Goal: Task Accomplishment & Management: Complete application form

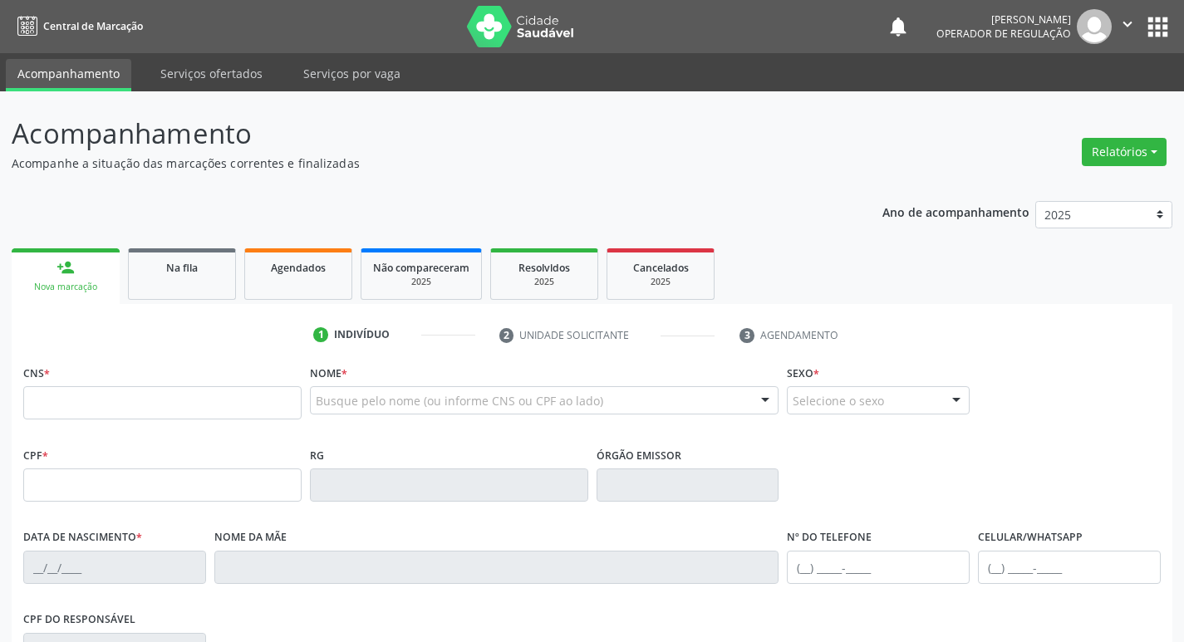
click at [146, 401] on input "text" at bounding box center [162, 402] width 278 height 33
type input "705 0092 9101 1059"
type input "110.268.854-18"
type input "[DATE]"
type input "[PERSON_NAME]"
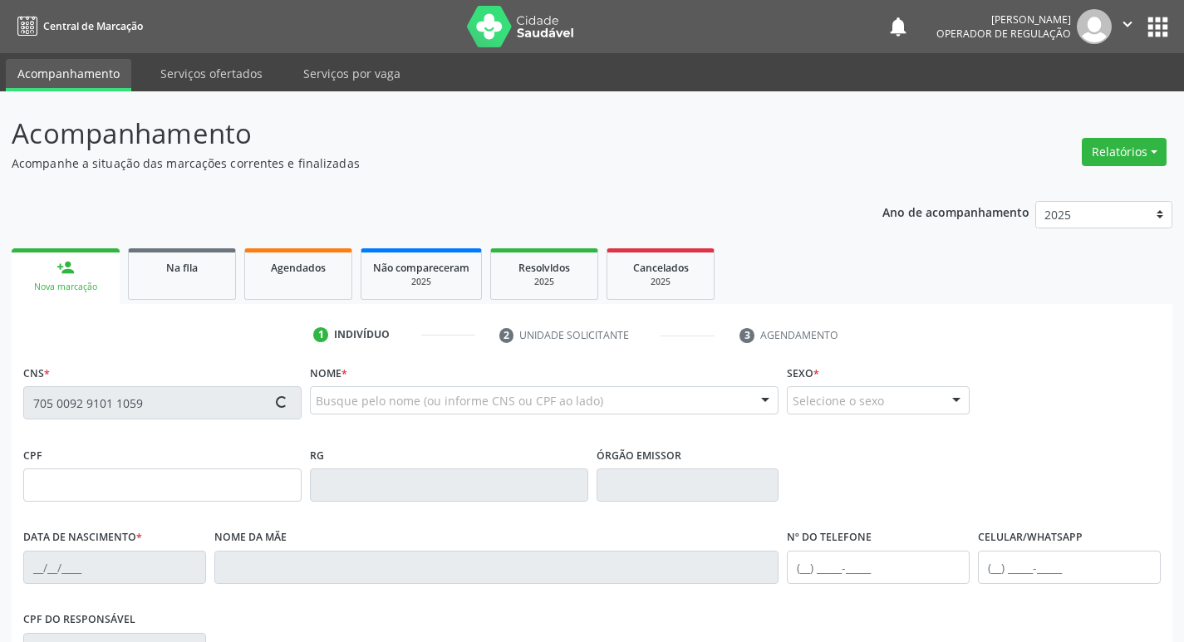
type input "[PHONE_NUMBER]"
type input "90"
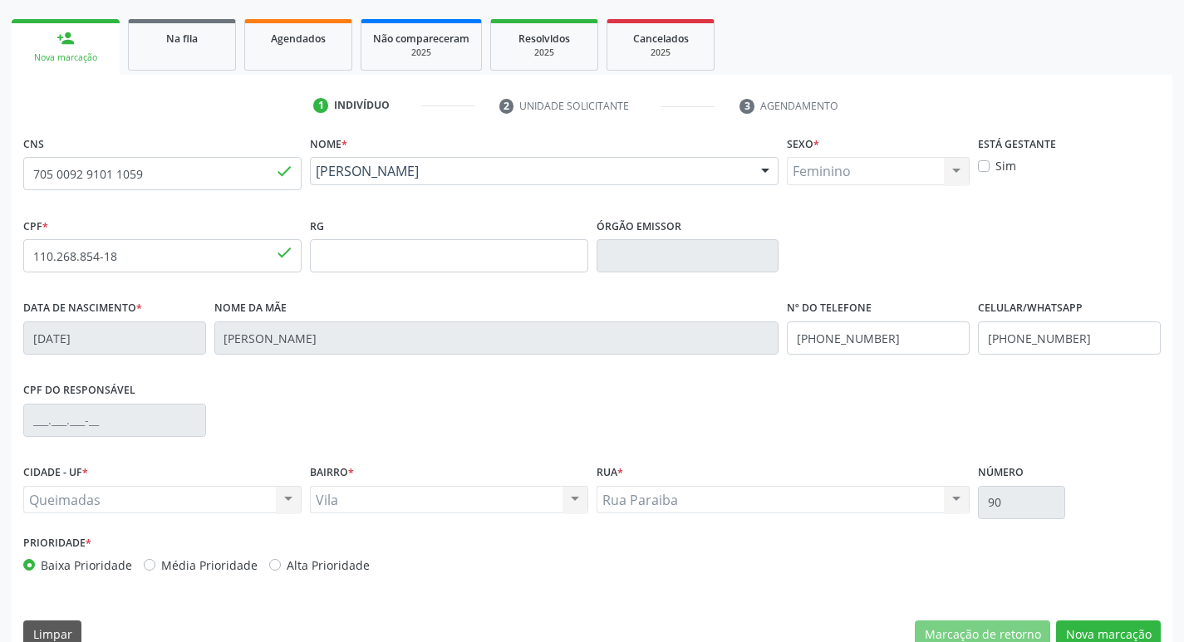
scroll to position [258, 0]
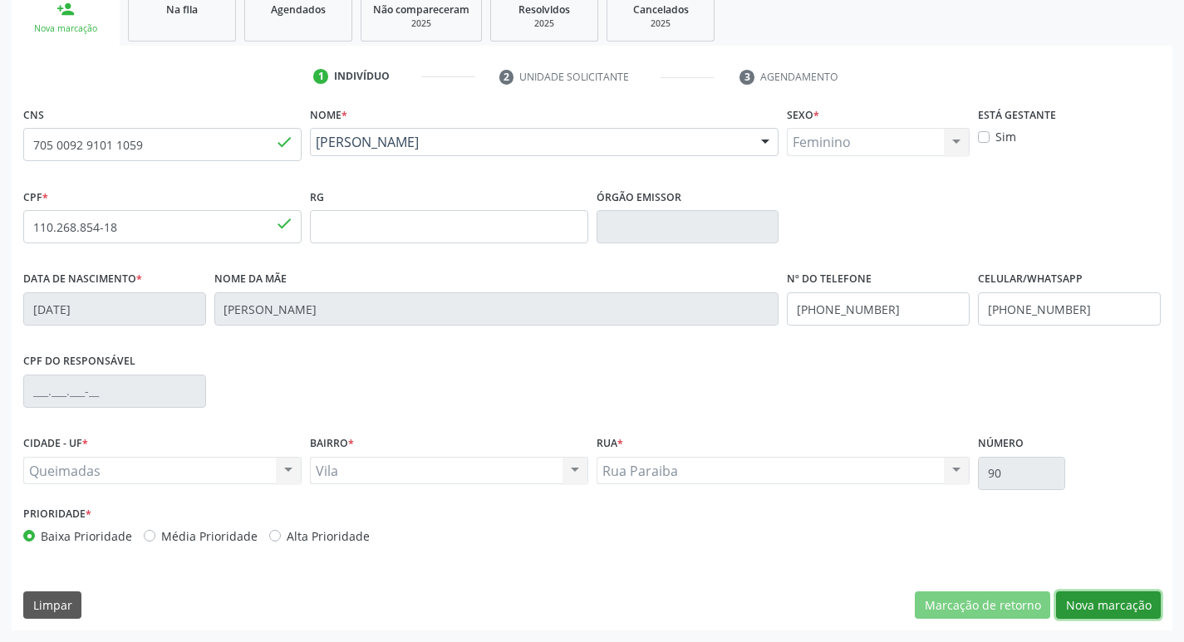
click at [1082, 603] on button "Nova marcação" at bounding box center [1108, 606] width 105 height 28
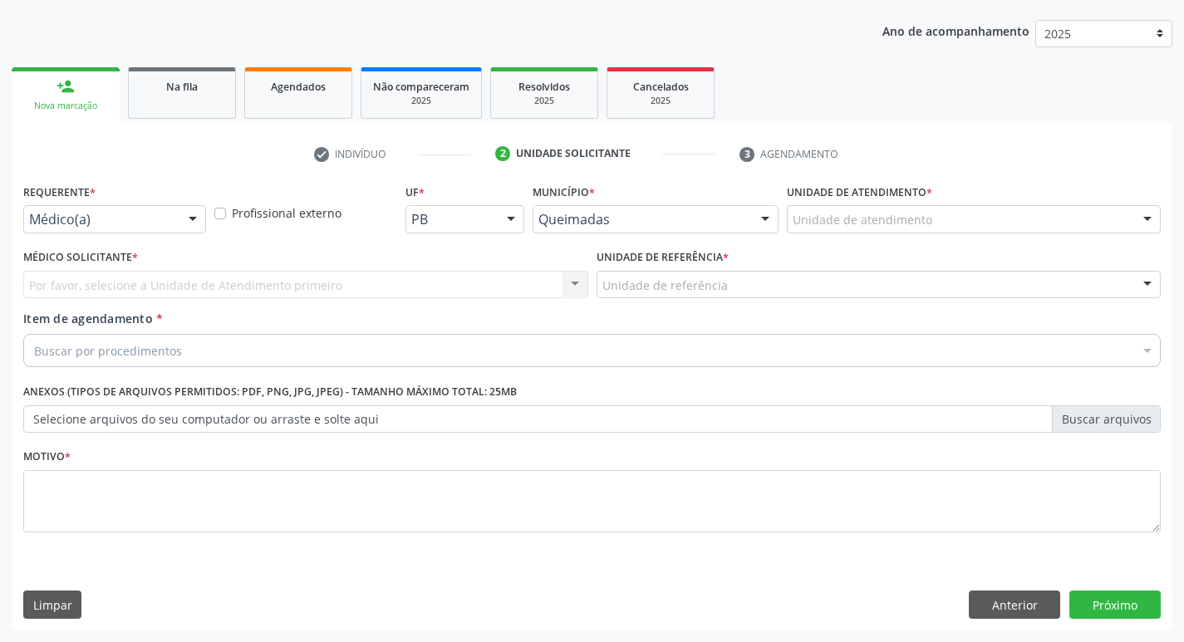
scroll to position [181, 0]
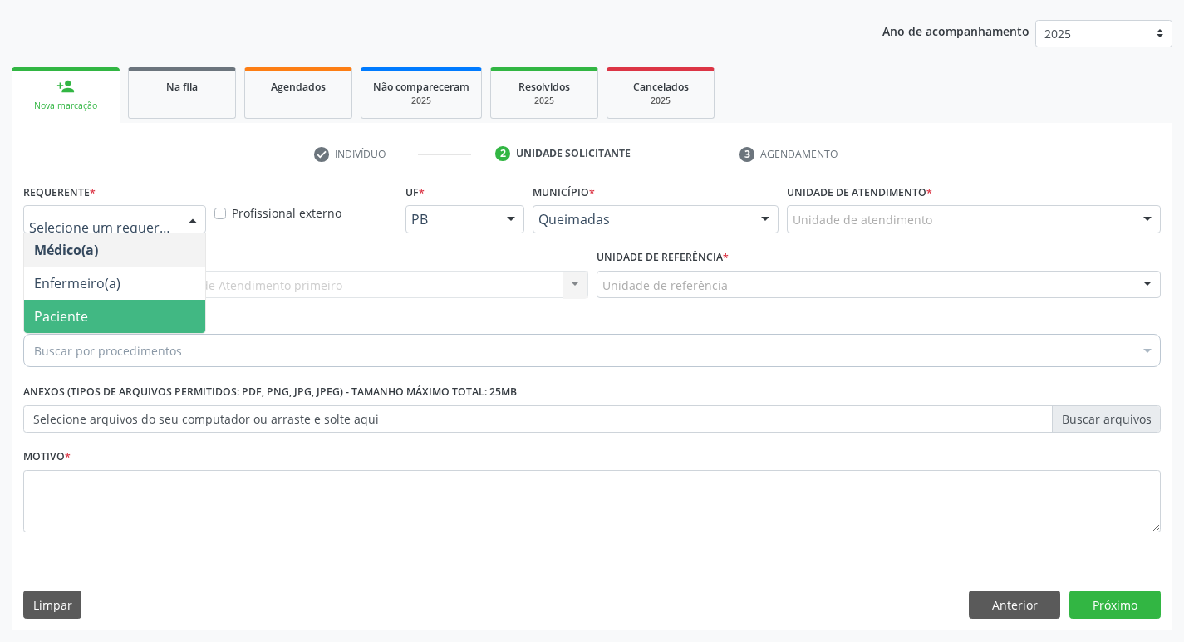
click at [68, 322] on span "Paciente" at bounding box center [61, 316] width 54 height 18
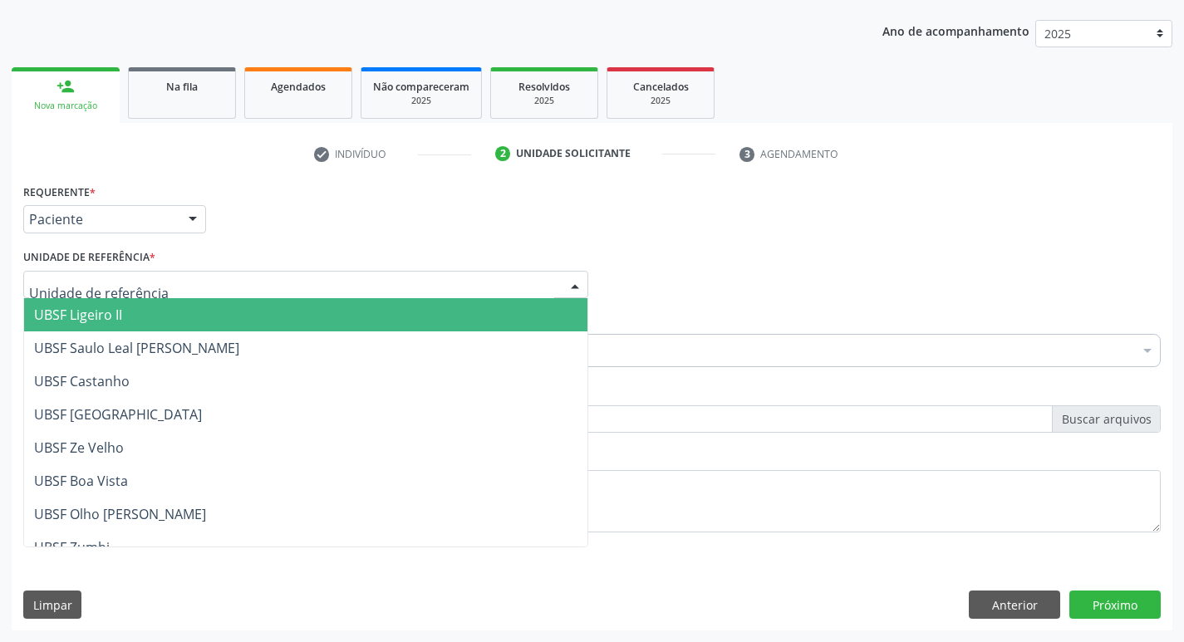
type input "V"
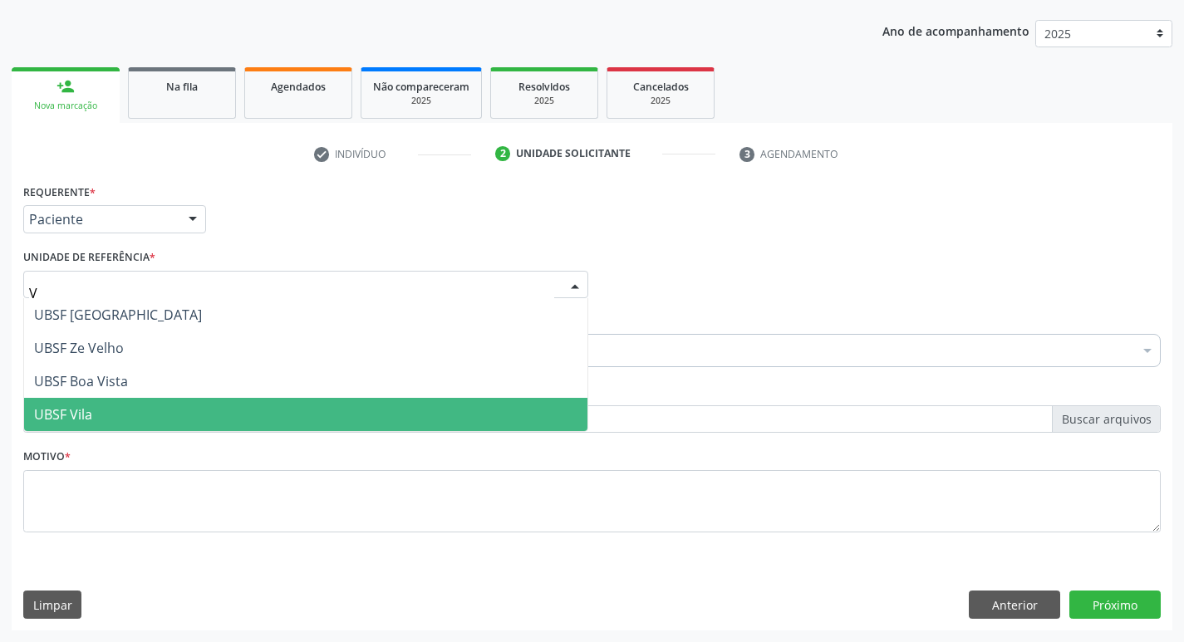
click at [90, 420] on span "UBSF Vila" at bounding box center [63, 414] width 58 height 18
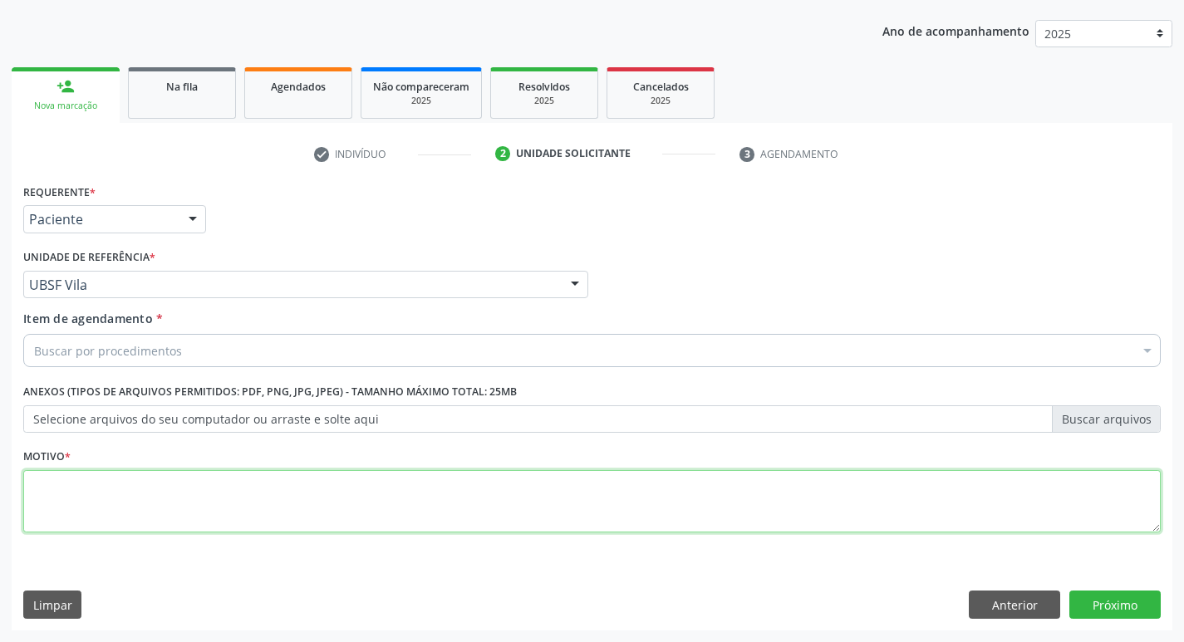
click at [86, 521] on textarea at bounding box center [591, 501] width 1137 height 63
type textarea "AVALIACAO"
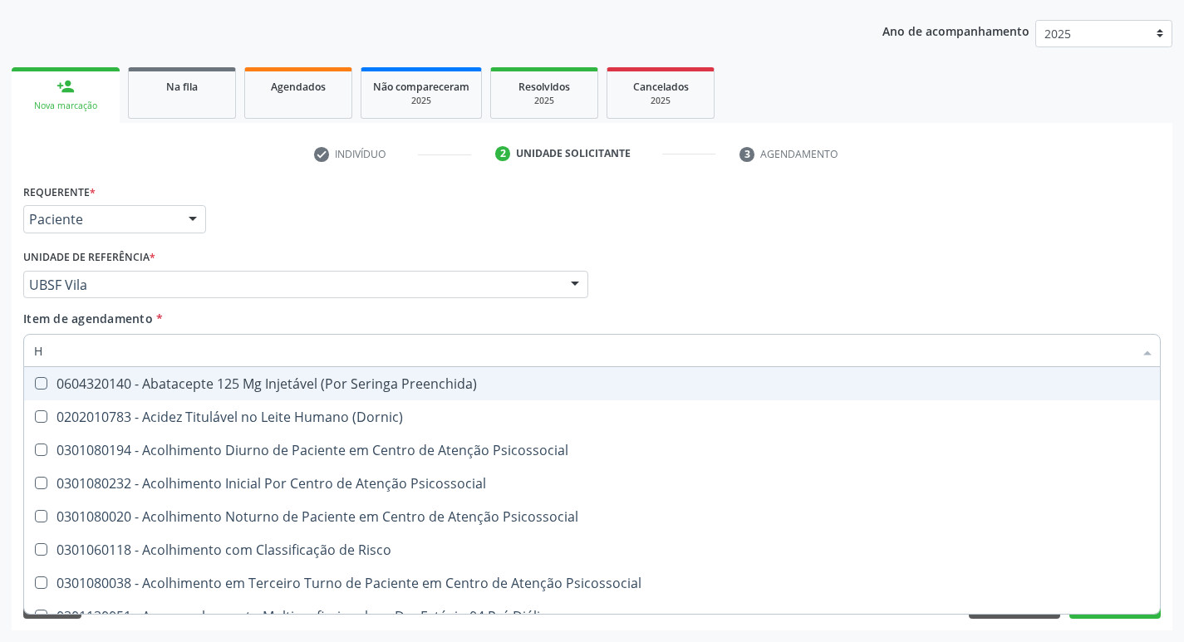
type input "HEMOGR"
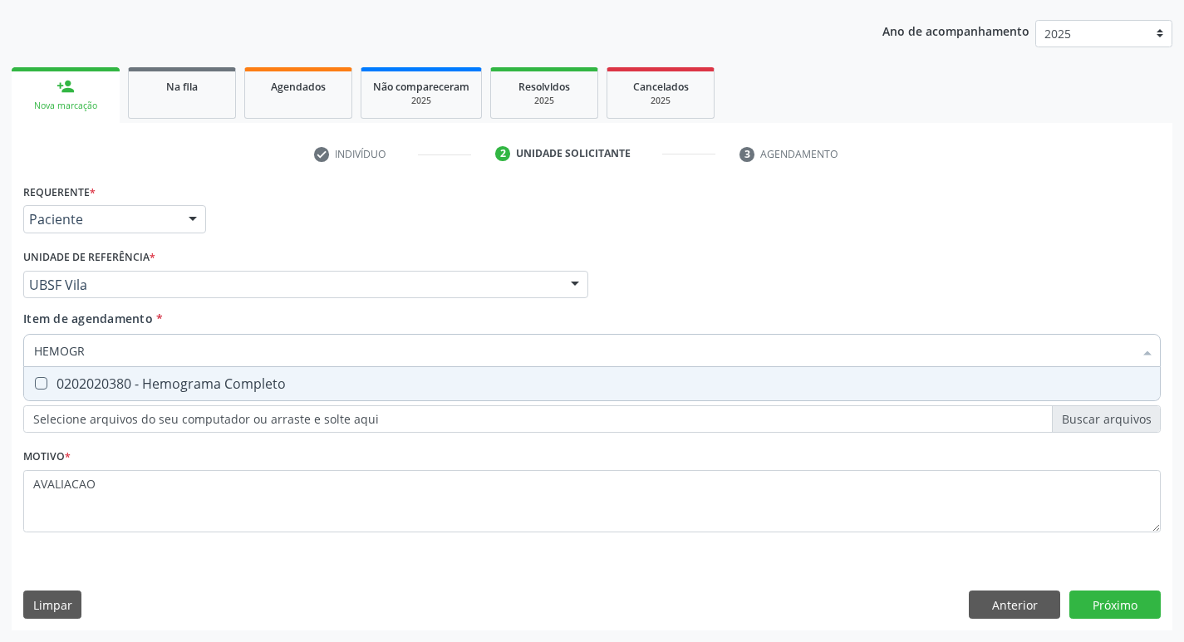
click at [199, 394] on span "0202020380 - Hemograma Completo" at bounding box center [592, 383] width 1136 height 33
checkbox Completo "true"
click at [1121, 607] on div "Requerente * Paciente Médico(a) Enfermeiro(a) Paciente Nenhum resultado encontr…" at bounding box center [592, 404] width 1161 height 451
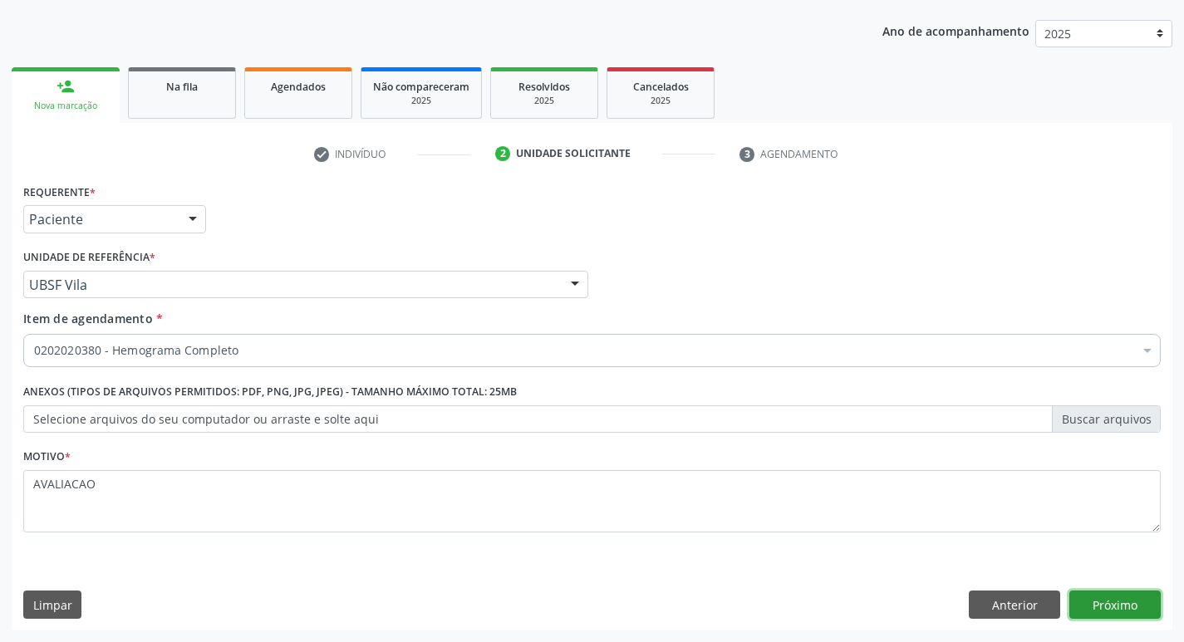
click at [1129, 595] on button "Próximo" at bounding box center [1114, 605] width 91 height 28
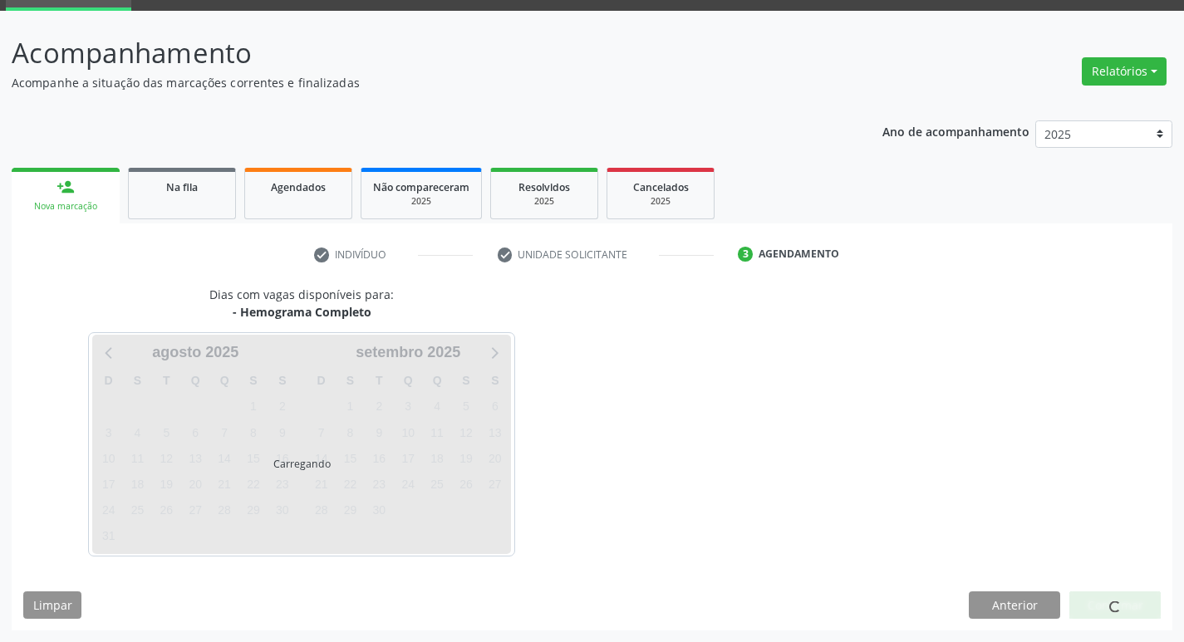
scroll to position [81, 0]
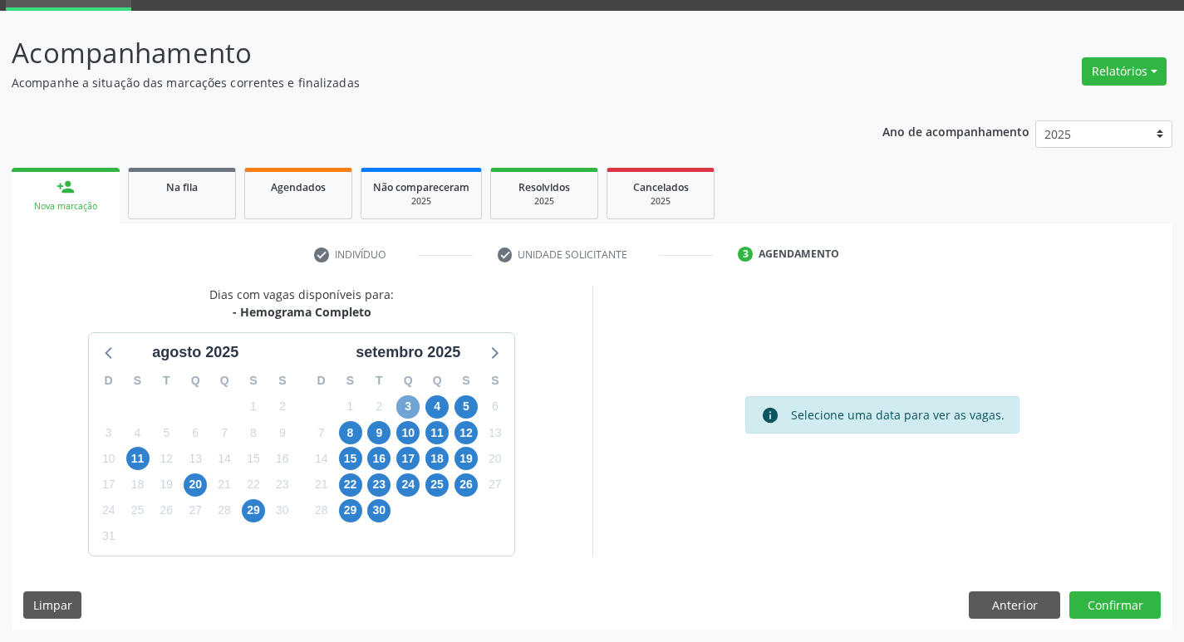
click at [408, 408] on span "3" at bounding box center [407, 406] width 23 height 23
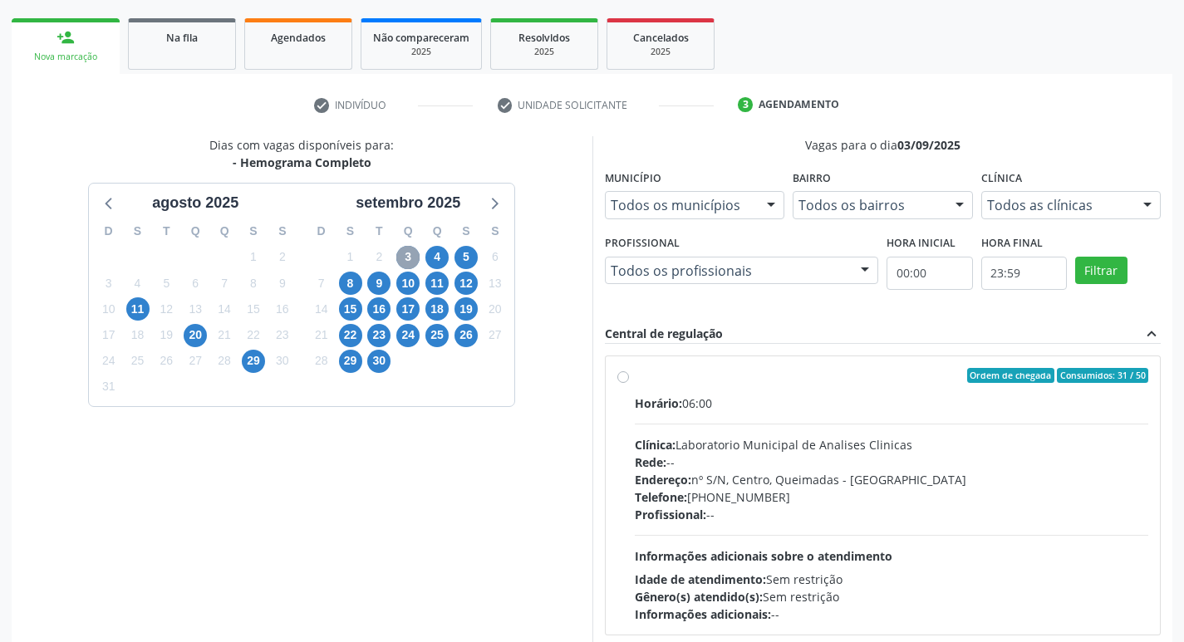
scroll to position [321, 0]
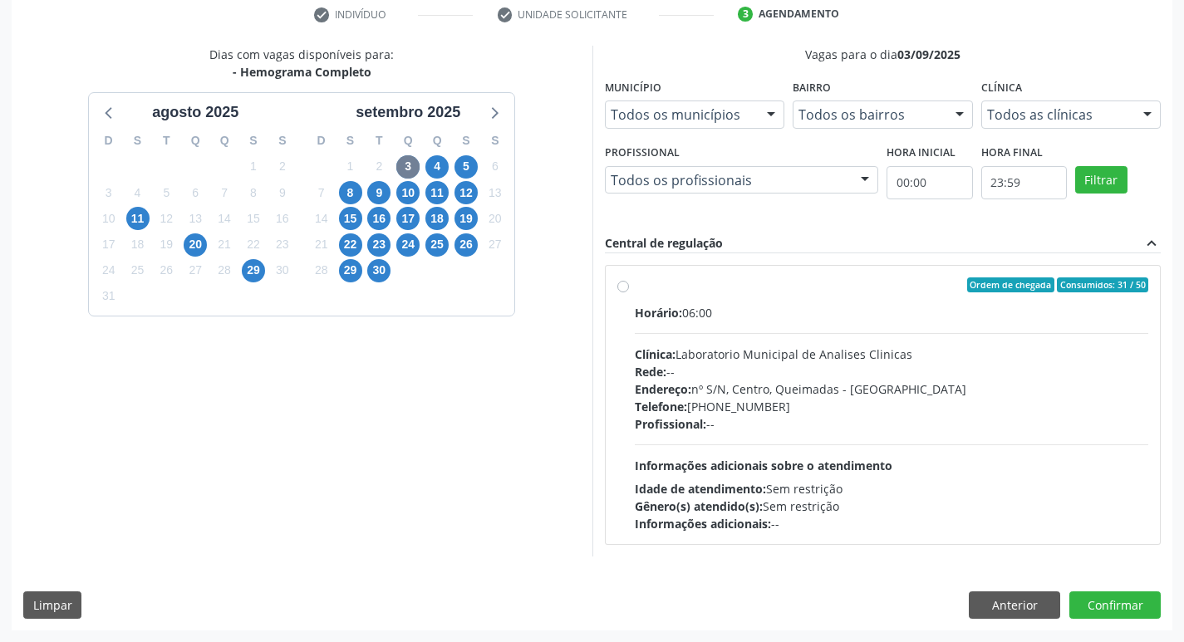
click at [765, 329] on div "Horário: 06:00 Clínica: Laboratorio Municipal de Analises Clinicas Rede: -- End…" at bounding box center [892, 418] width 514 height 228
click at [629, 292] on input "Ordem de chegada Consumidos: 31 / 50 Horário: 06:00 Clínica: Laboratorio Munici…" at bounding box center [623, 285] width 12 height 15
radio input "true"
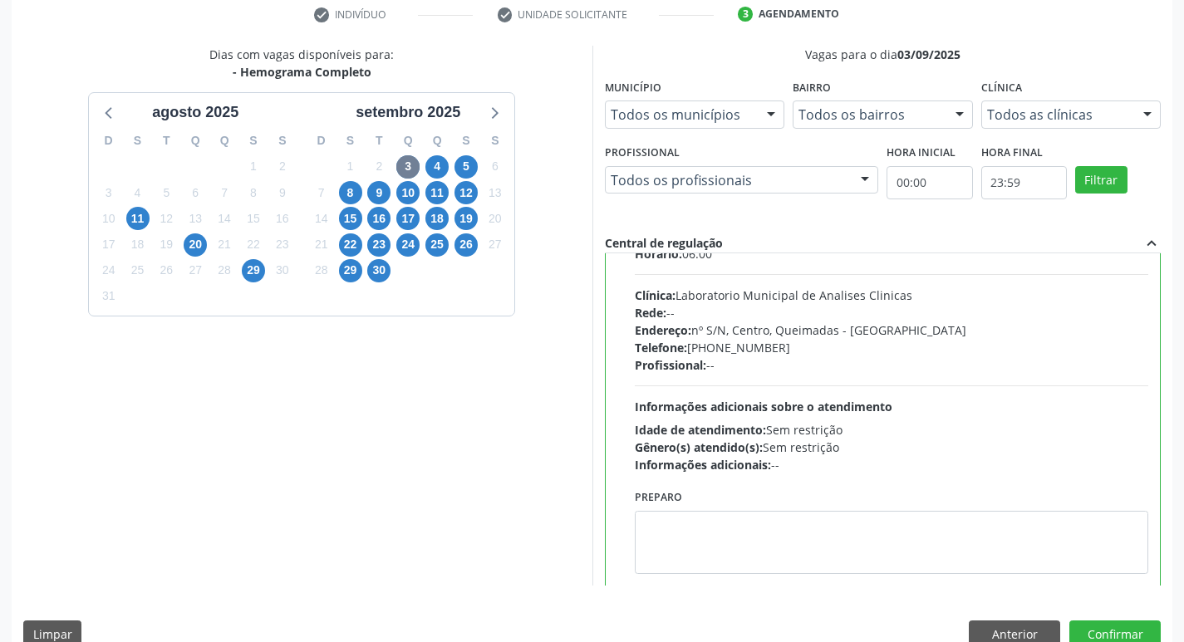
scroll to position [82, 0]
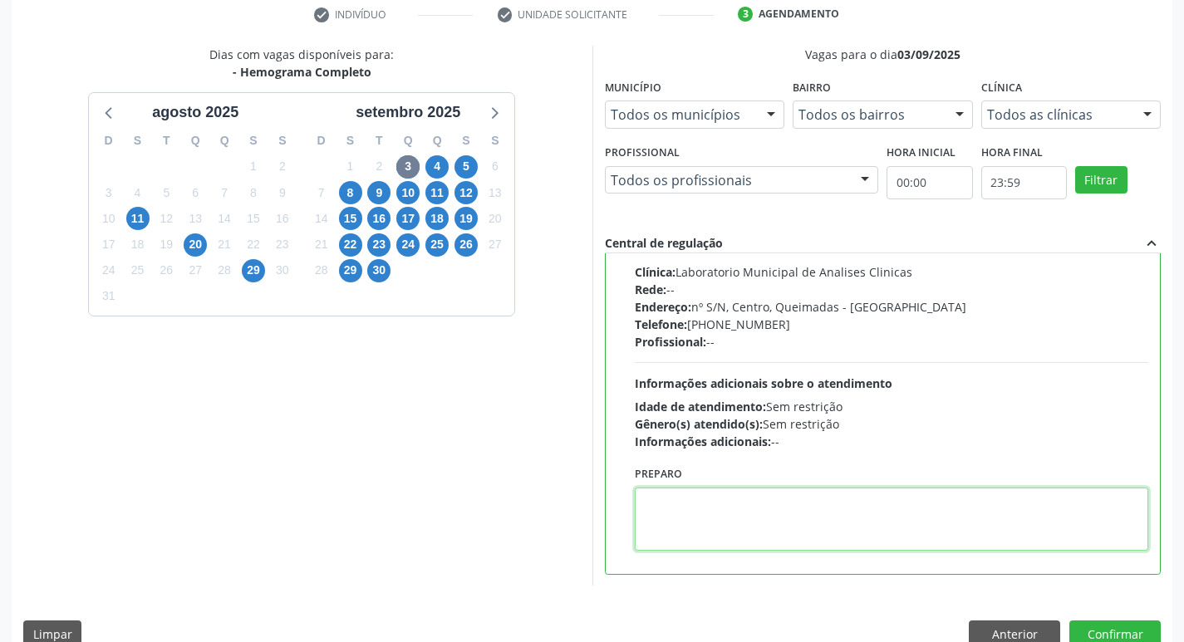
click at [733, 512] on textarea at bounding box center [892, 519] width 514 height 63
paste textarea "I"
click at [643, 499] on textarea "IR EM [GEOGRAPHIC_DATA]" at bounding box center [892, 519] width 514 height 63
drag, startPoint x: 643, startPoint y: 499, endPoint x: 728, endPoint y: 500, distance: 84.8
click at [728, 500] on textarea "IR EM [GEOGRAPHIC_DATA]" at bounding box center [892, 519] width 514 height 63
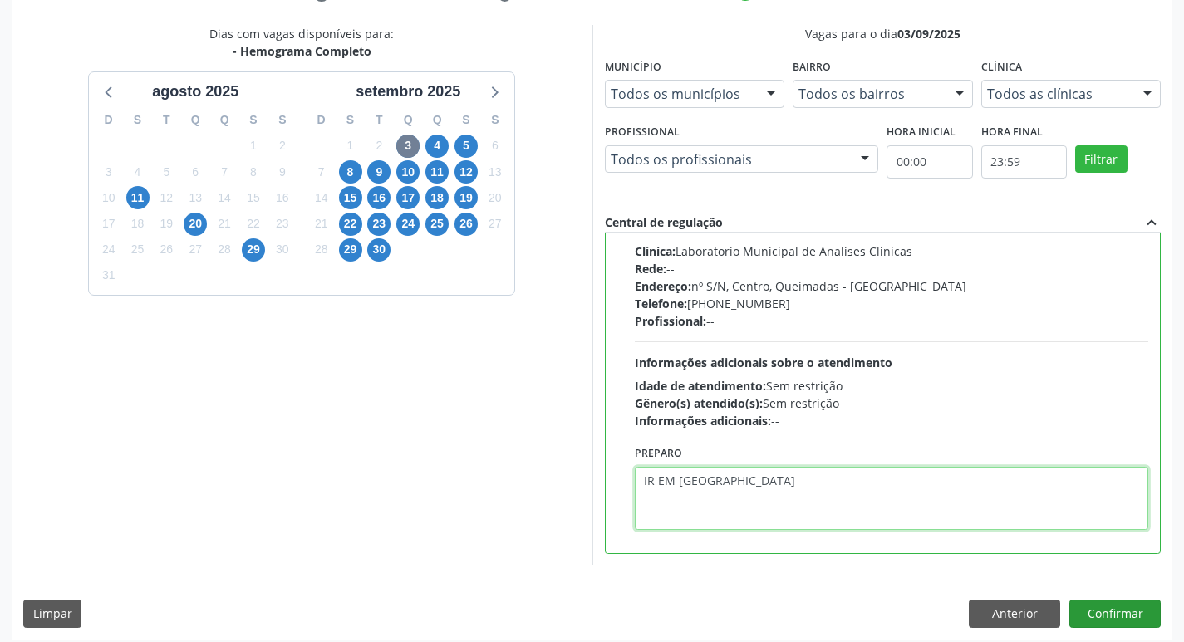
scroll to position [351, 0]
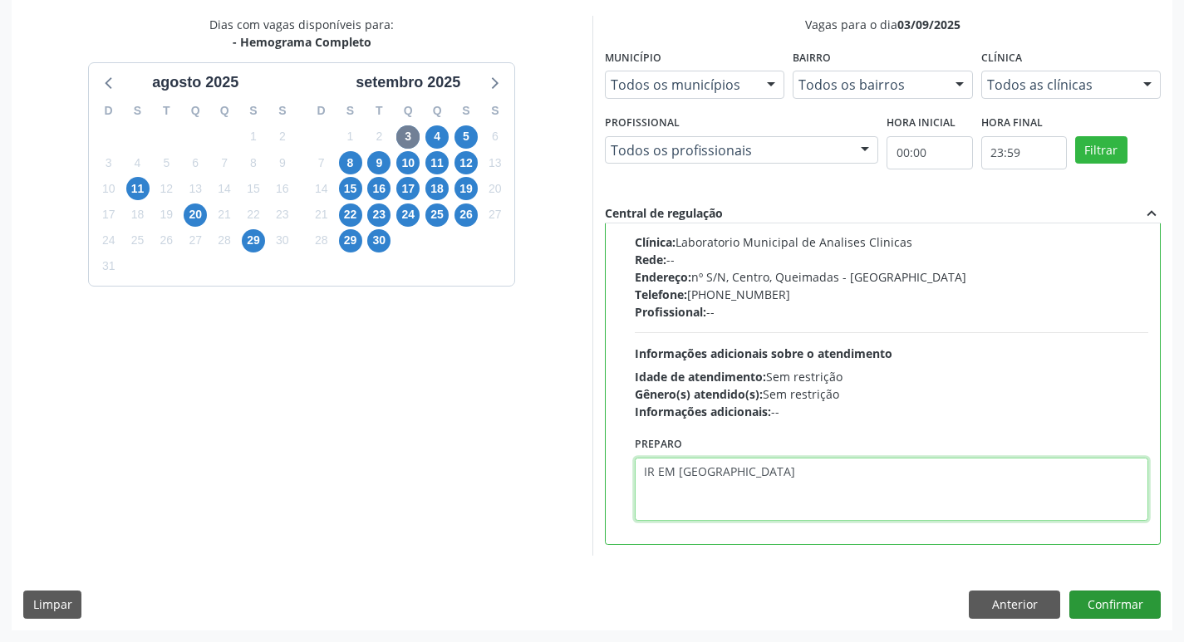
type textarea "IR EM [GEOGRAPHIC_DATA]"
click at [1102, 611] on button "Confirmar" at bounding box center [1114, 605] width 91 height 28
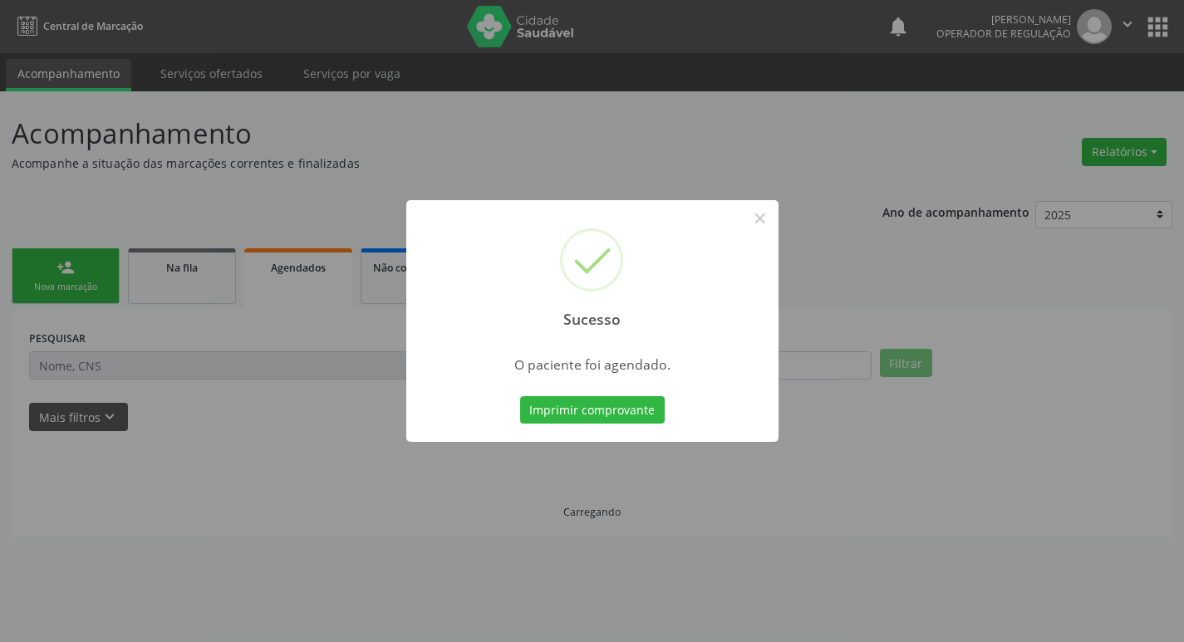
scroll to position [0, 0]
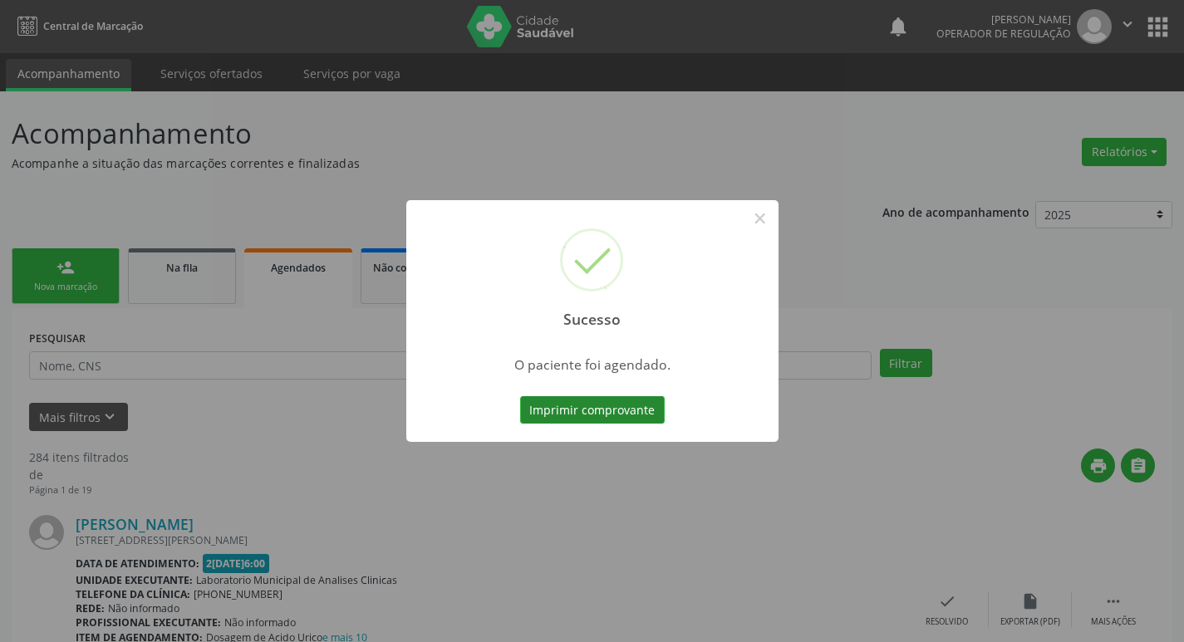
click at [612, 414] on button "Imprimir comprovante" at bounding box center [592, 410] width 145 height 28
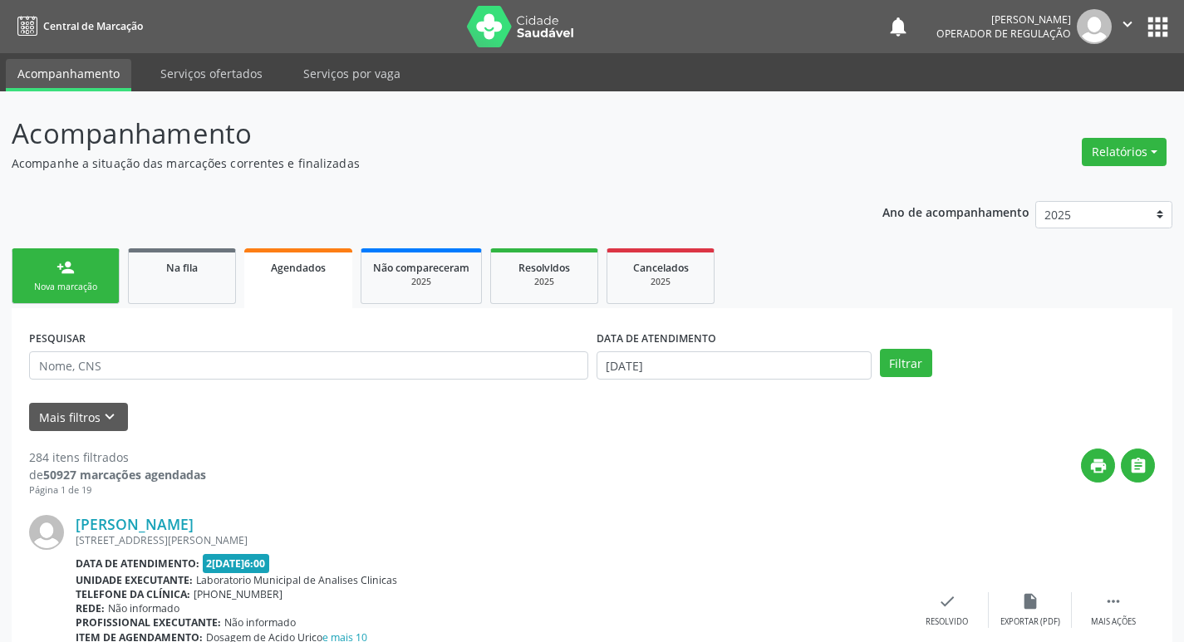
drag, startPoint x: 63, startPoint y: 277, endPoint x: 72, endPoint y: 280, distance: 9.7
click at [63, 277] on link "person_add Nova marcação" at bounding box center [66, 276] width 108 height 56
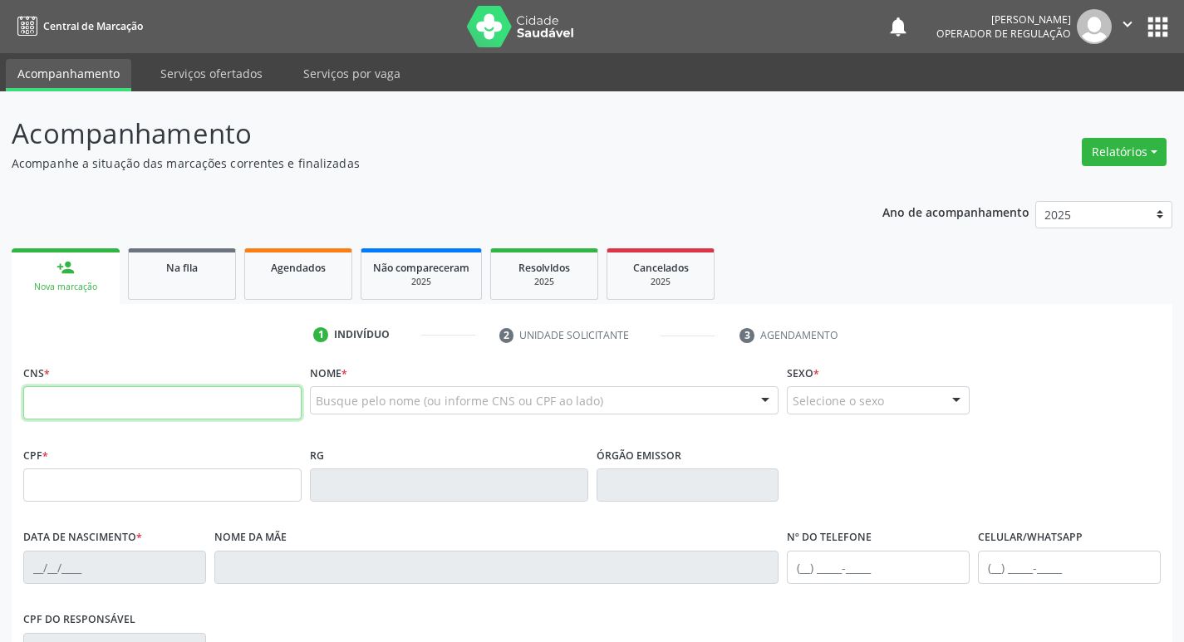
click at [129, 413] on input "text" at bounding box center [162, 402] width 278 height 33
type input "709 6036 8805 7670"
type input "943.981.783-68"
type input "1[DATE]"
type input "[PERSON_NAME]"
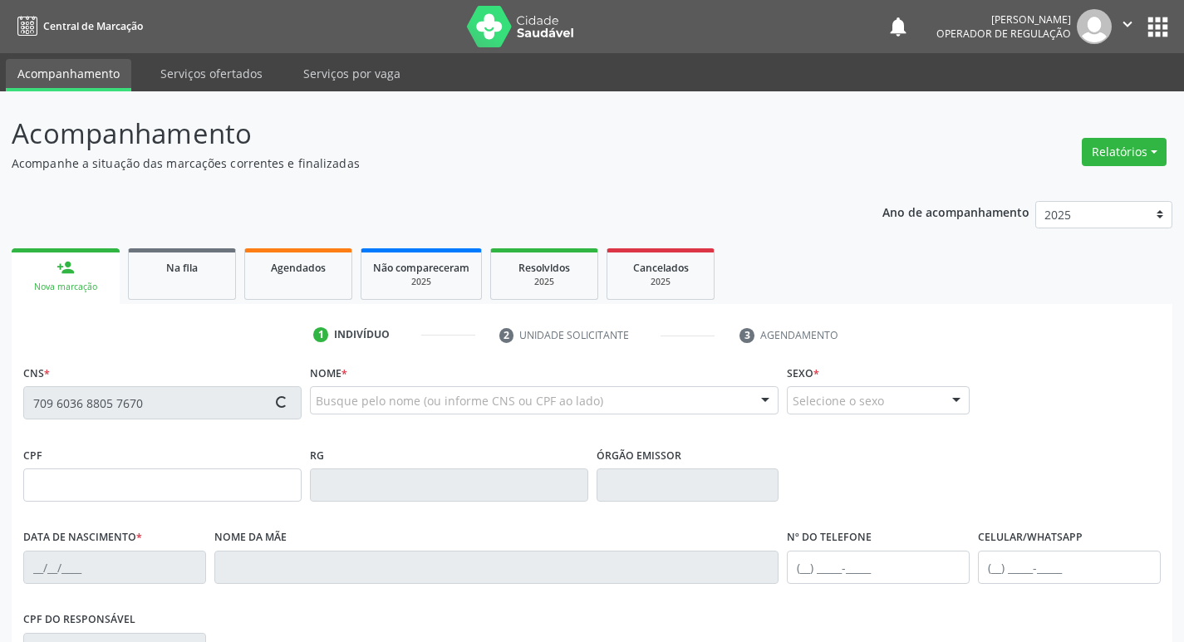
type input "[PHONE_NUMBER]"
type input "901.725.663-04"
type input "56"
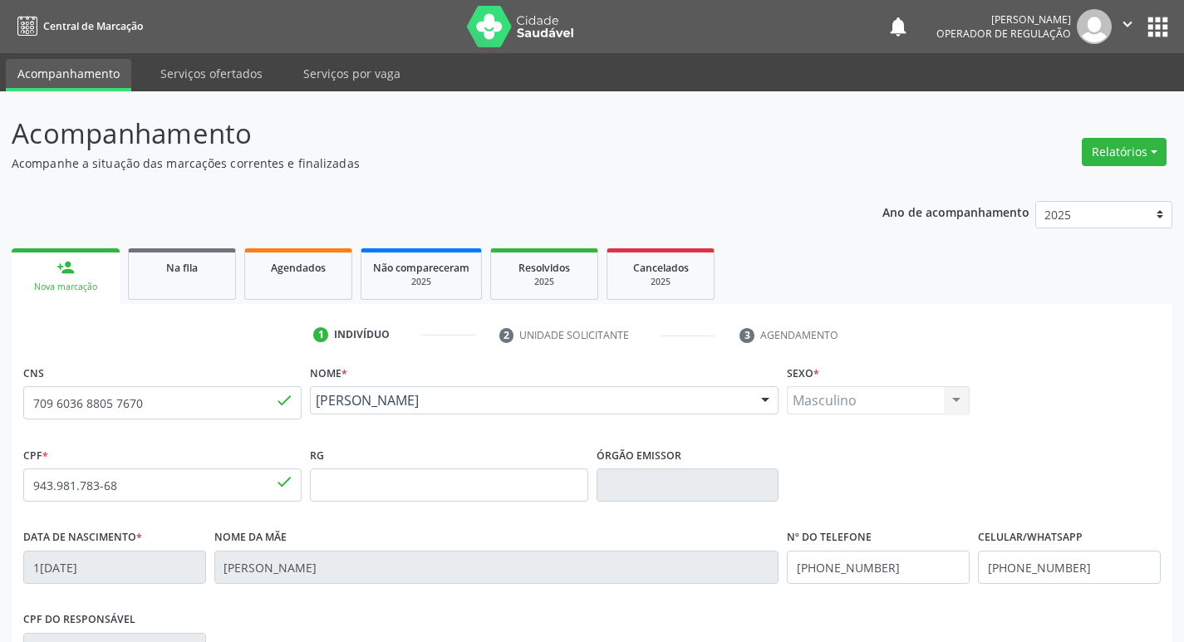
scroll to position [258, 0]
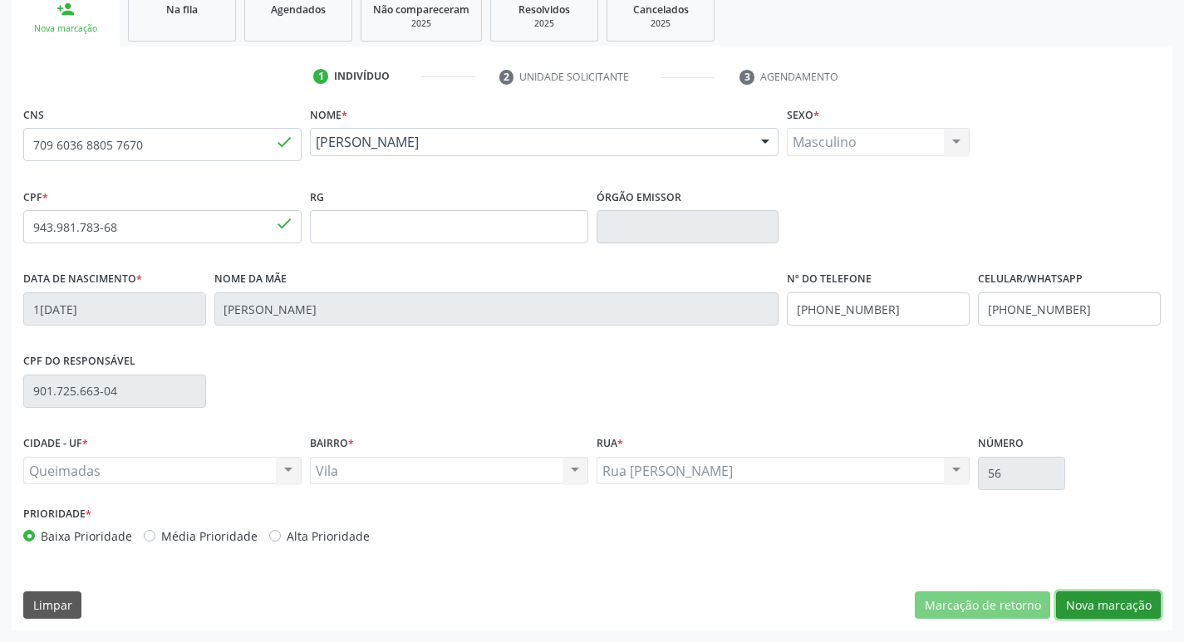
click at [1115, 600] on button "Nova marcação" at bounding box center [1108, 606] width 105 height 28
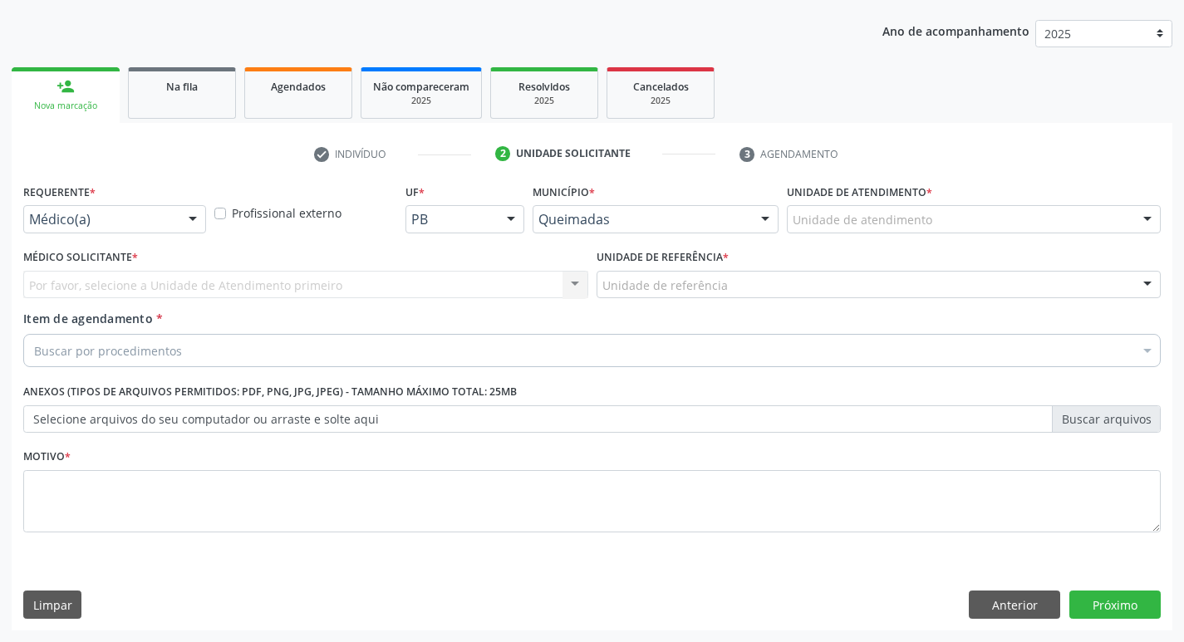
scroll to position [181, 0]
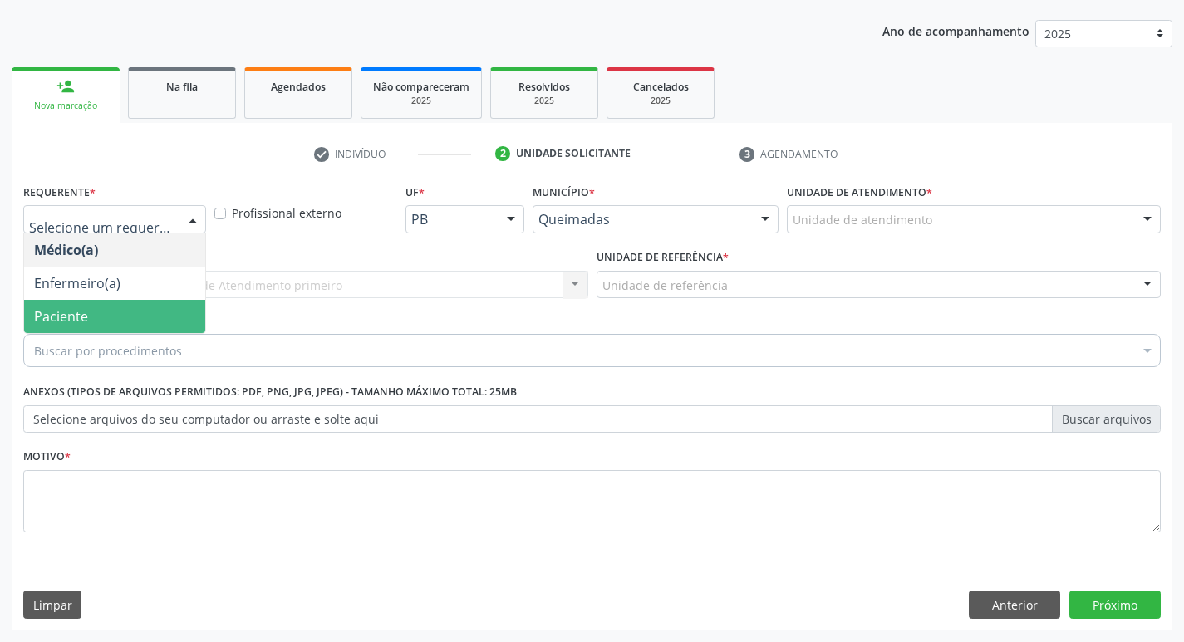
click at [107, 317] on span "Paciente" at bounding box center [114, 316] width 181 height 33
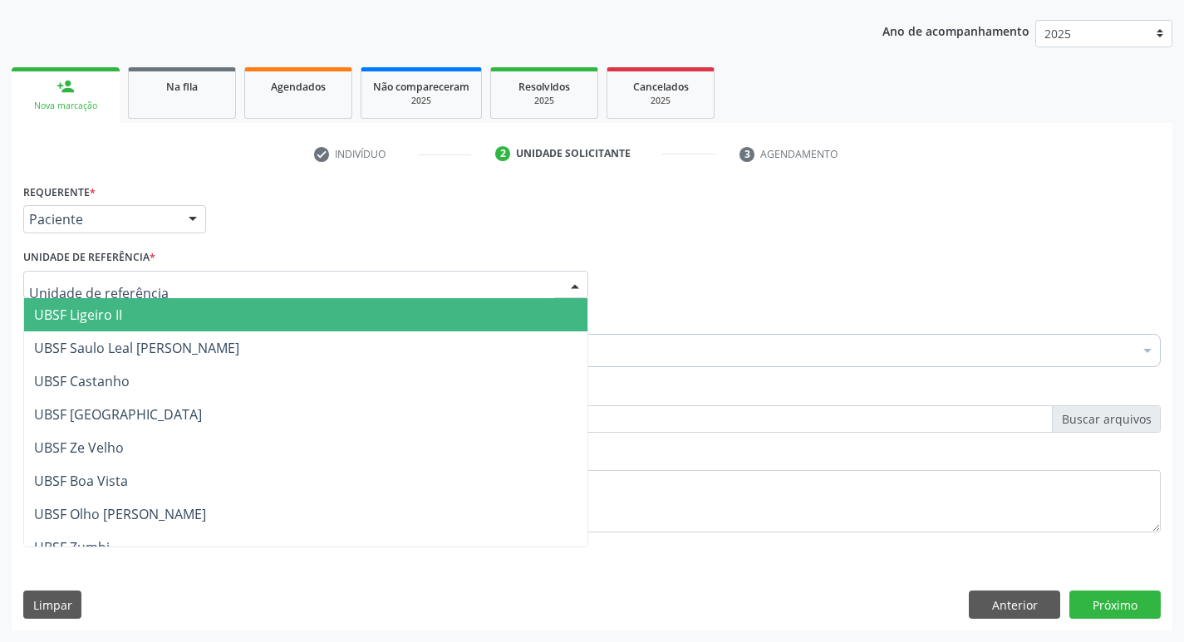
click at [99, 272] on div at bounding box center [305, 285] width 565 height 28
type input "V"
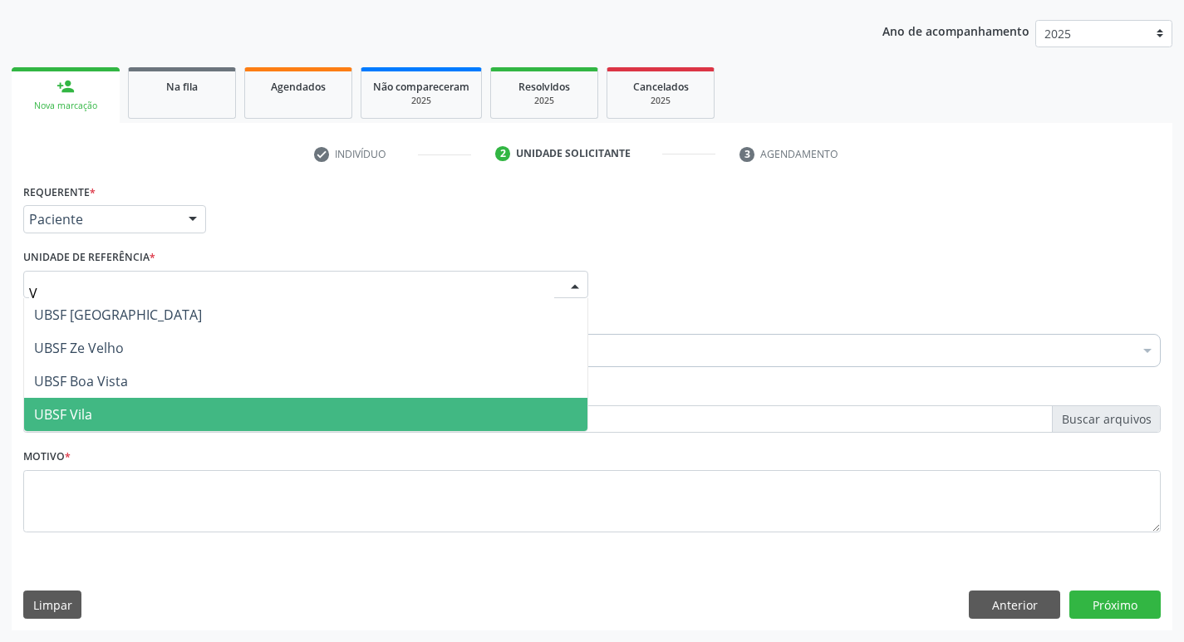
click at [142, 401] on span "UBSF Vila" at bounding box center [305, 414] width 563 height 33
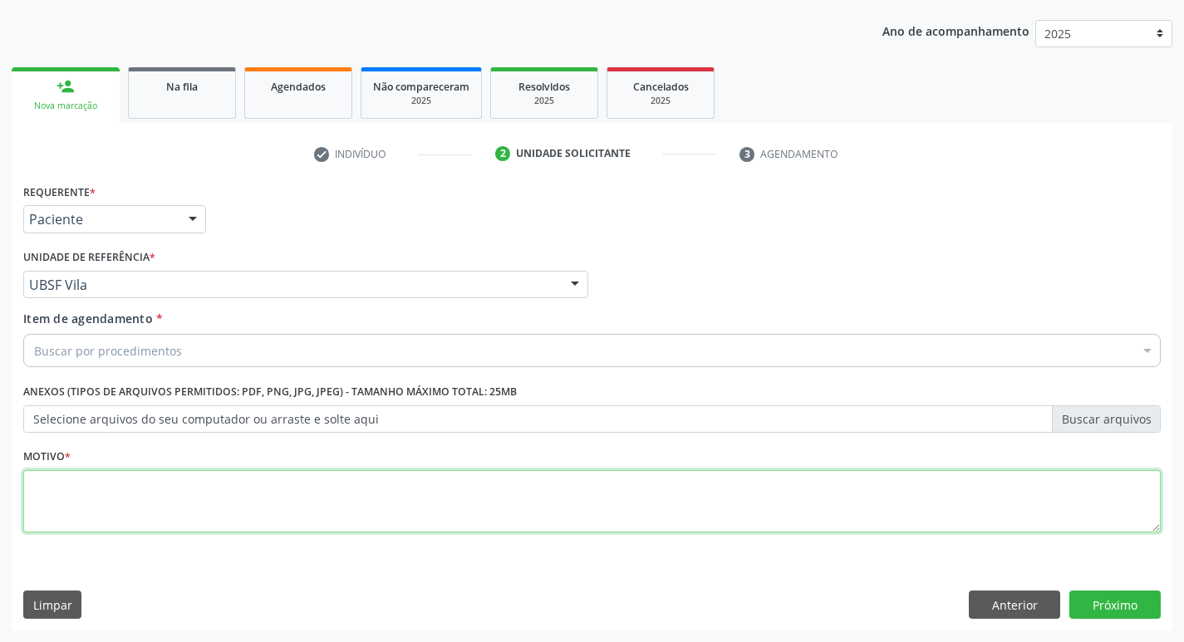
click at [115, 497] on textarea at bounding box center [591, 501] width 1137 height 63
type textarea "AVALIACAO"
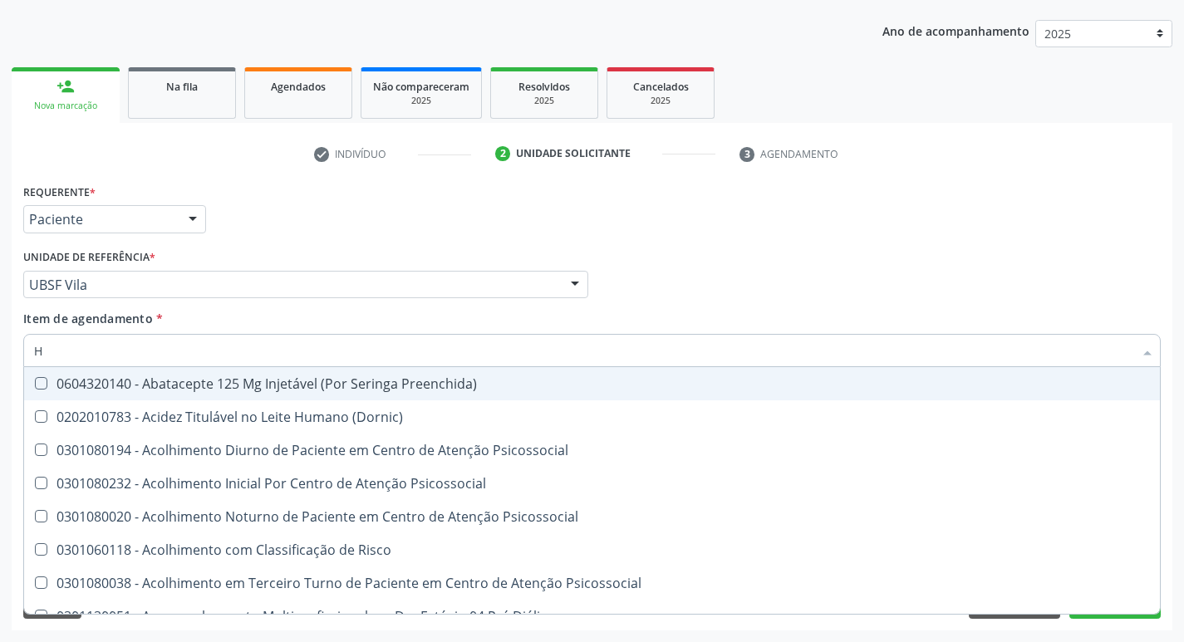
type input "HEMOGR"
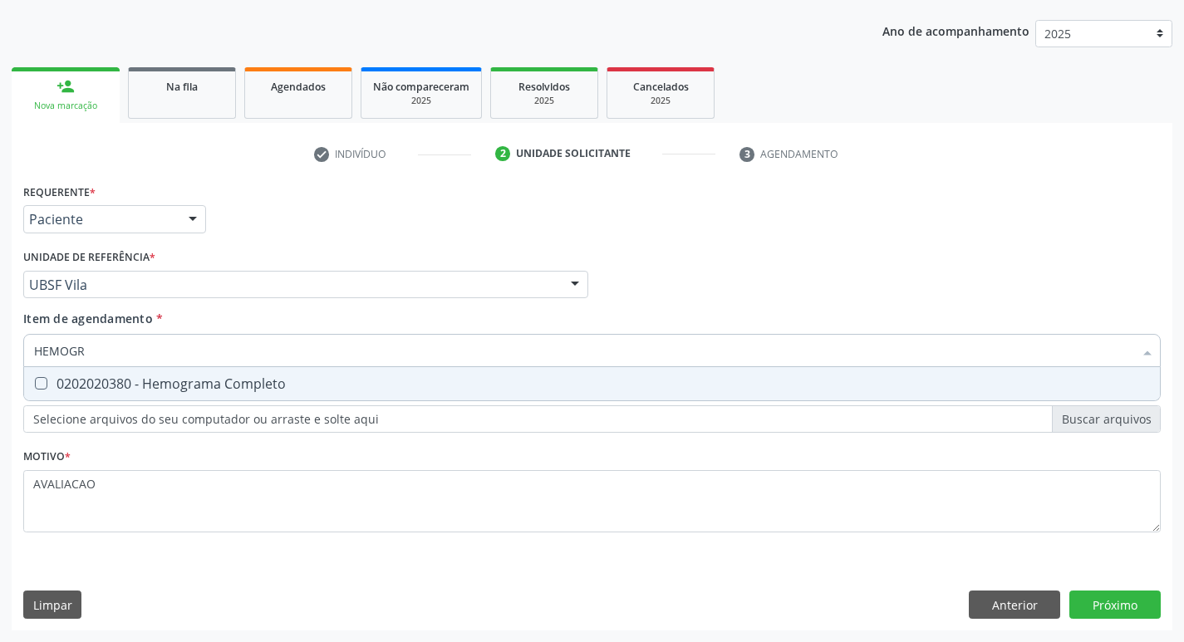
click at [261, 391] on div "0202020380 - Hemograma Completo" at bounding box center [592, 383] width 1116 height 13
checkbox Completo "true"
click at [1123, 608] on div "Requerente * Paciente Médico(a) Enfermeiro(a) Paciente Nenhum resultado encontr…" at bounding box center [592, 404] width 1161 height 451
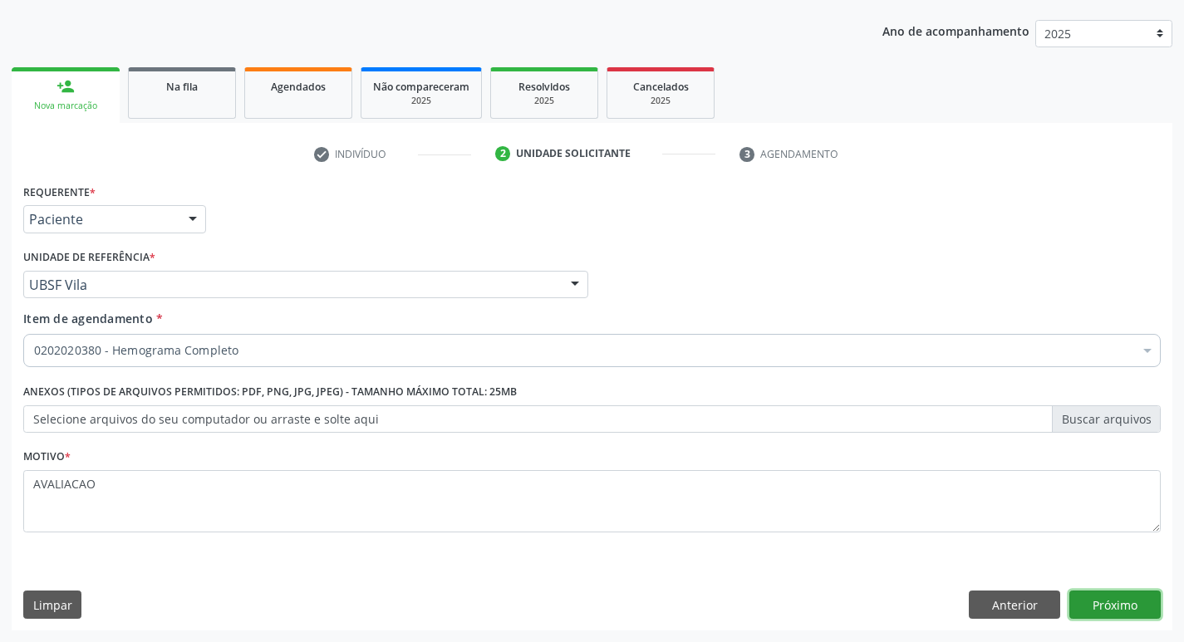
click at [1110, 612] on button "Próximo" at bounding box center [1114, 605] width 91 height 28
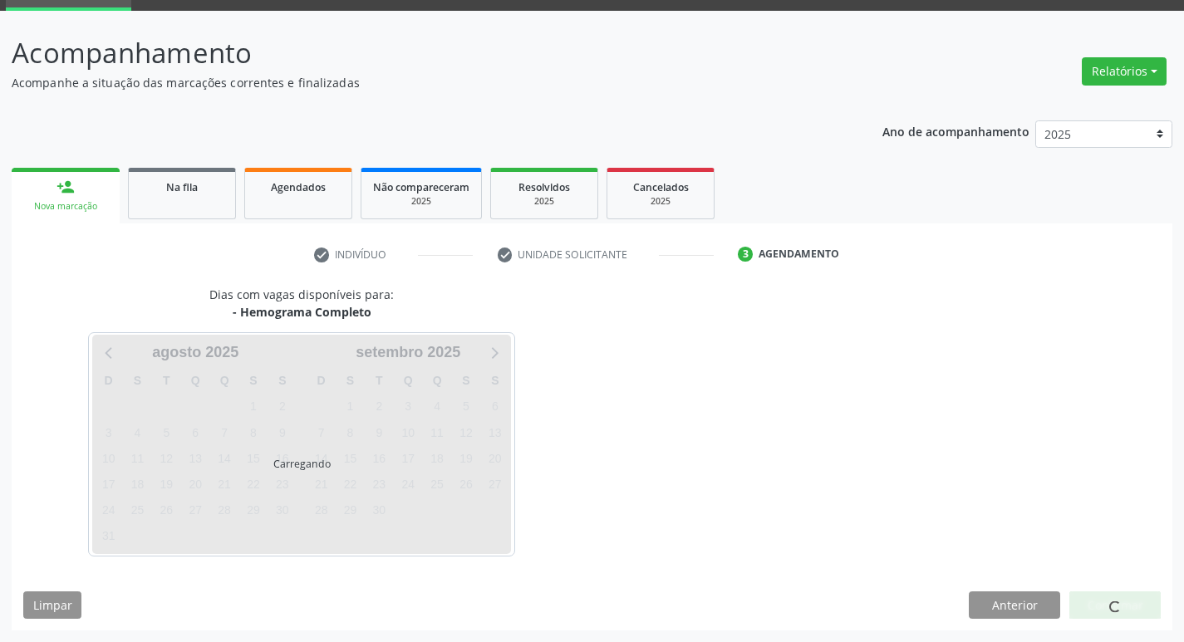
scroll to position [81, 0]
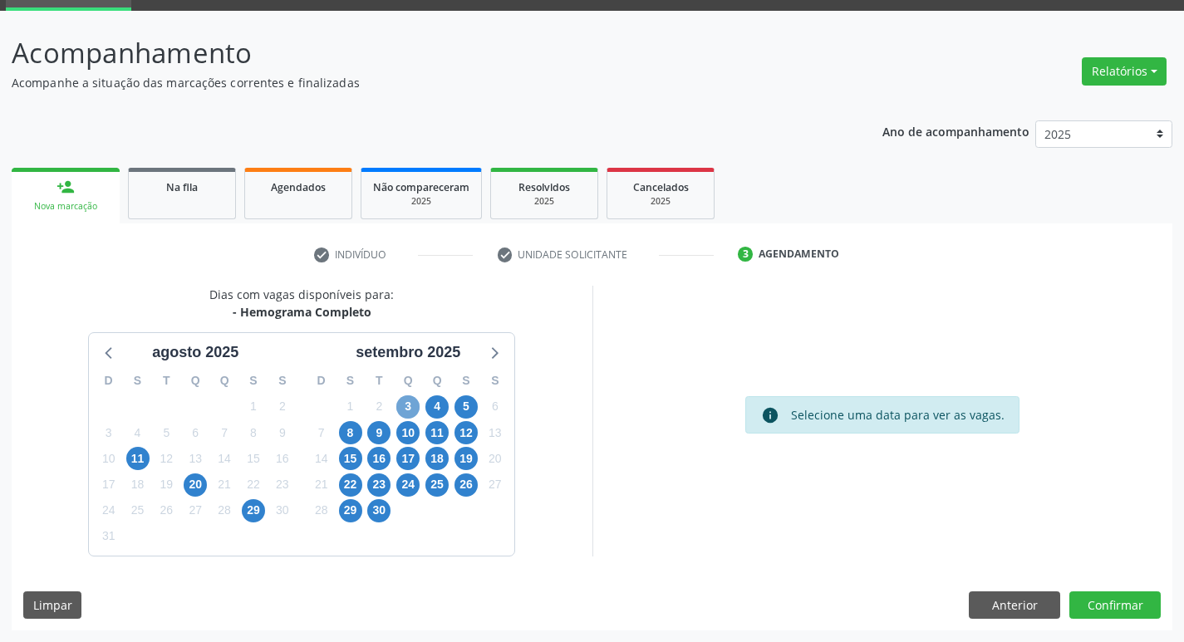
click at [405, 403] on span "3" at bounding box center [407, 406] width 23 height 23
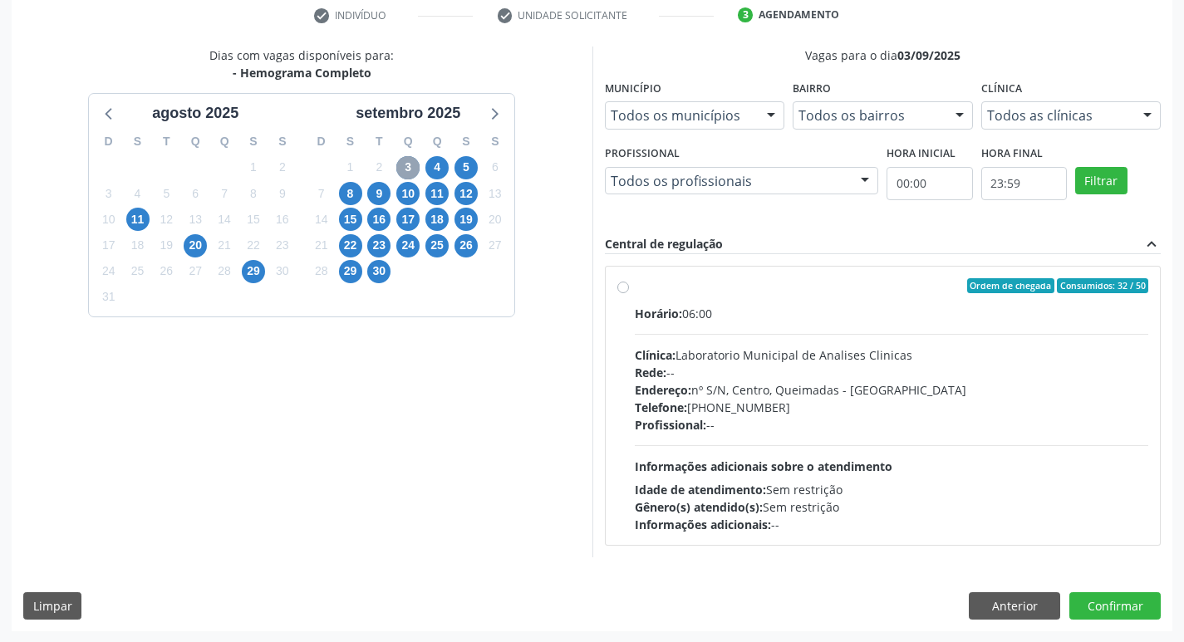
scroll to position [321, 0]
click at [859, 395] on div "Endereço: nº S/N, Centro, Queimadas - [GEOGRAPHIC_DATA]" at bounding box center [892, 389] width 514 height 17
click at [629, 292] on input "Ordem de chegada Consumidos: 32 / 50 Horário: 06:00 Clínica: Laboratorio Munici…" at bounding box center [623, 285] width 12 height 15
radio input "true"
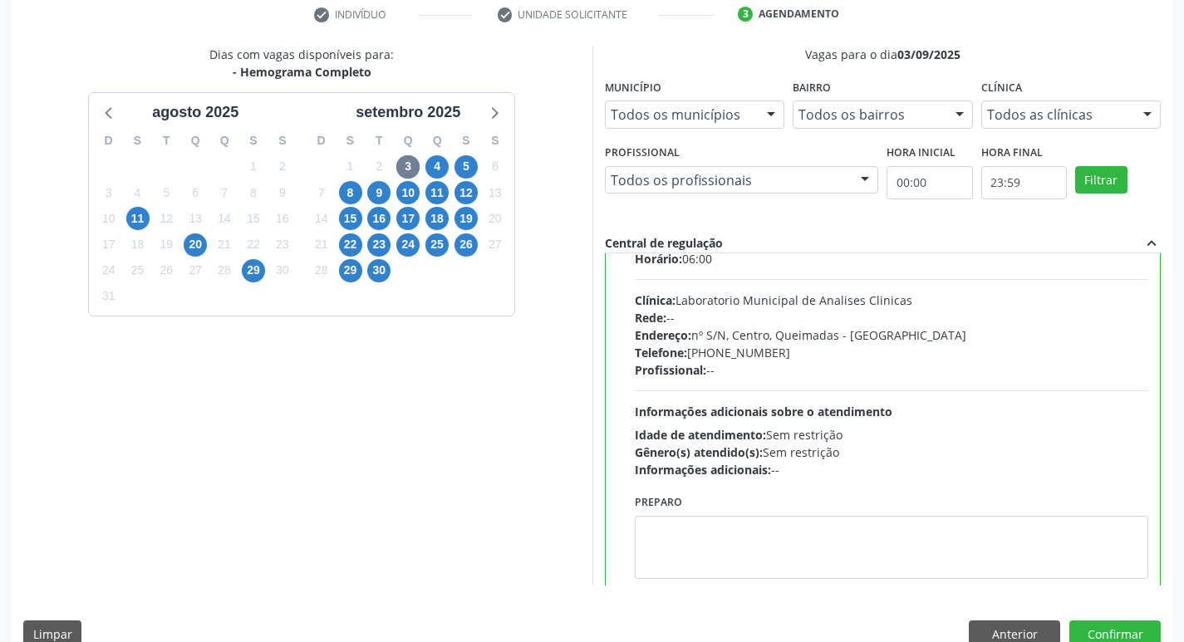
scroll to position [82, 0]
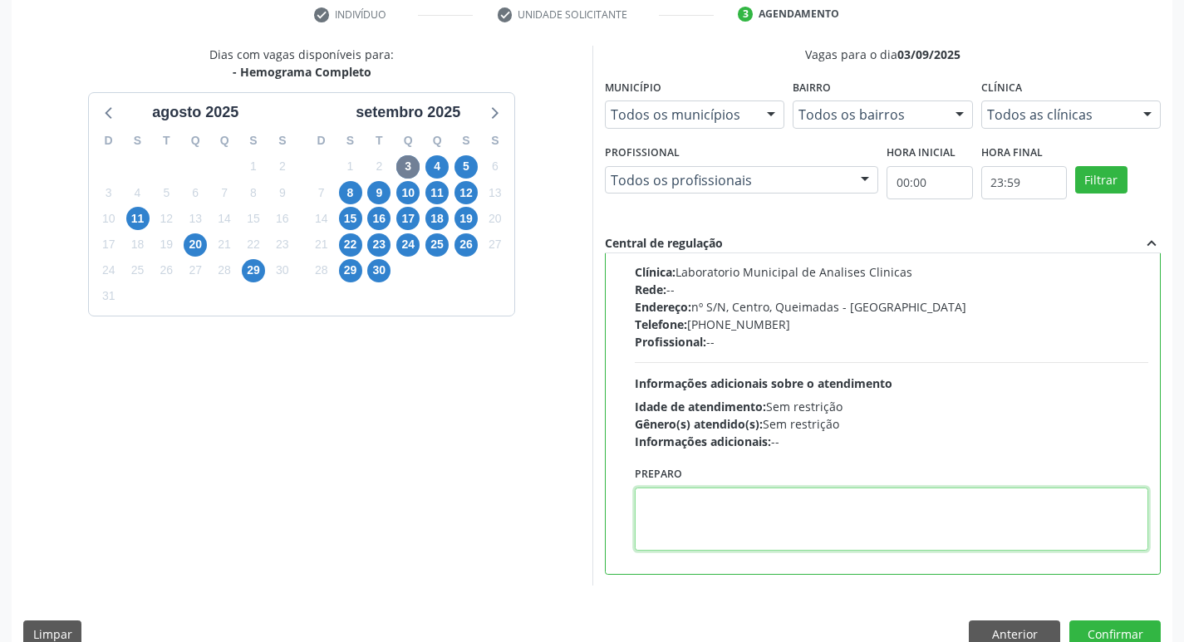
click at [739, 517] on textarea at bounding box center [892, 519] width 514 height 63
paste textarea "IR EM [GEOGRAPHIC_DATA]"
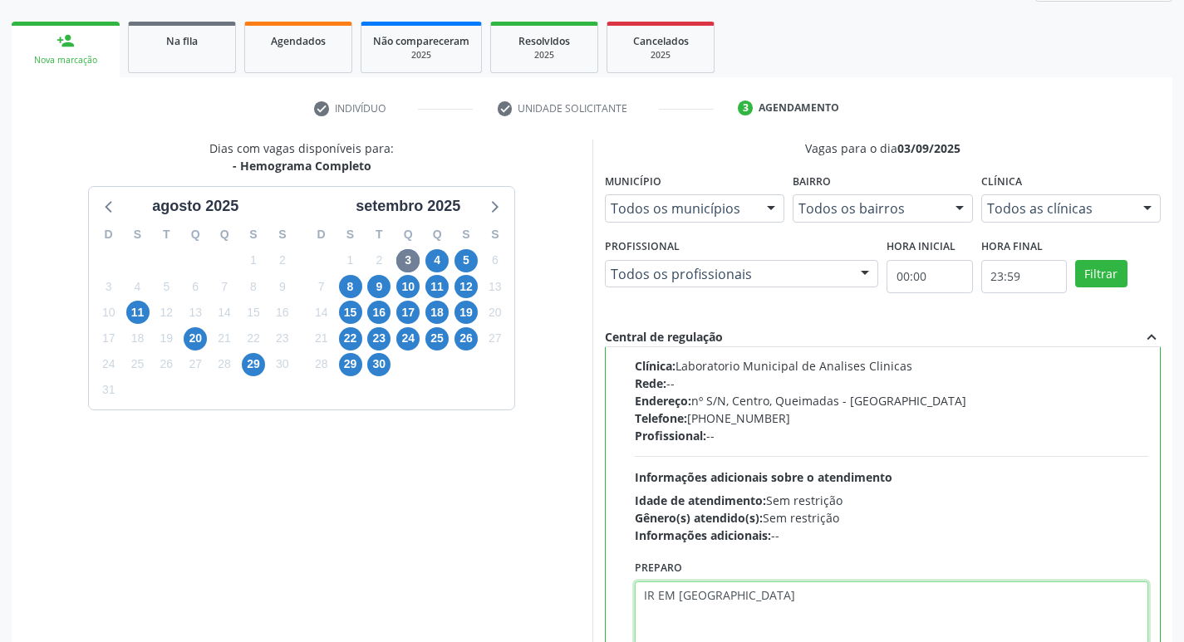
scroll to position [351, 0]
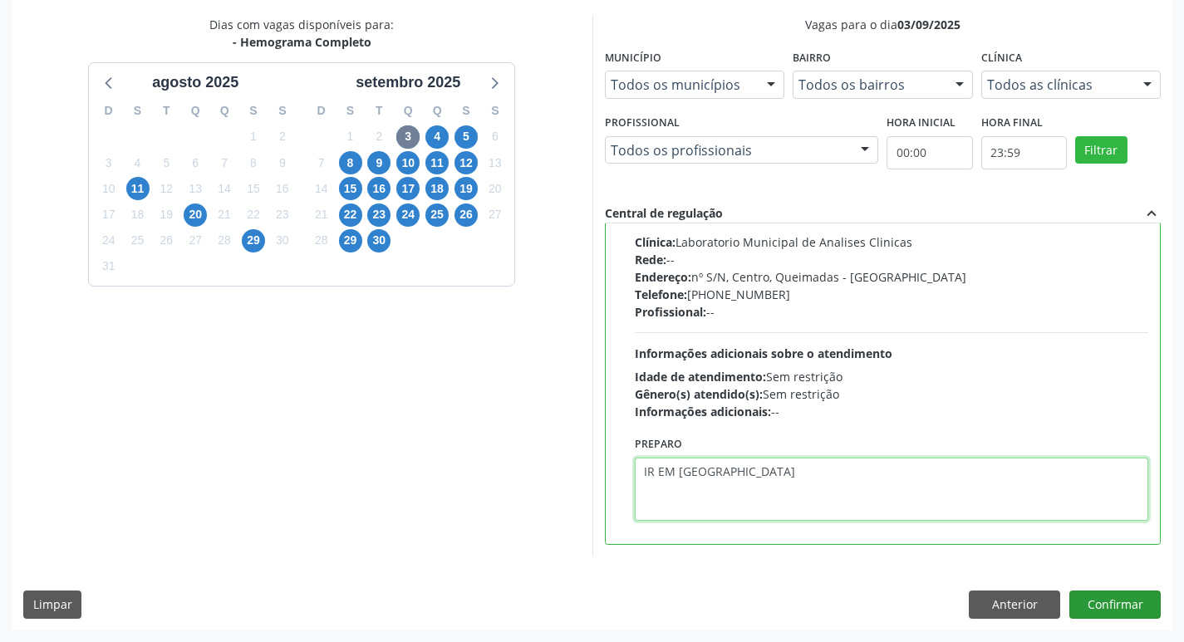
type textarea "IR EM [GEOGRAPHIC_DATA]"
click at [1115, 602] on button "Confirmar" at bounding box center [1114, 605] width 91 height 28
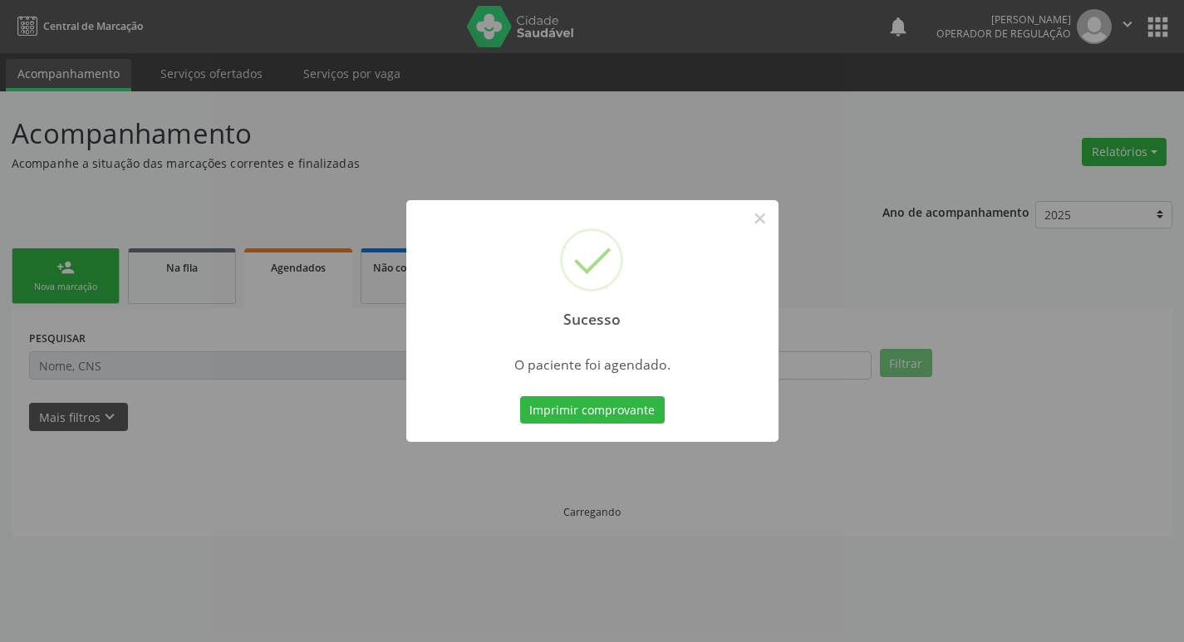
scroll to position [0, 0]
click at [598, 410] on button "Imprimir comprovante" at bounding box center [598, 410] width 145 height 28
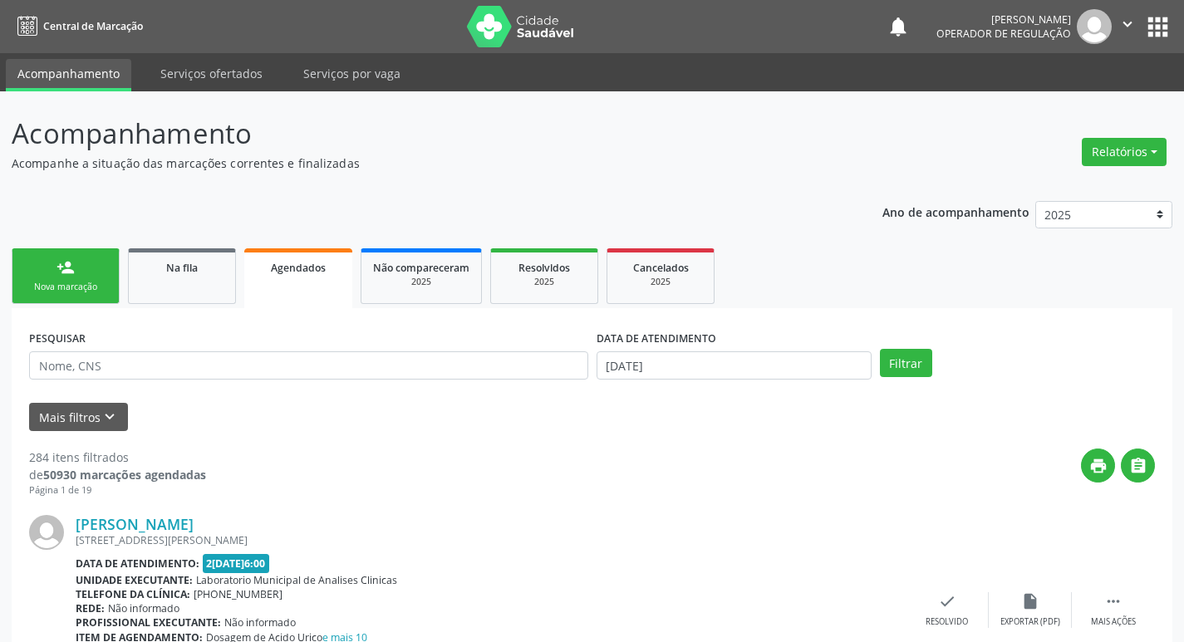
click at [100, 293] on div "Nova marcação" at bounding box center [65, 287] width 83 height 12
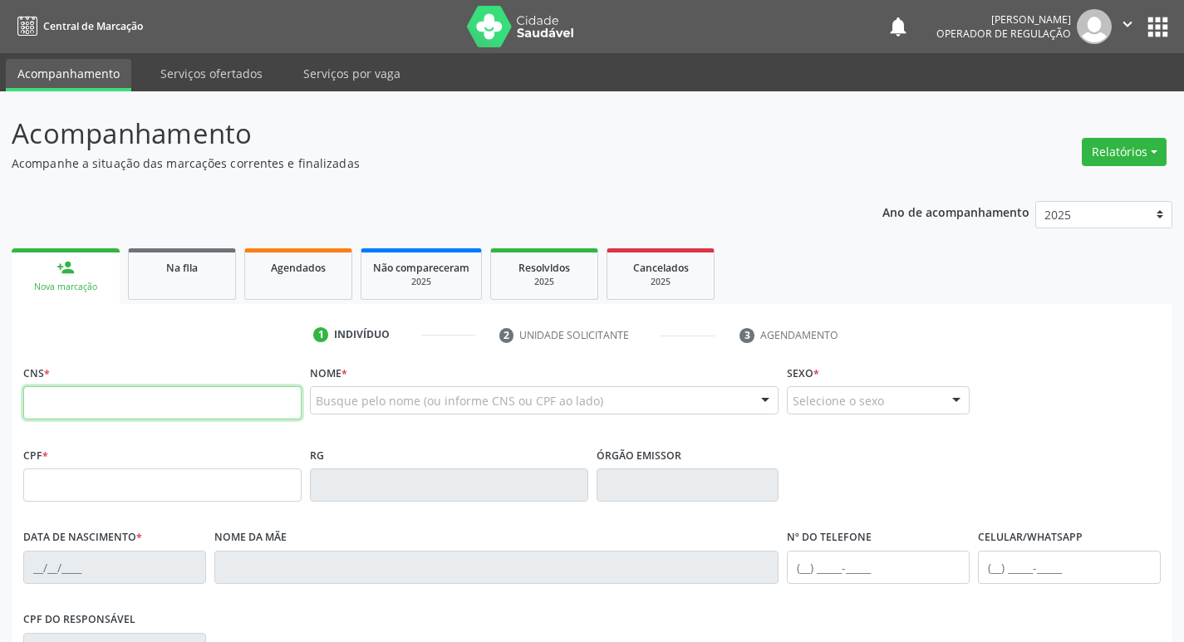
click at [165, 408] on input "text" at bounding box center [162, 402] width 278 height 33
type input "702 6042 3917 2646"
type input "085.035.534-65"
type input "[DATE]"
type input "Joarna D 'Arc Nunes"
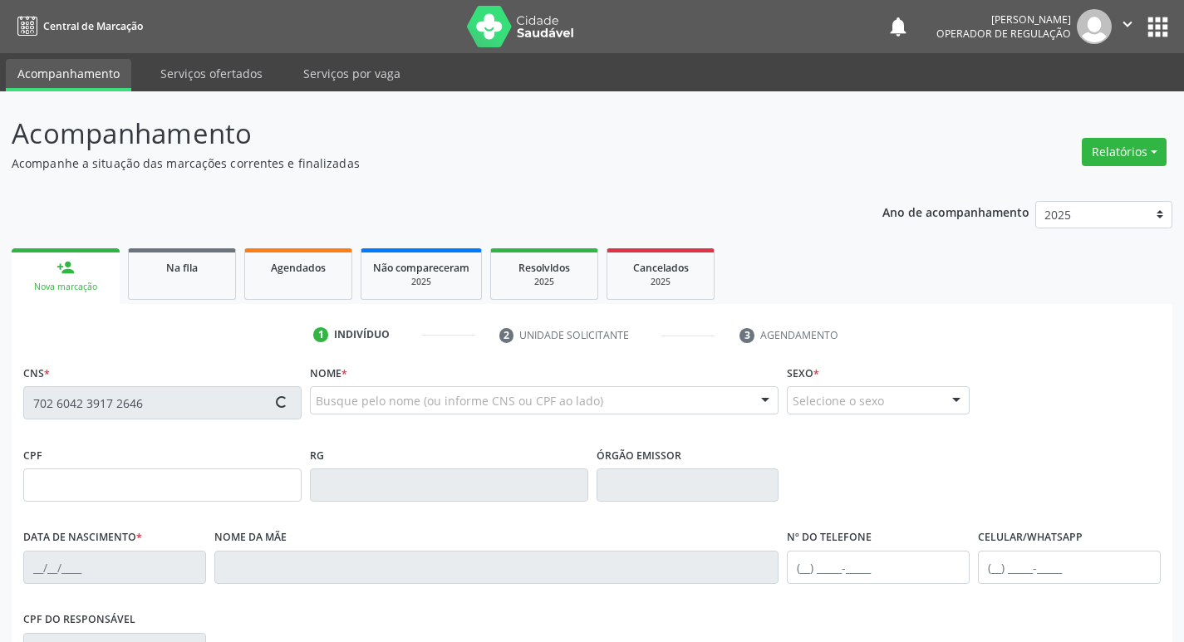
type input "[PHONE_NUMBER]"
type input "66"
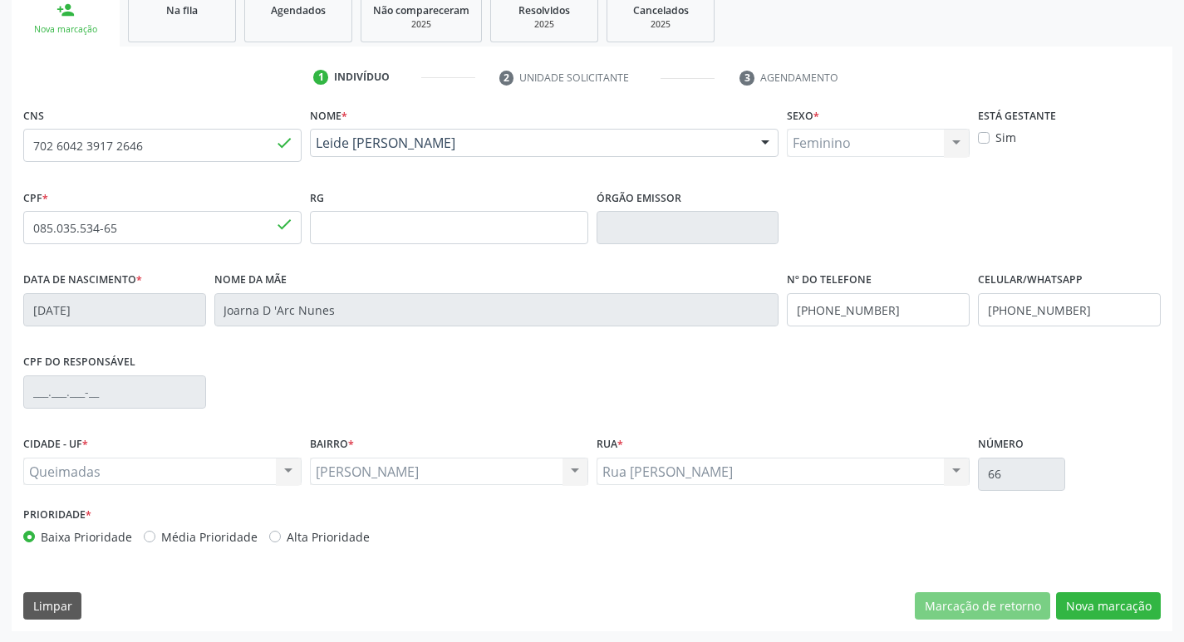
scroll to position [258, 0]
click at [1086, 607] on button "Nova marcação" at bounding box center [1108, 606] width 105 height 28
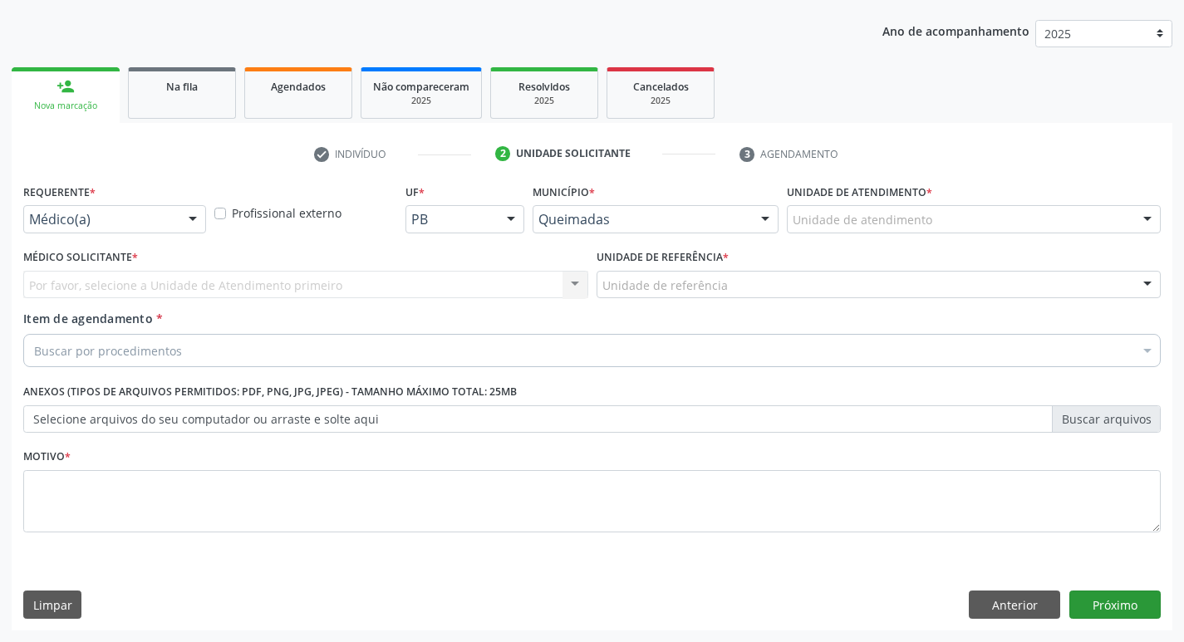
scroll to position [181, 0]
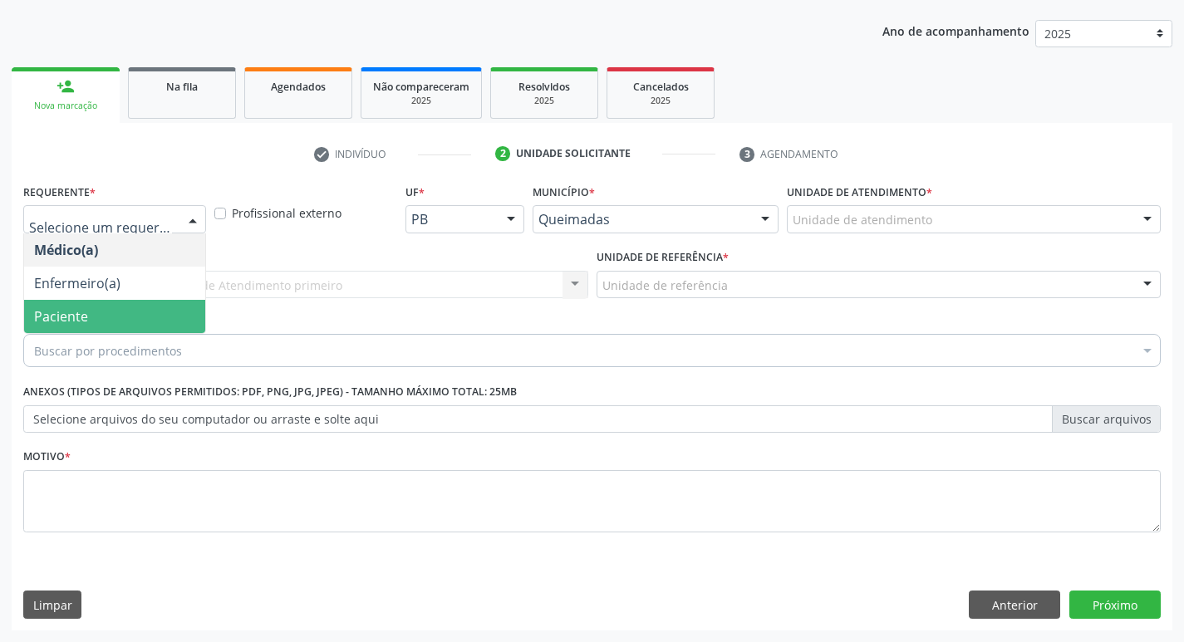
click at [122, 319] on span "Paciente" at bounding box center [114, 316] width 181 height 33
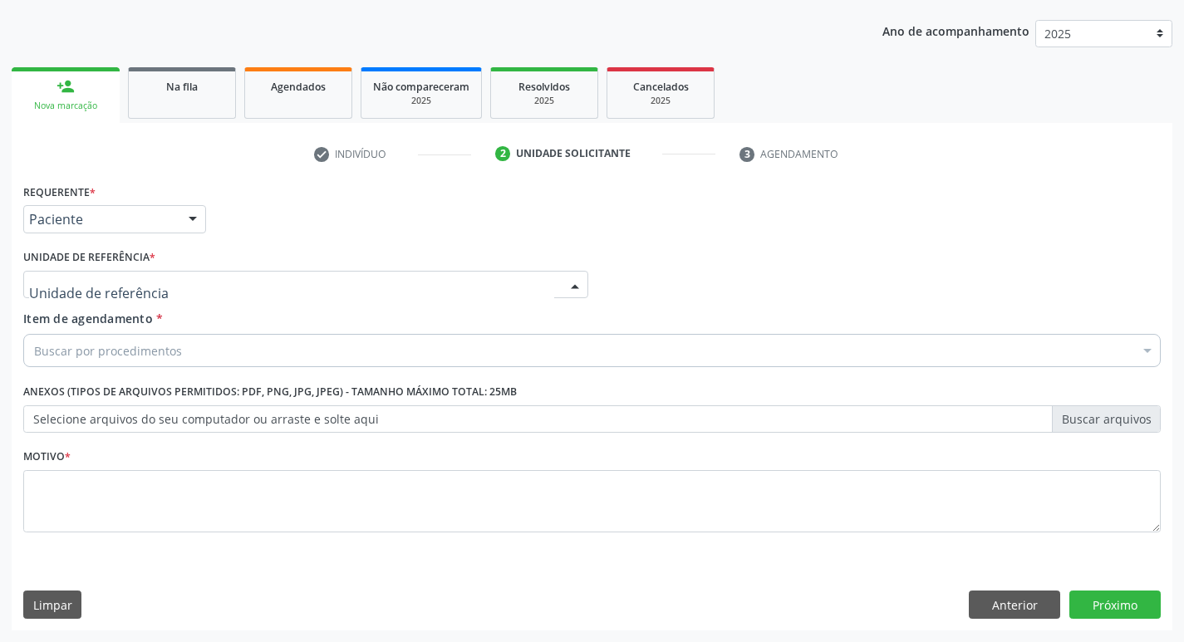
click at [97, 273] on div at bounding box center [305, 285] width 565 height 28
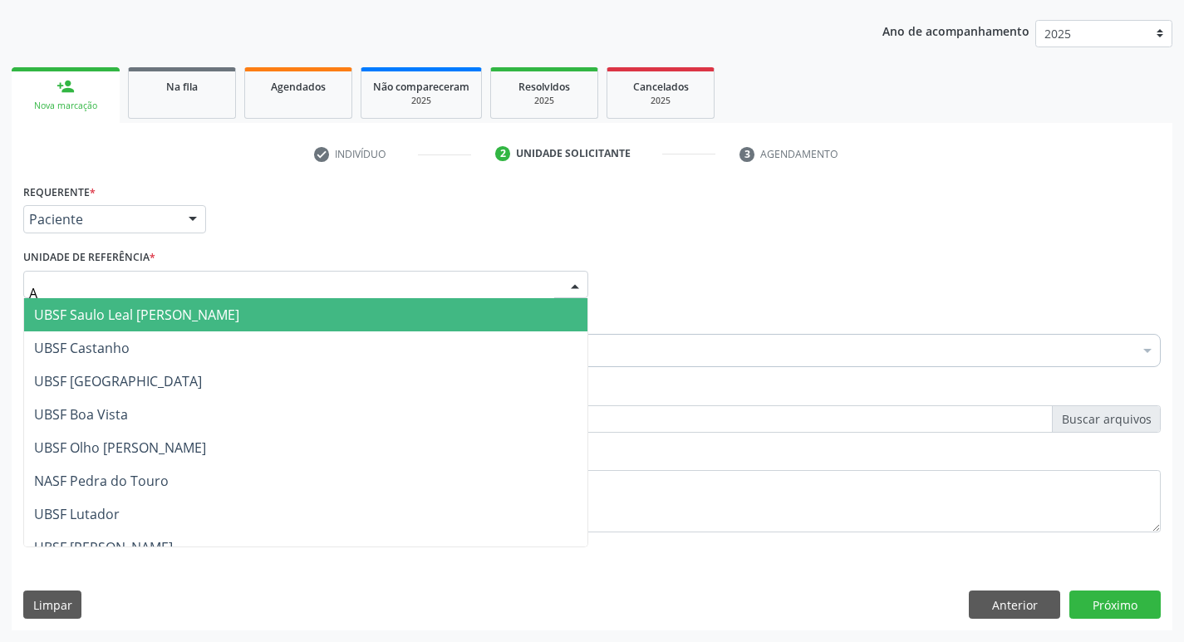
type input "AN"
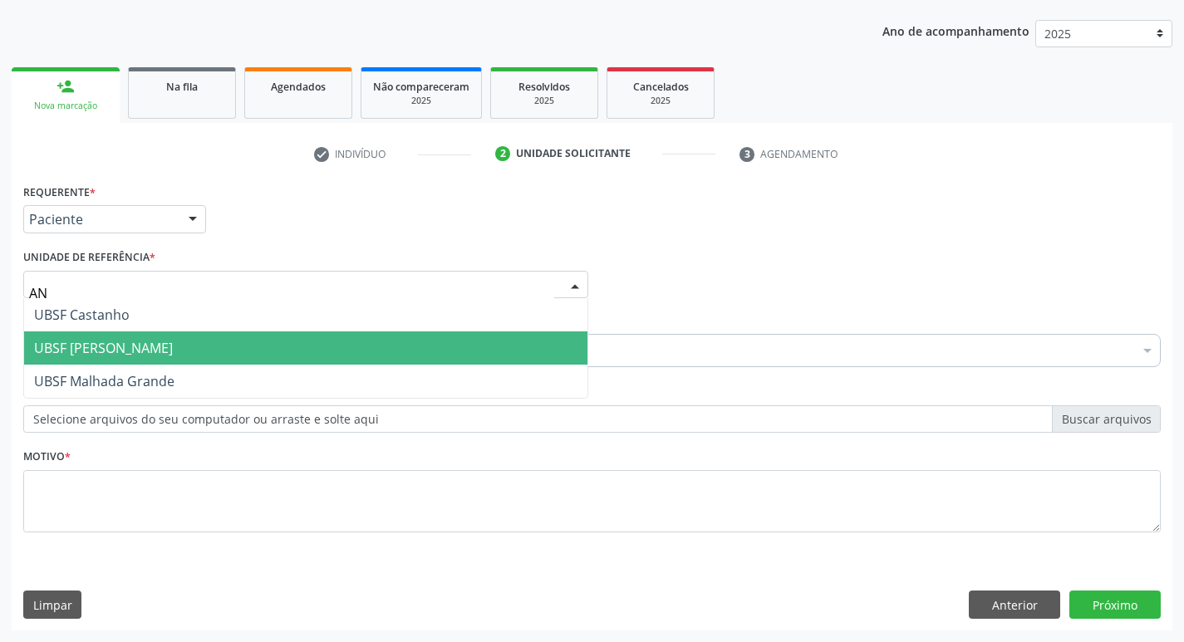
click at [150, 341] on span "UBSF [PERSON_NAME]" at bounding box center [103, 348] width 139 height 18
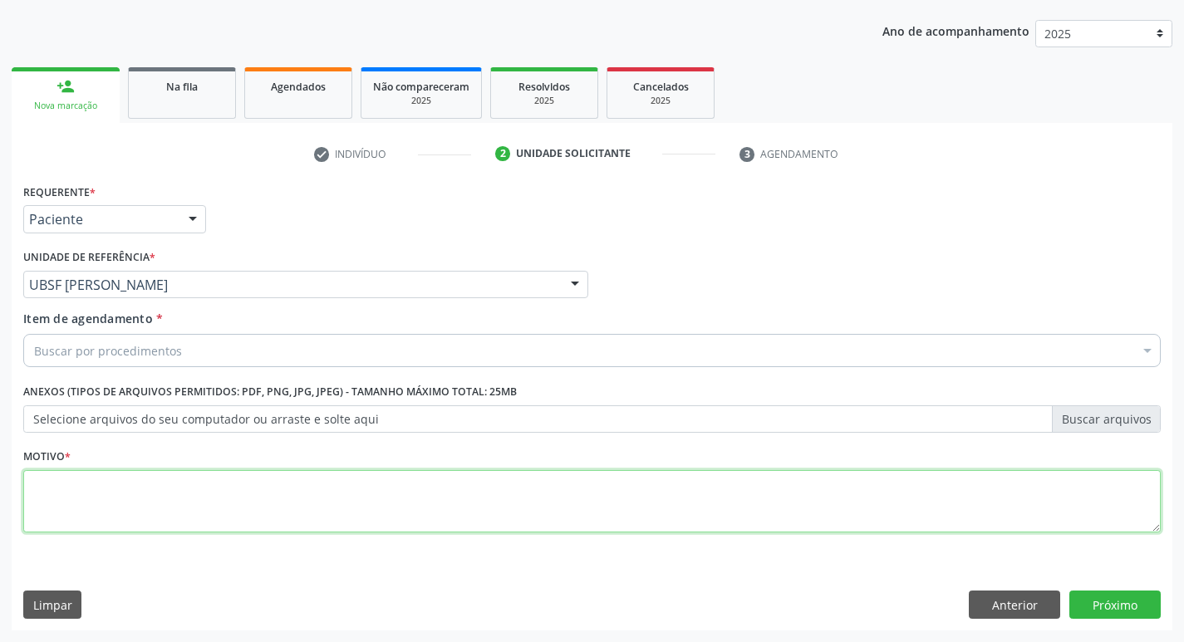
click at [112, 492] on textarea at bounding box center [591, 501] width 1137 height 63
type textarea "AVALIACAO"
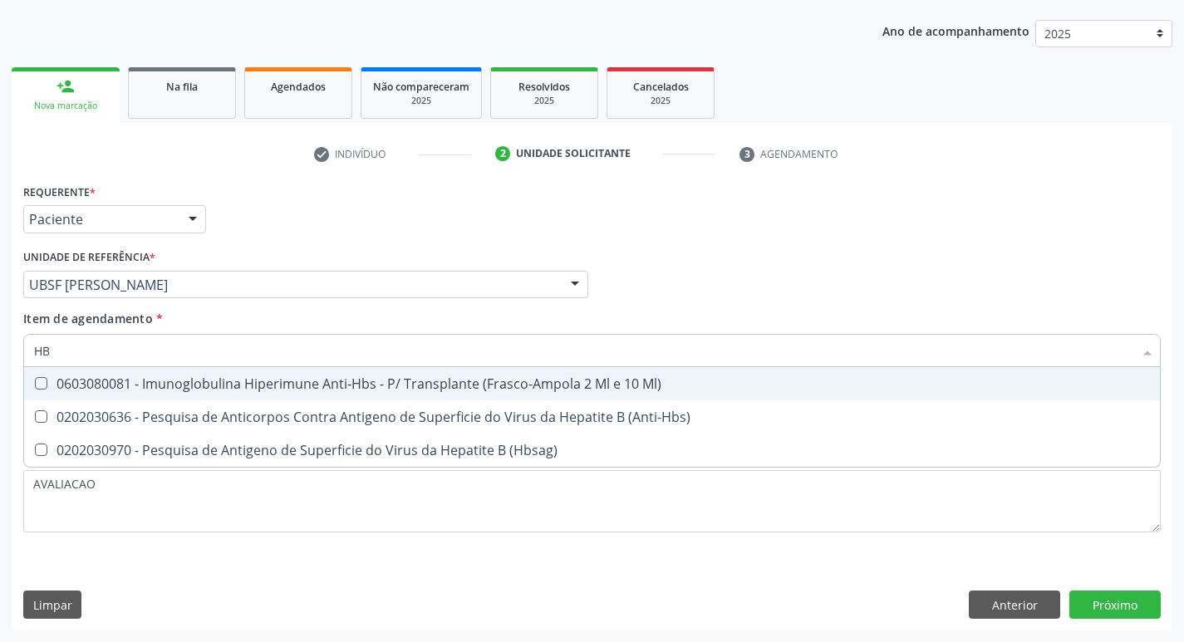
type input "H"
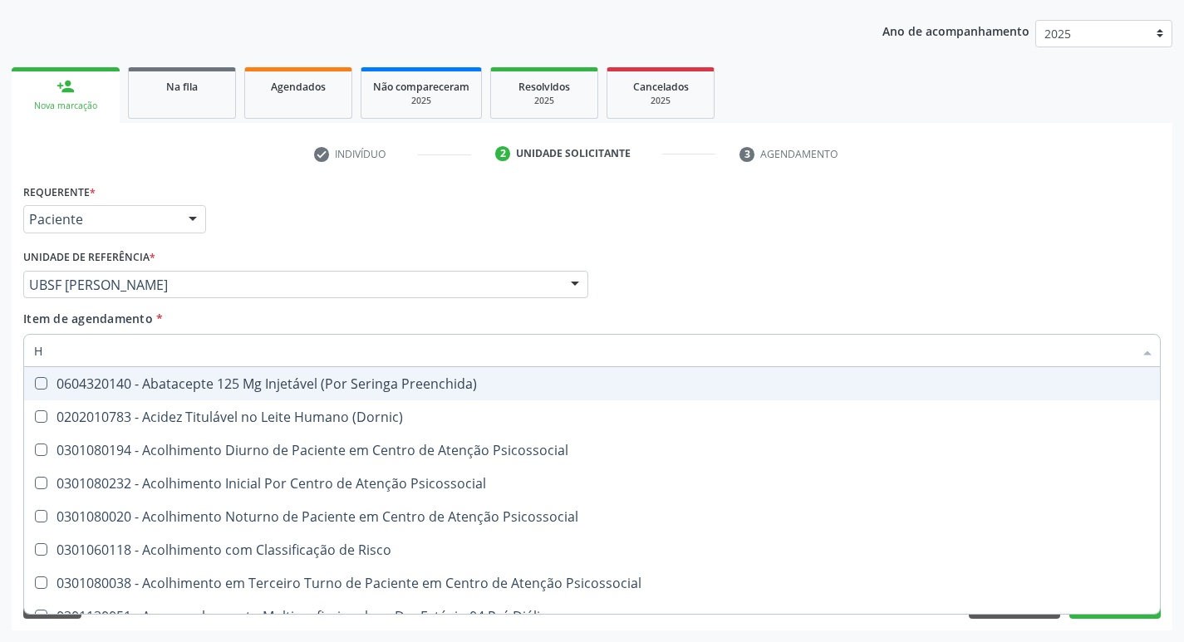
type input "HEMOGR"
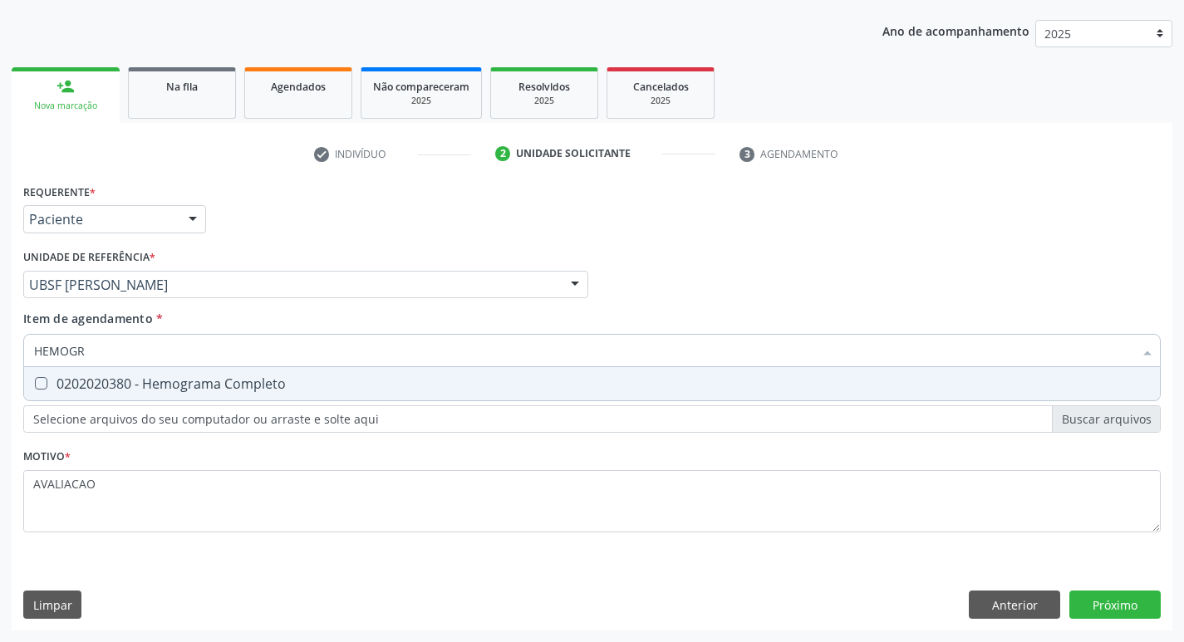
click at [287, 381] on div "0202020380 - Hemograma Completo" at bounding box center [592, 383] width 1116 height 13
checkbox Completo "true"
click at [1112, 605] on div "Requerente * Paciente Médico(a) Enfermeiro(a) Paciente Nenhum resultado encontr…" at bounding box center [592, 404] width 1161 height 451
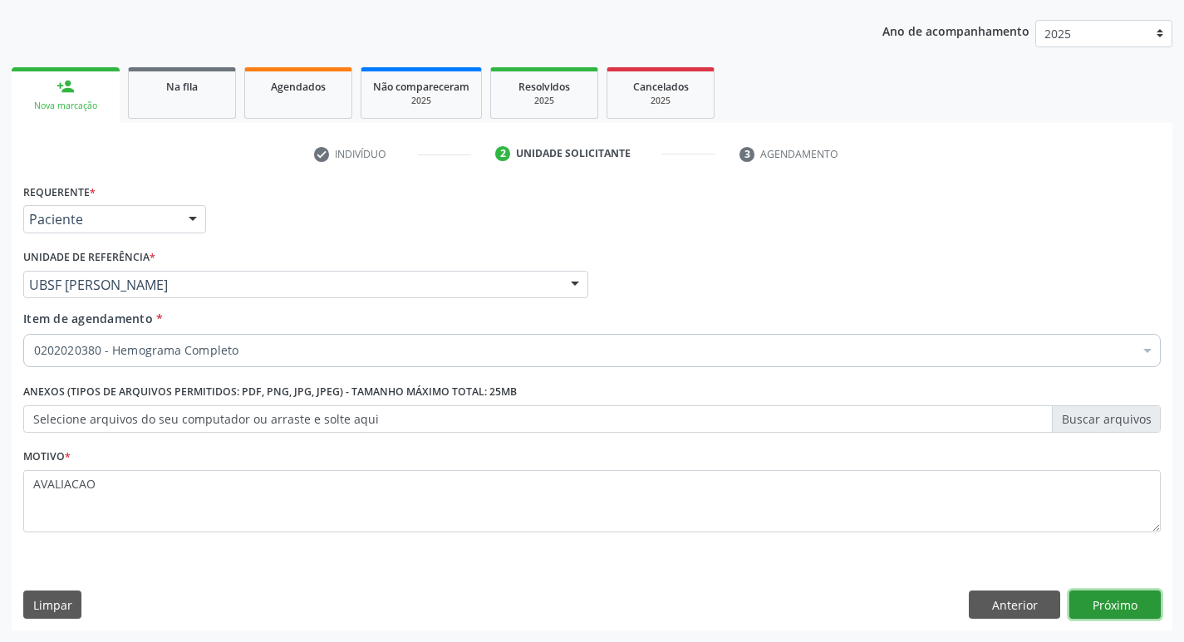
scroll to position [0, 0]
click at [1109, 599] on button "Próximo" at bounding box center [1114, 605] width 91 height 28
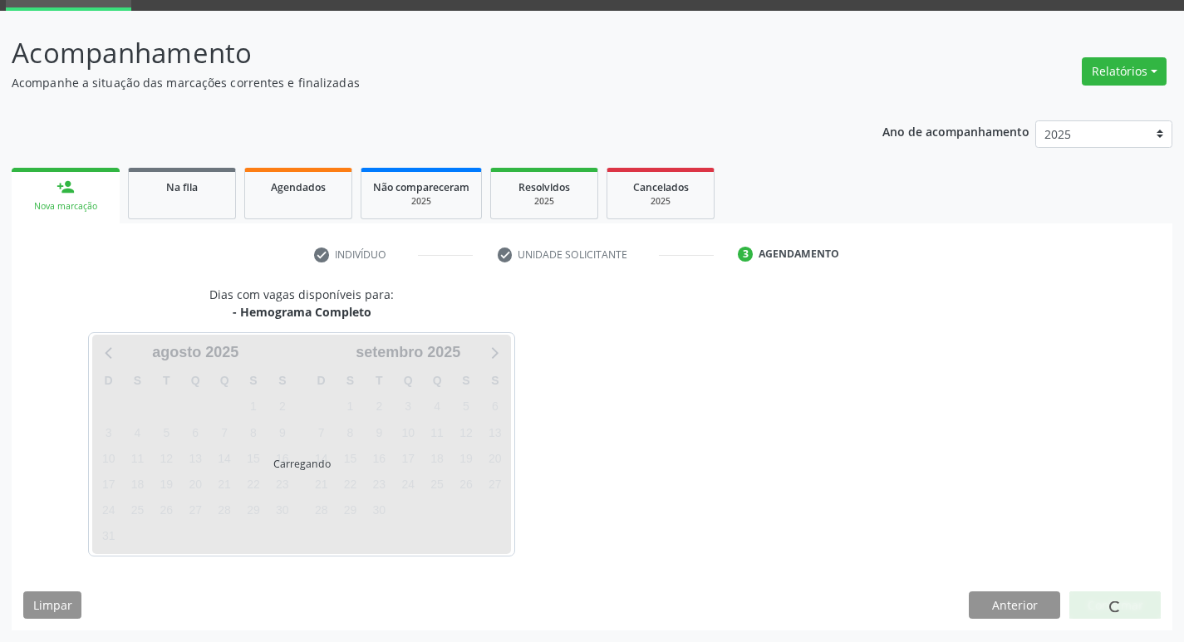
scroll to position [81, 0]
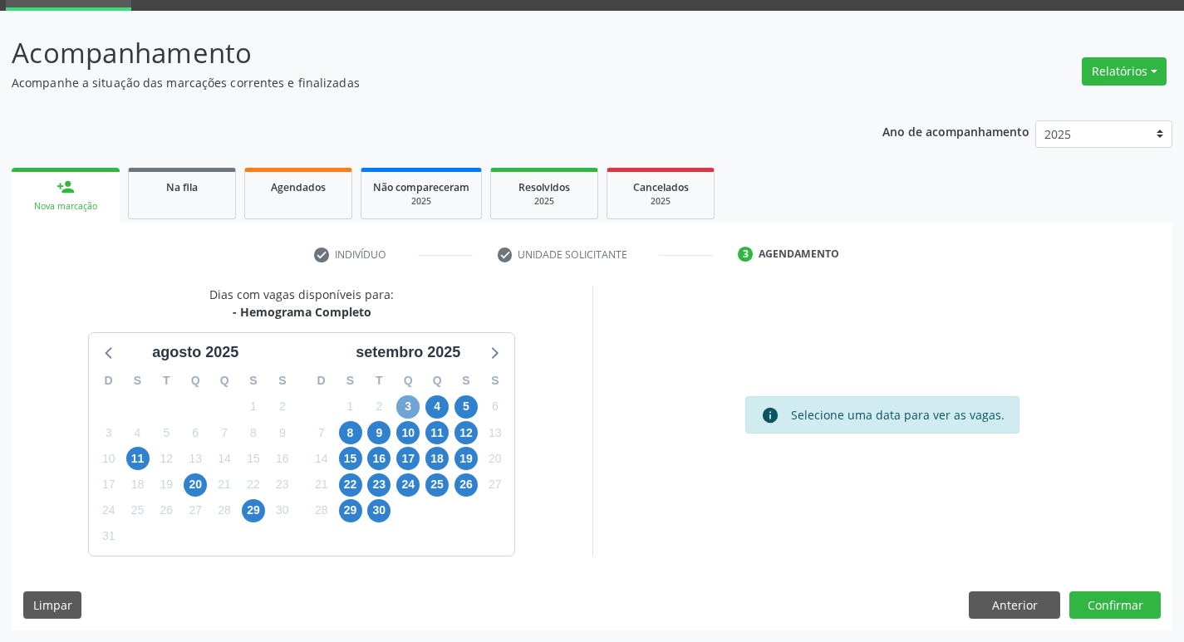
click at [400, 410] on span "3" at bounding box center [407, 406] width 23 height 23
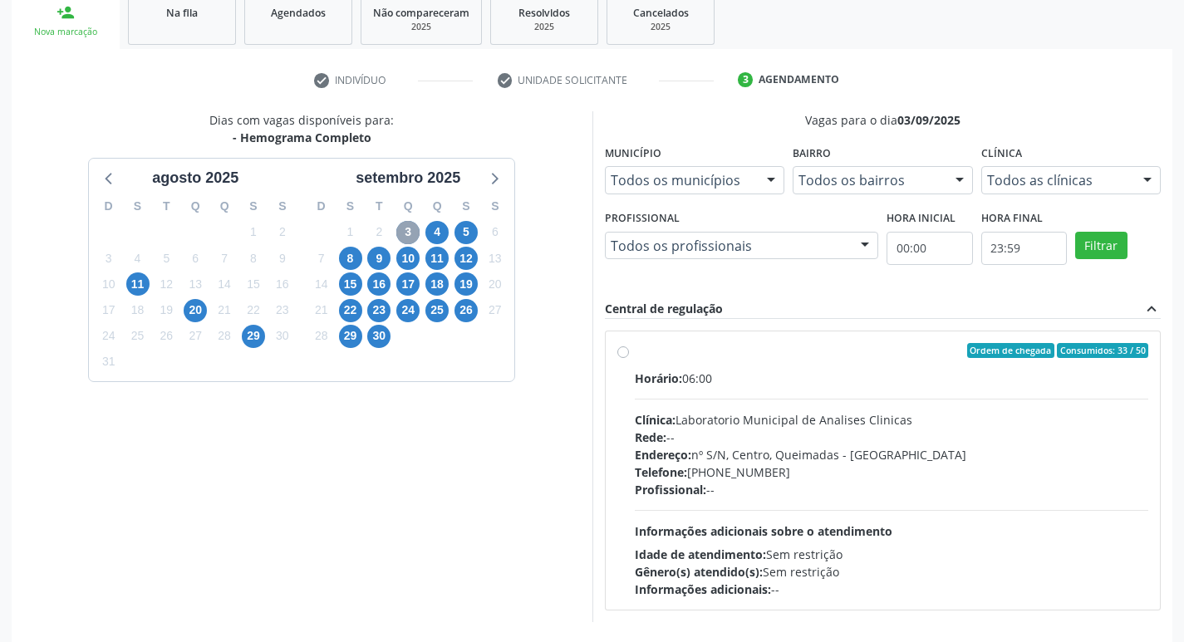
scroll to position [321, 0]
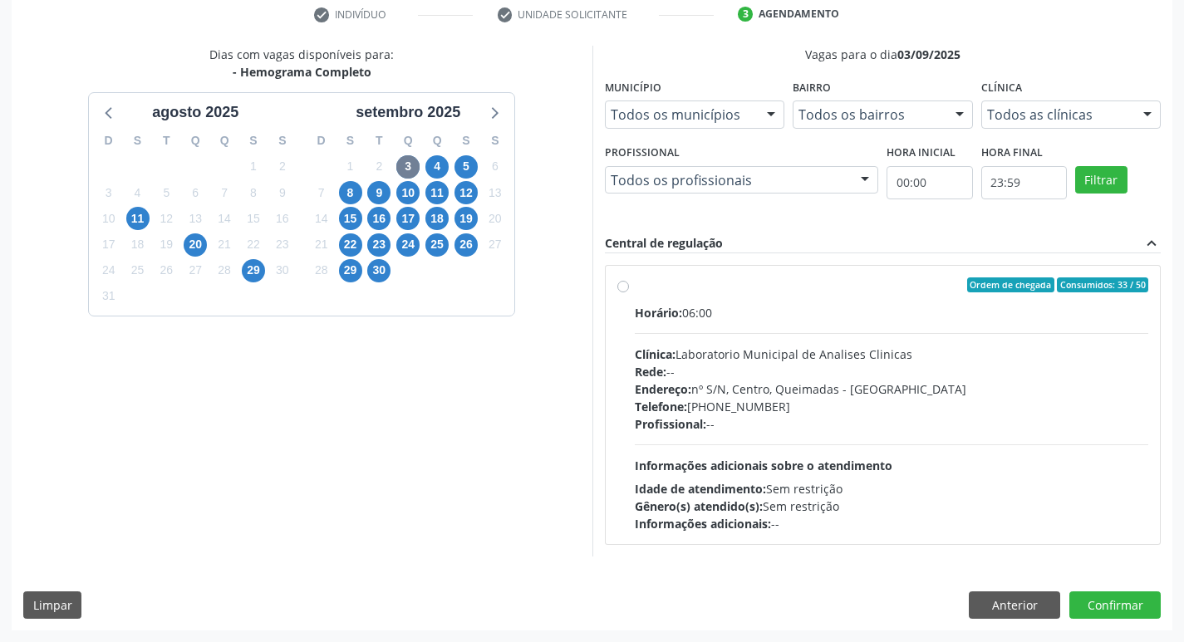
click at [761, 405] on div "Telefone: [PHONE_NUMBER]" at bounding box center [892, 406] width 514 height 17
click at [629, 292] on input "Ordem de chegada Consumidos: 33 / 50 Horário: 06:00 Clínica: Laboratorio Munici…" at bounding box center [623, 285] width 12 height 15
radio input "true"
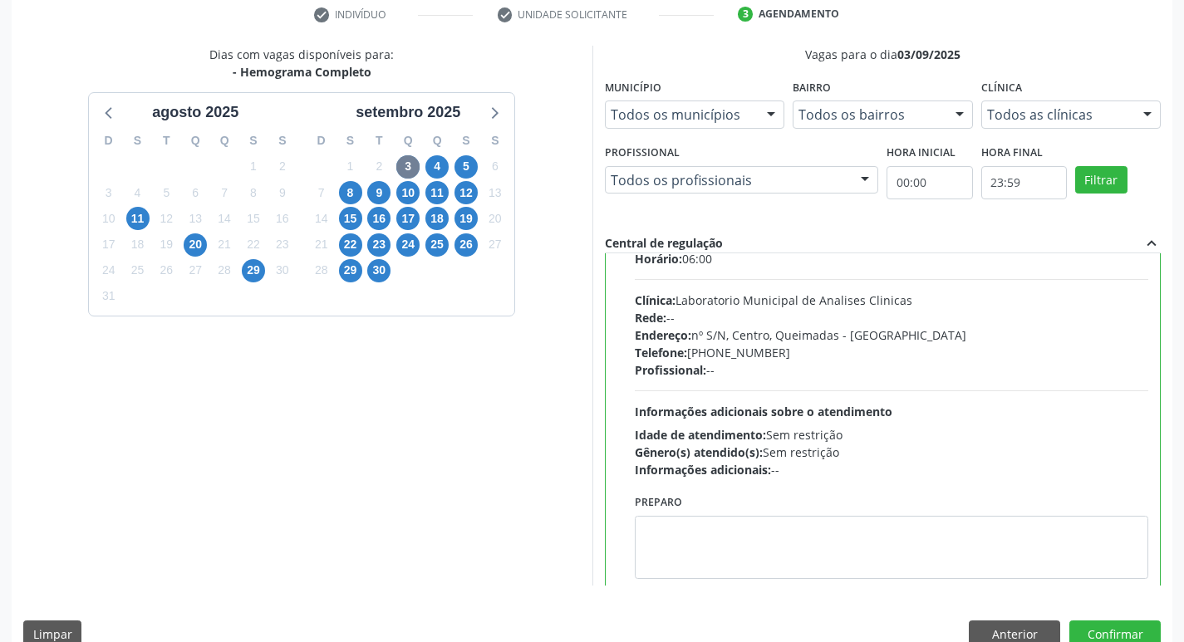
scroll to position [82, 0]
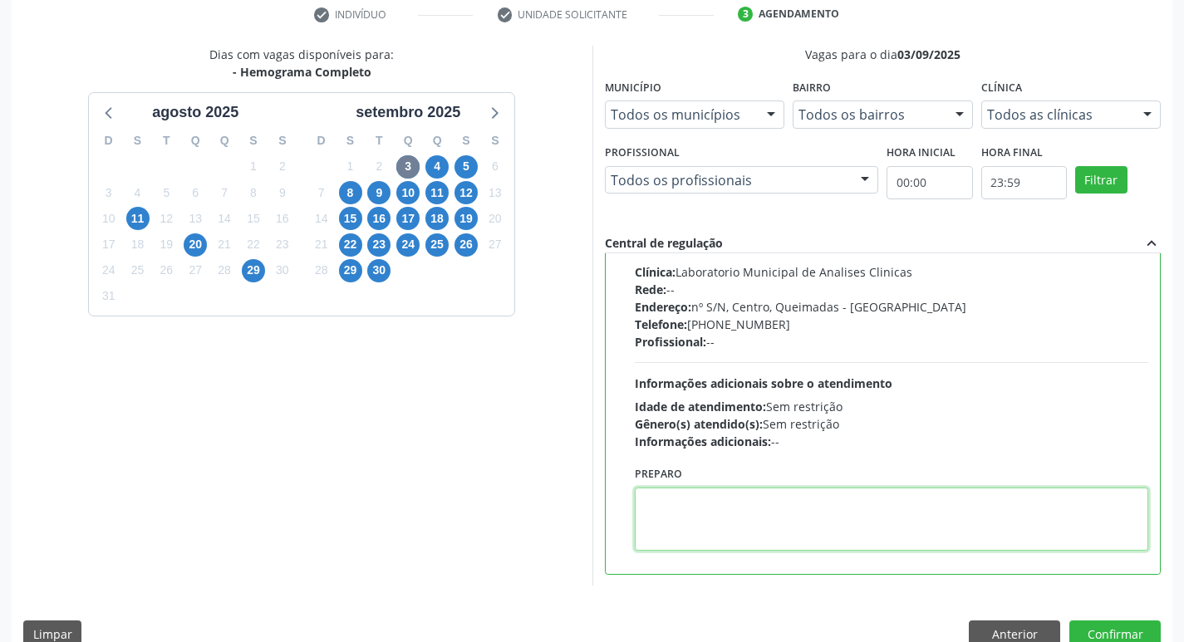
click at [694, 497] on textarea at bounding box center [892, 519] width 514 height 63
paste textarea "IR EM [GEOGRAPHIC_DATA]"
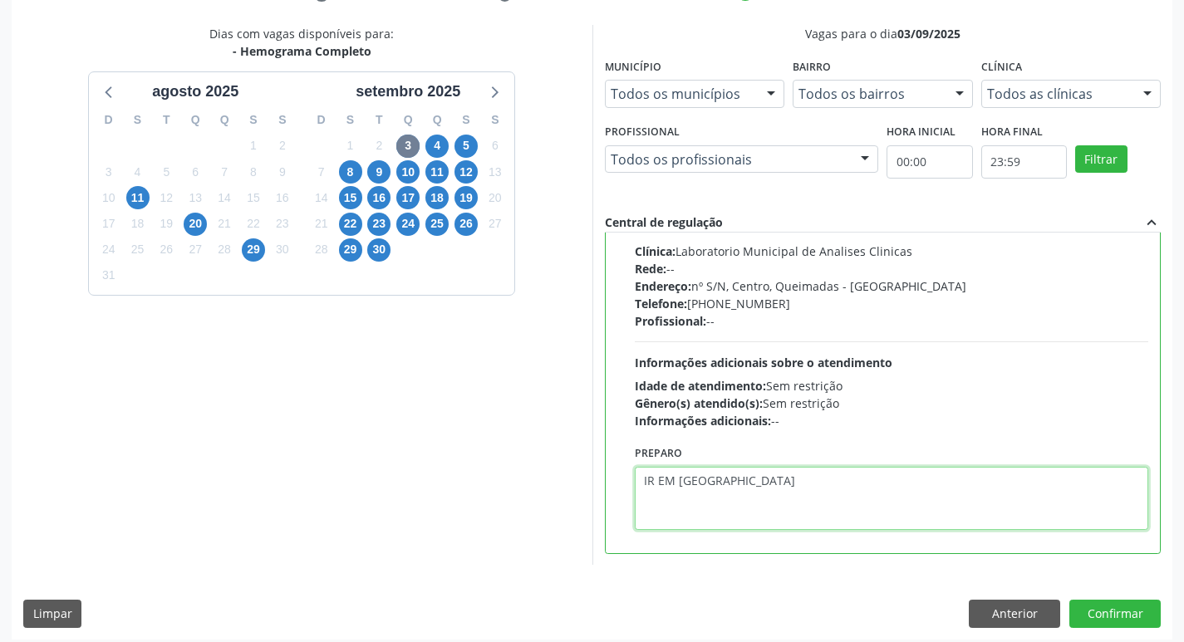
scroll to position [351, 0]
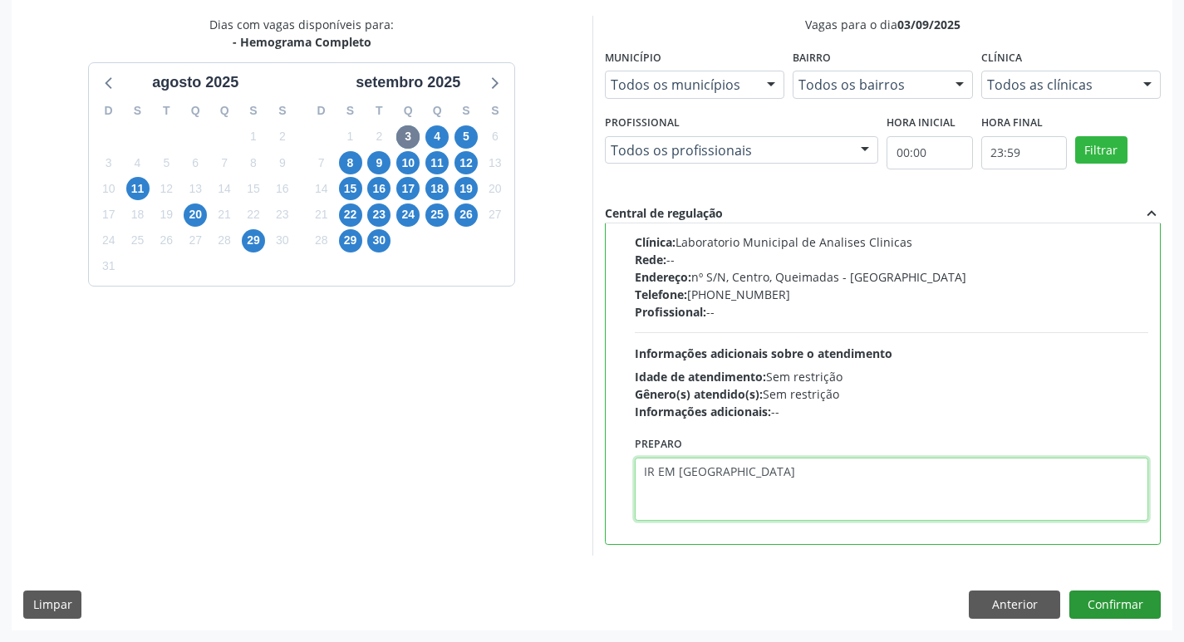
type textarea "IR EM [GEOGRAPHIC_DATA]"
click at [1138, 602] on button "Confirmar" at bounding box center [1114, 605] width 91 height 28
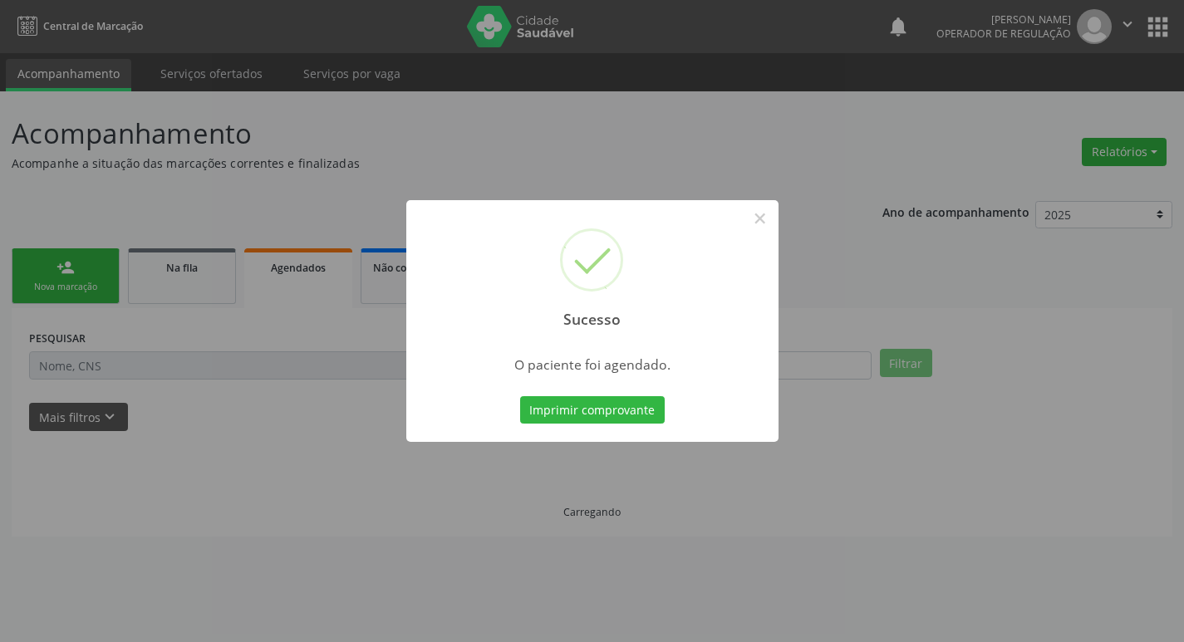
scroll to position [0, 0]
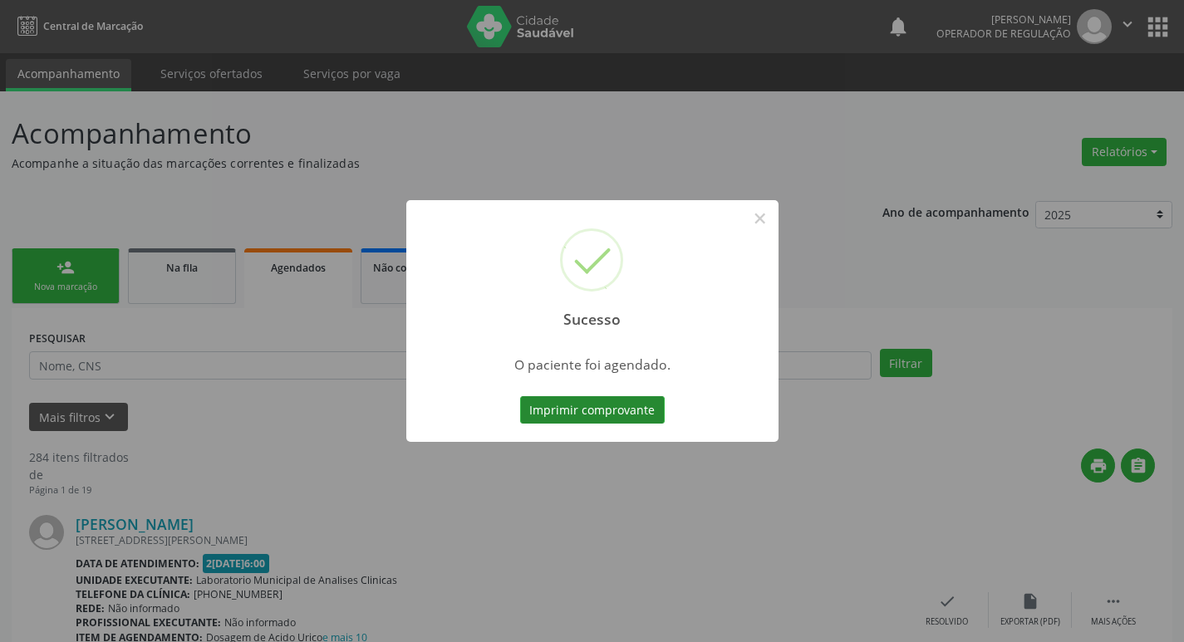
click at [582, 409] on button "Imprimir comprovante" at bounding box center [592, 410] width 145 height 28
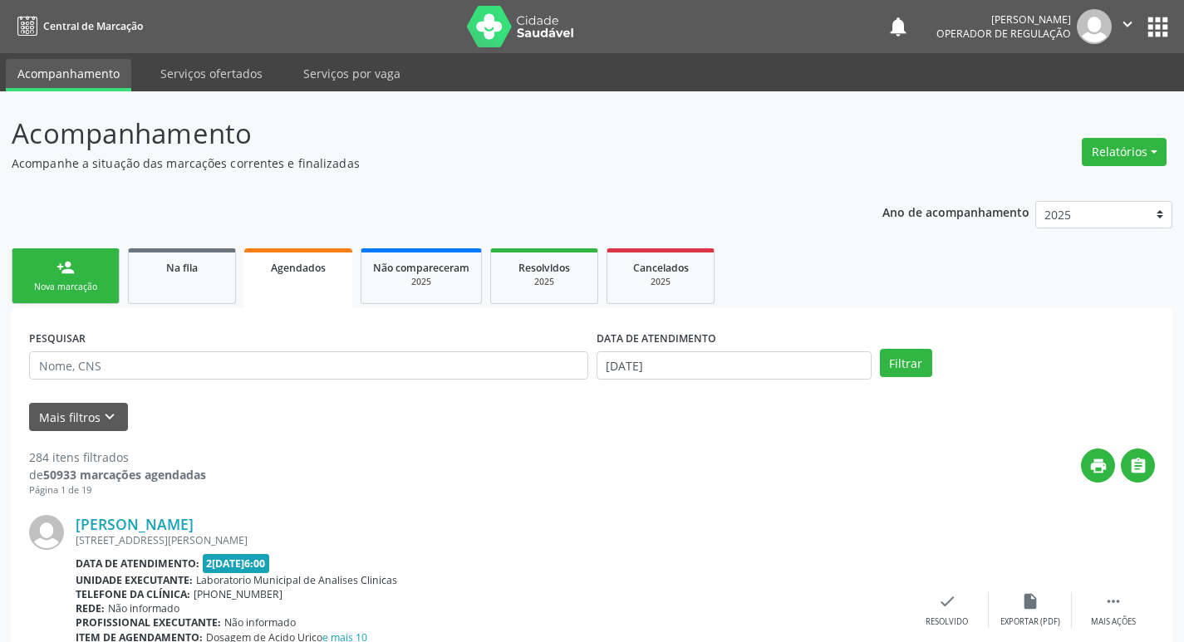
click at [66, 287] on div "Nova marcação" at bounding box center [65, 287] width 83 height 12
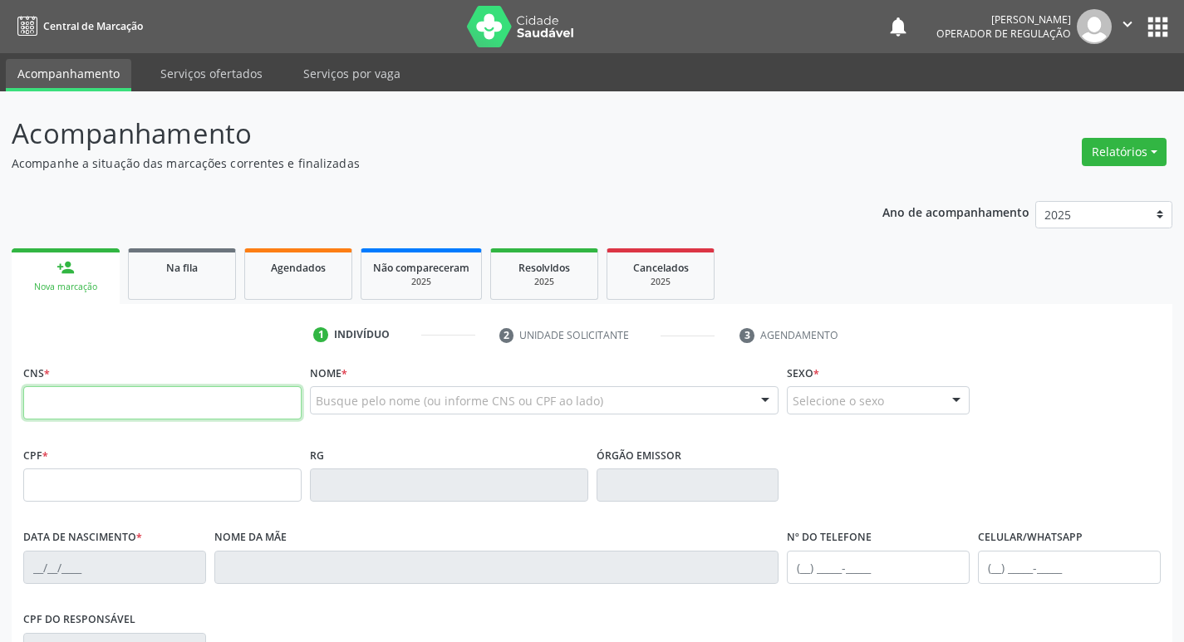
drag, startPoint x: 123, startPoint y: 410, endPoint x: 102, endPoint y: 410, distance: 20.8
click at [103, 410] on input "text" at bounding box center [162, 402] width 278 height 33
type input "701 8052 6665 4770"
type input "021.239.094-59"
type input "[DATE]"
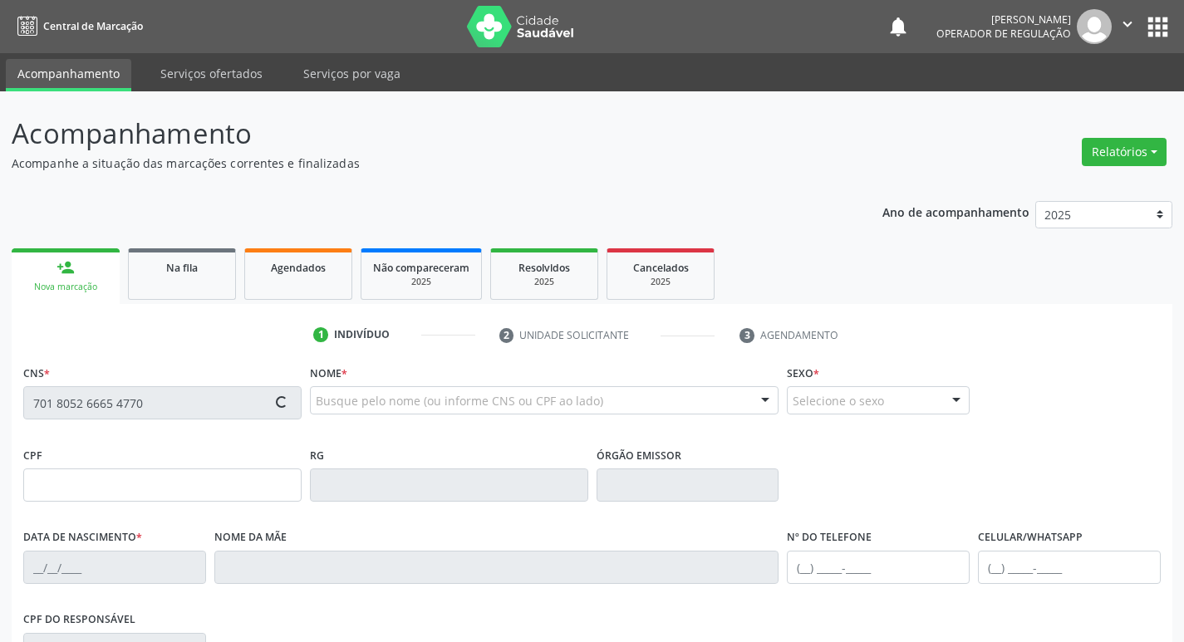
type input "[PERSON_NAME]"
type input "[PHONE_NUMBER]"
type input "90"
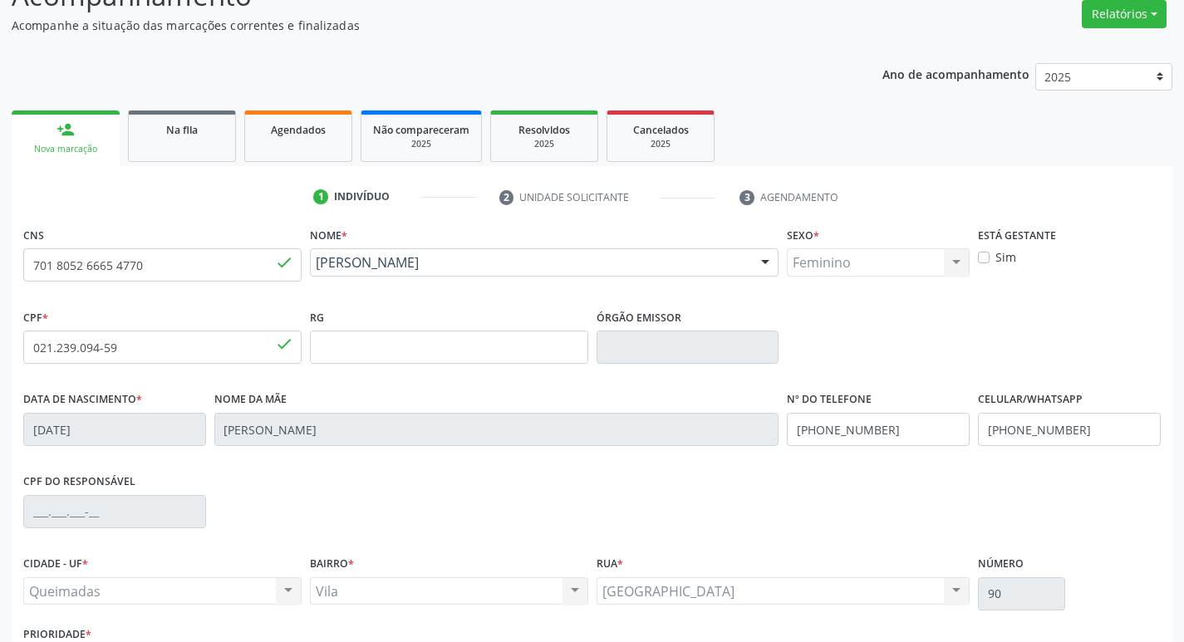
scroll to position [258, 0]
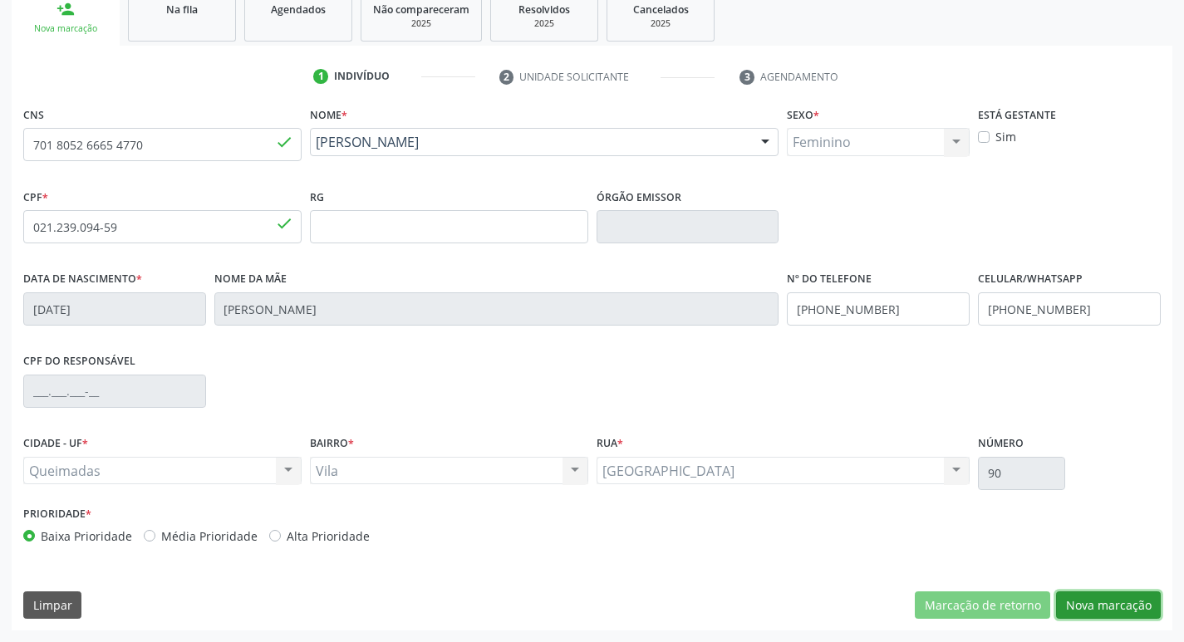
click at [1107, 599] on button "Nova marcação" at bounding box center [1108, 606] width 105 height 28
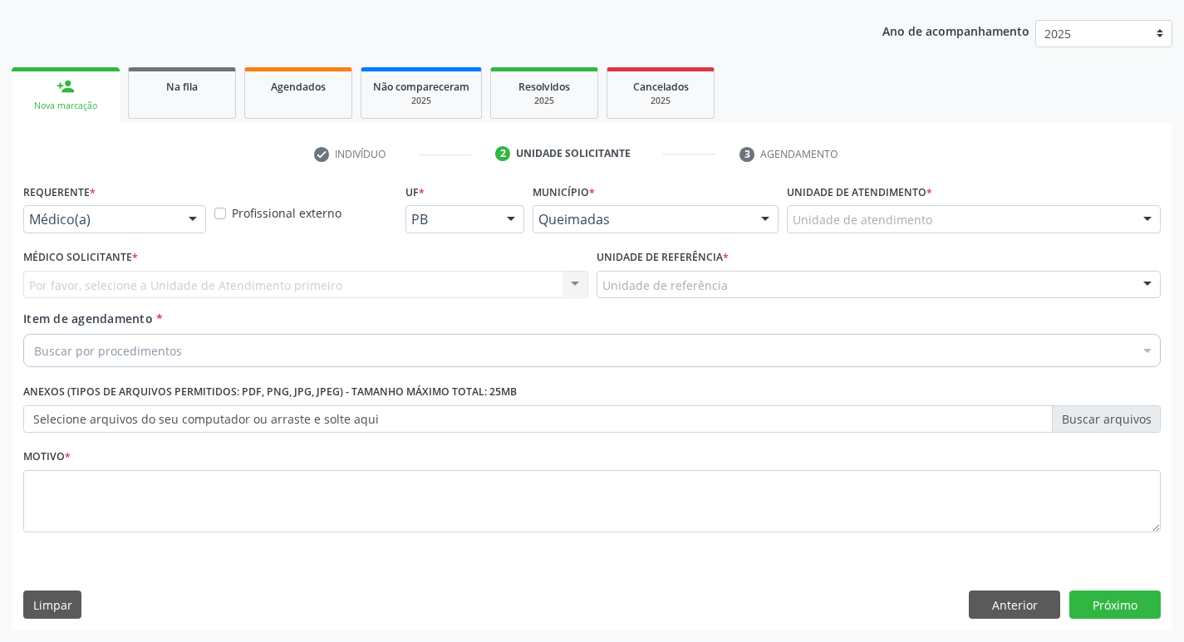
scroll to position [181, 0]
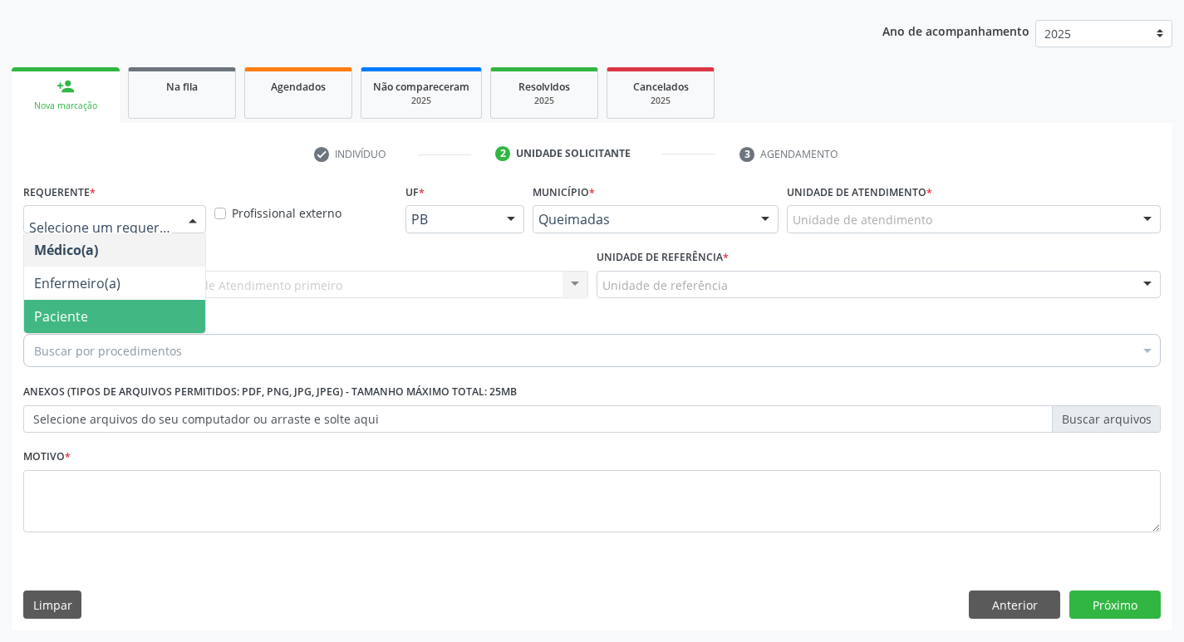
click at [131, 303] on span "Paciente" at bounding box center [114, 316] width 181 height 33
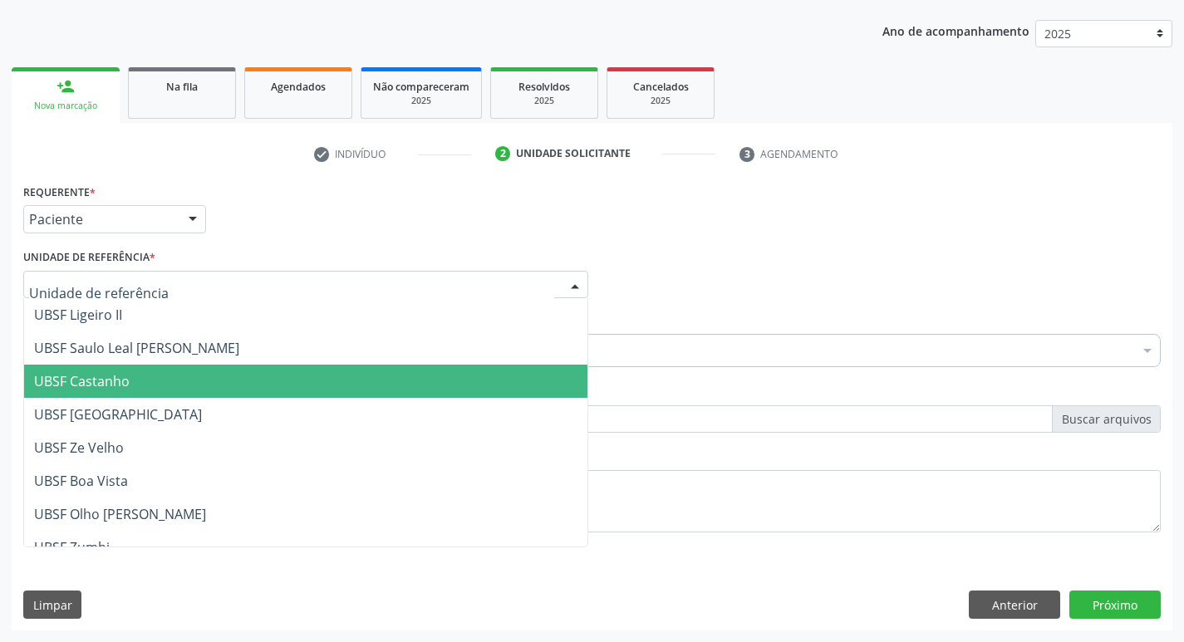
type input "V"
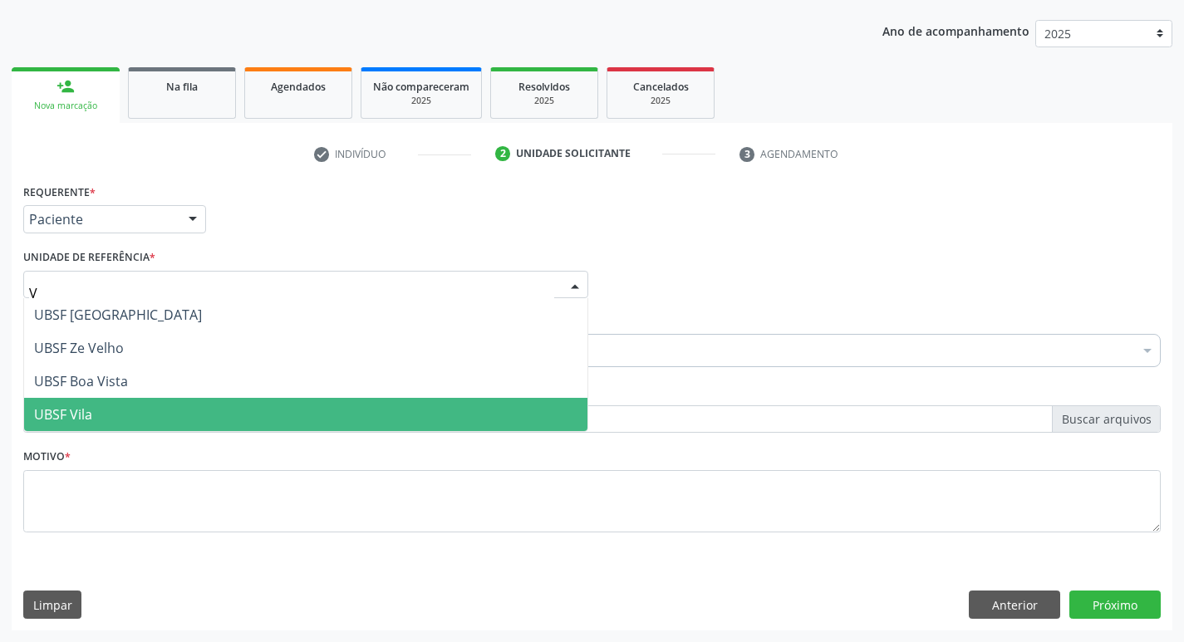
click at [141, 414] on span "UBSF Vila" at bounding box center [305, 414] width 563 height 33
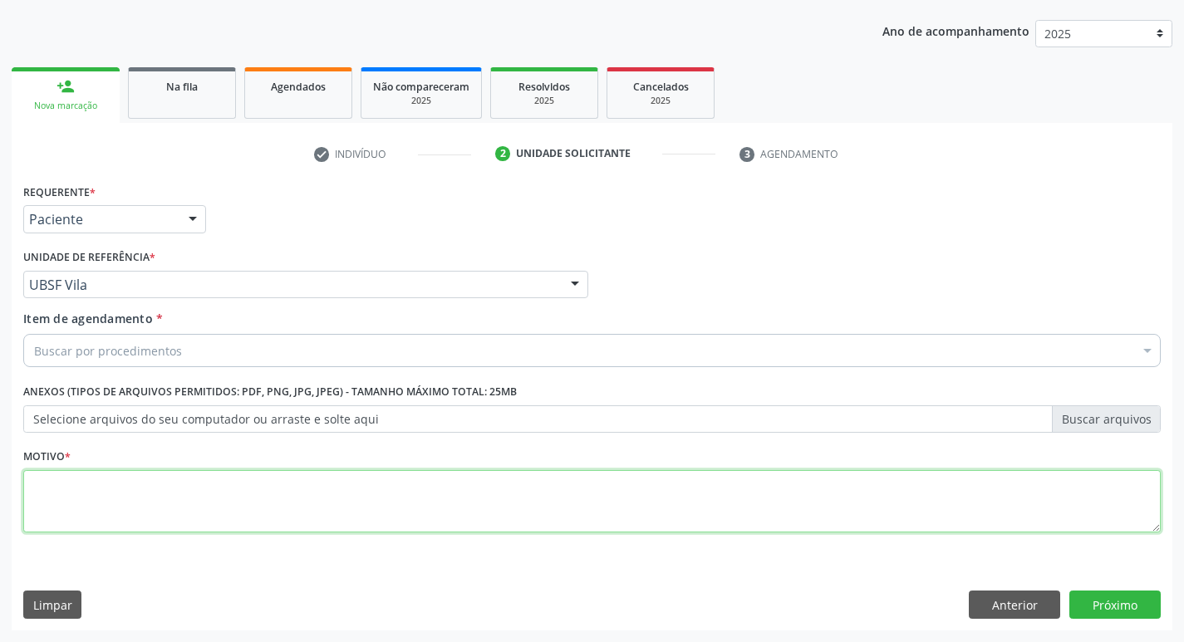
click at [98, 494] on textarea at bounding box center [591, 501] width 1137 height 63
type textarea "AVALIACAO"
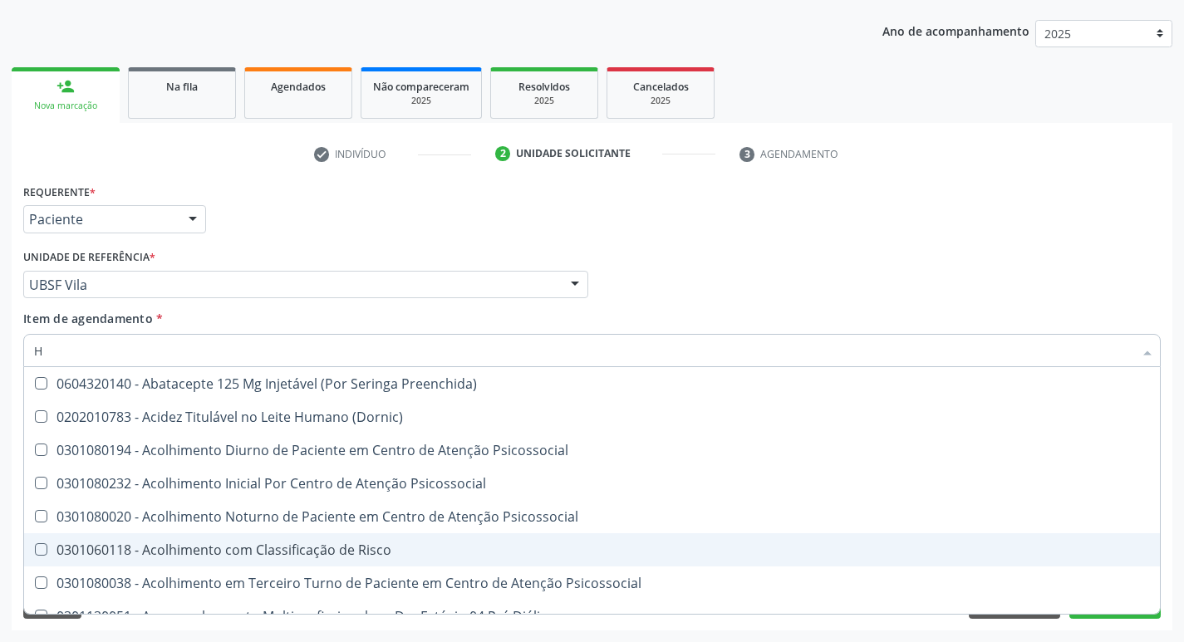
type input "H"
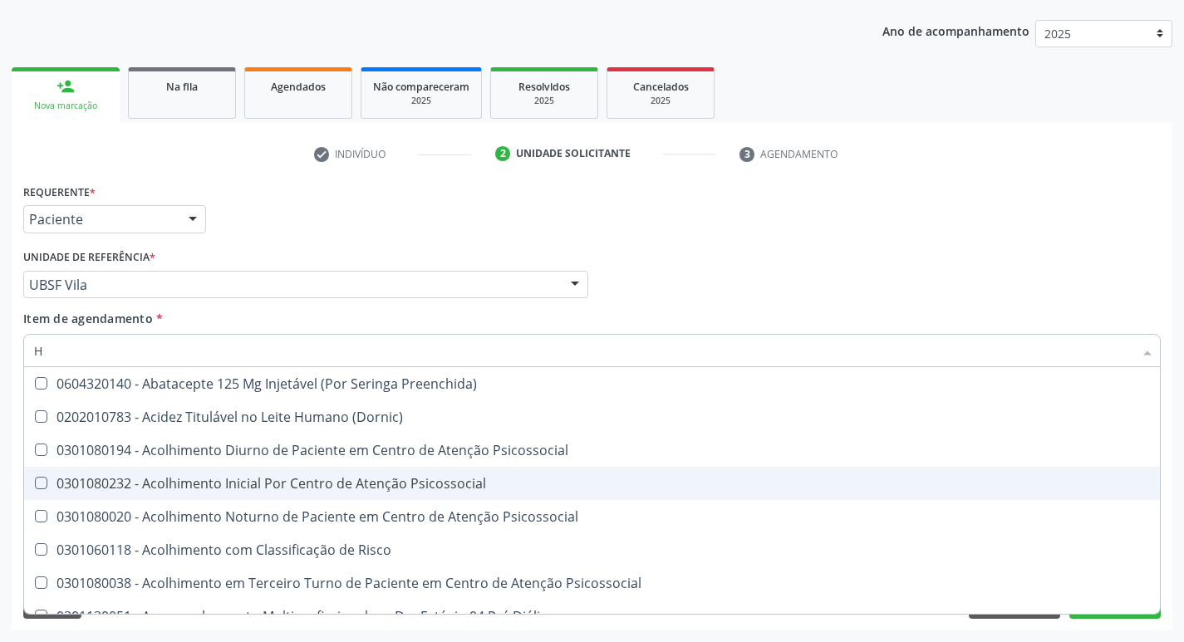
type input "HEMOGR"
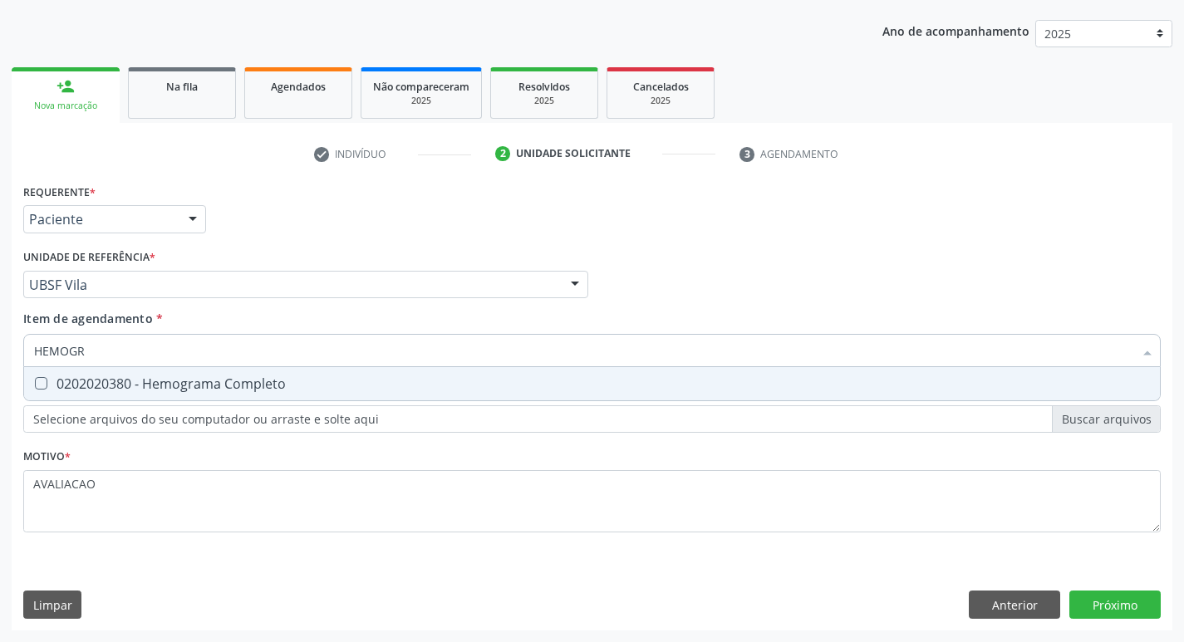
click at [187, 380] on div "0202020380 - Hemograma Completo" at bounding box center [592, 383] width 1116 height 13
checkbox Completo "true"
click at [1120, 607] on div "Requerente * Paciente Médico(a) Enfermeiro(a) Paciente Nenhum resultado encontr…" at bounding box center [592, 404] width 1161 height 451
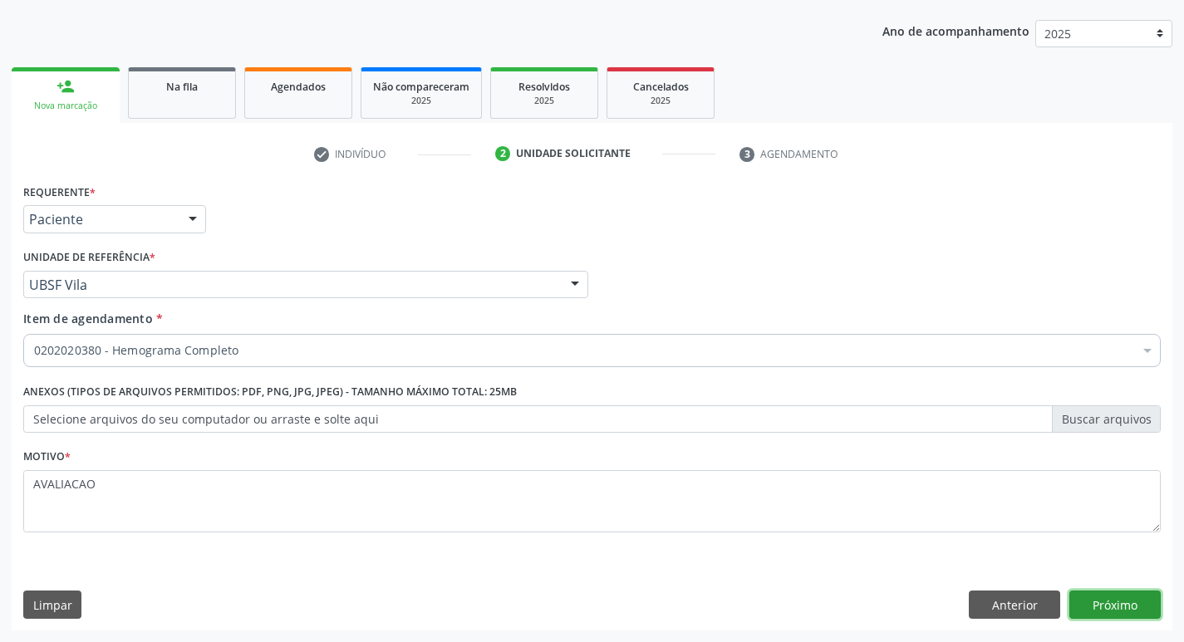
click at [1088, 607] on button "Próximo" at bounding box center [1114, 605] width 91 height 28
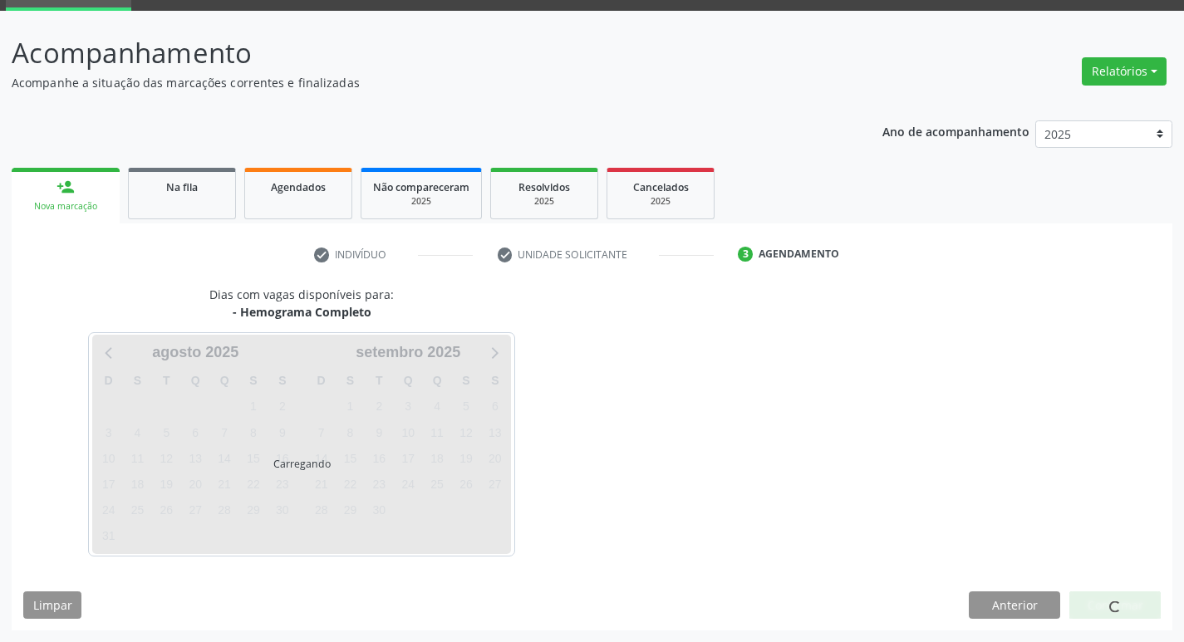
scroll to position [81, 0]
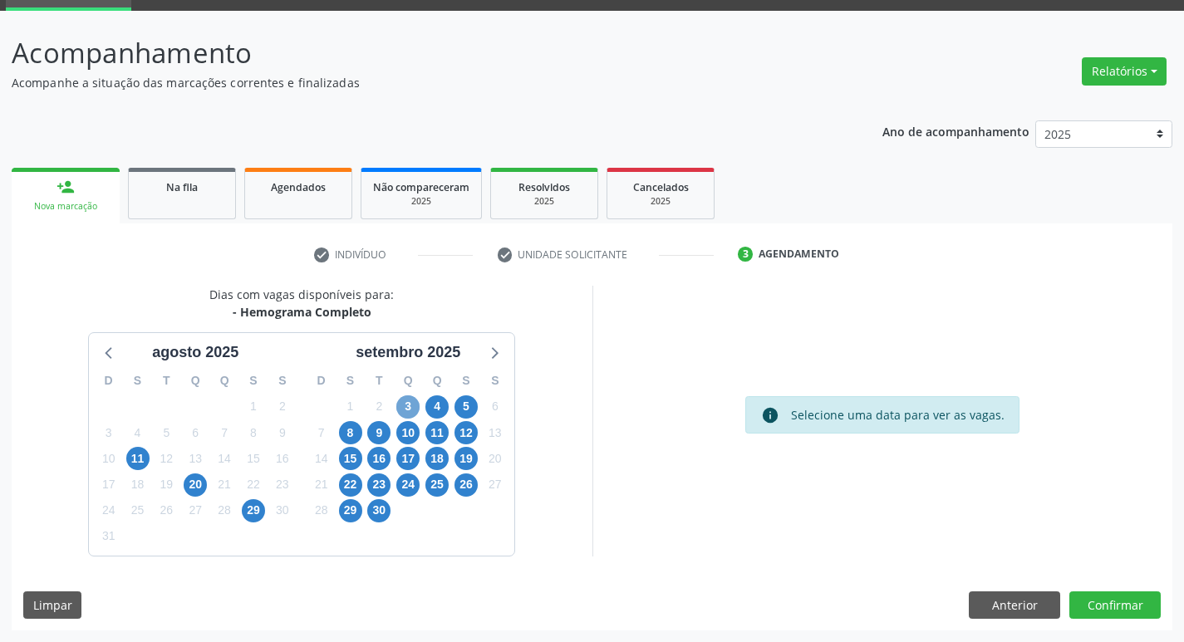
click at [400, 410] on span "3" at bounding box center [407, 406] width 23 height 23
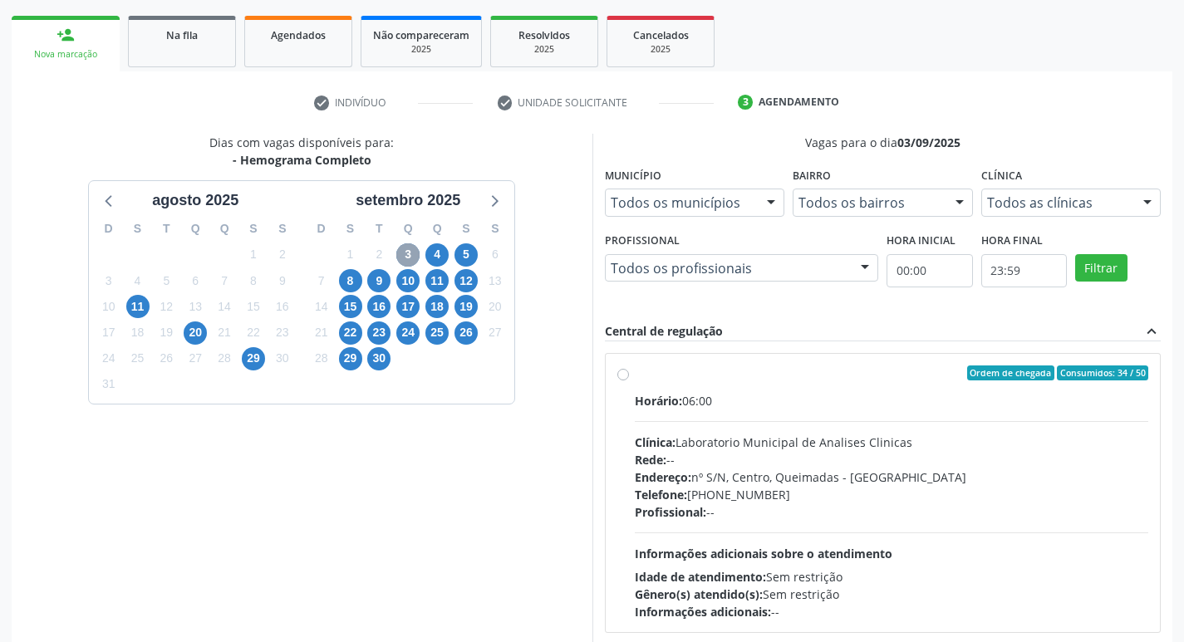
scroll to position [321, 0]
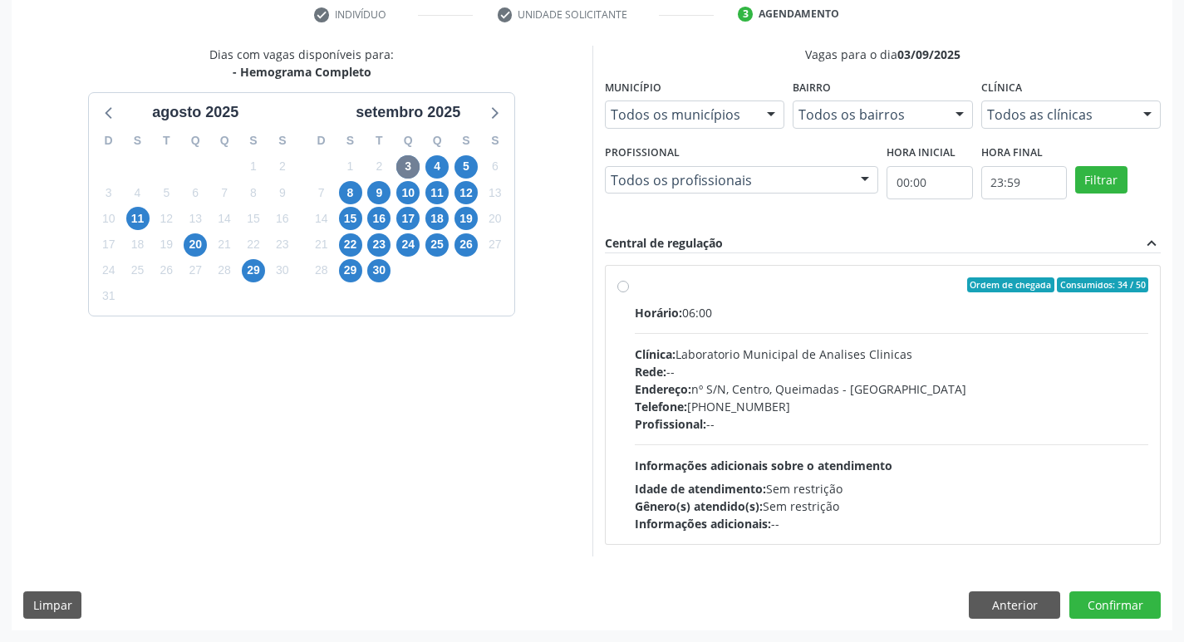
click at [671, 357] on span "Clínica:" at bounding box center [655, 354] width 41 height 16
click at [629, 292] on input "Ordem de chegada Consumidos: 34 / 50 Horário: 06:00 Clínica: Laboratorio Munici…" at bounding box center [623, 285] width 12 height 15
radio input "true"
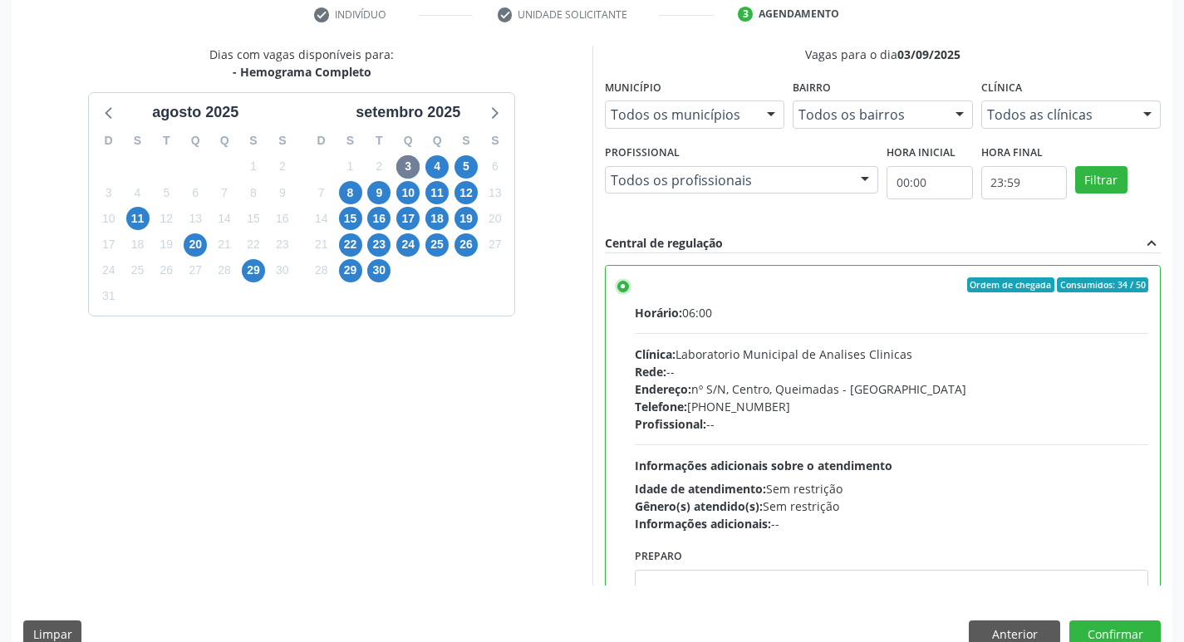
scroll to position [82, 0]
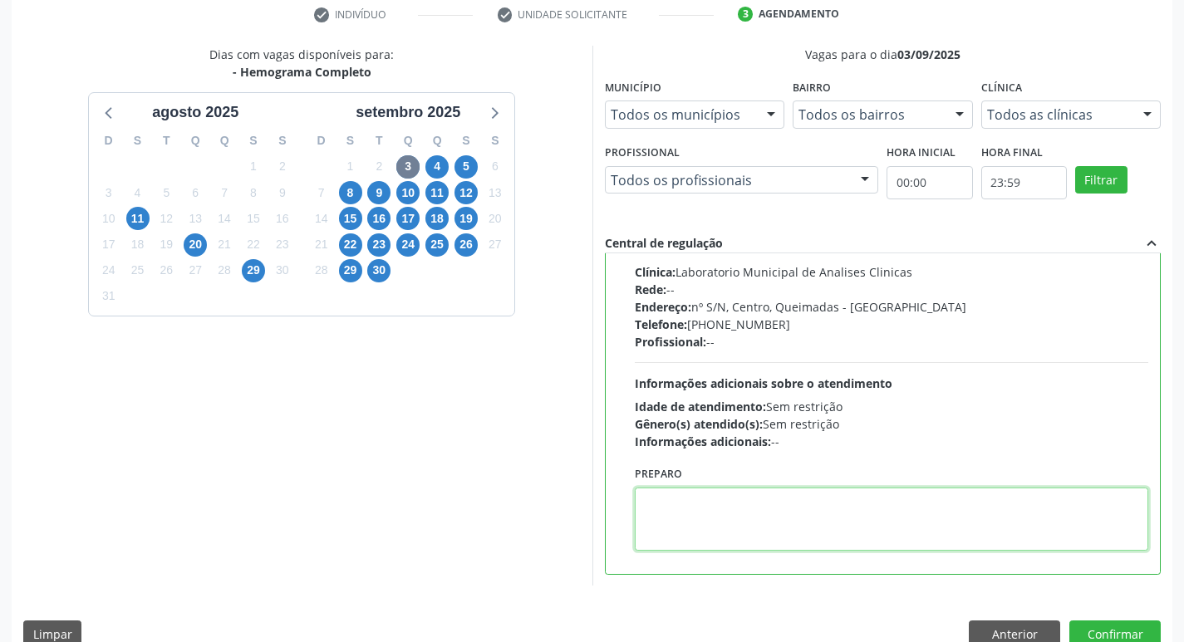
drag, startPoint x: 691, startPoint y: 532, endPoint x: 643, endPoint y: 517, distance: 50.5
click at [673, 526] on textarea at bounding box center [892, 519] width 514 height 63
paste textarea "IR EM [GEOGRAPHIC_DATA]"
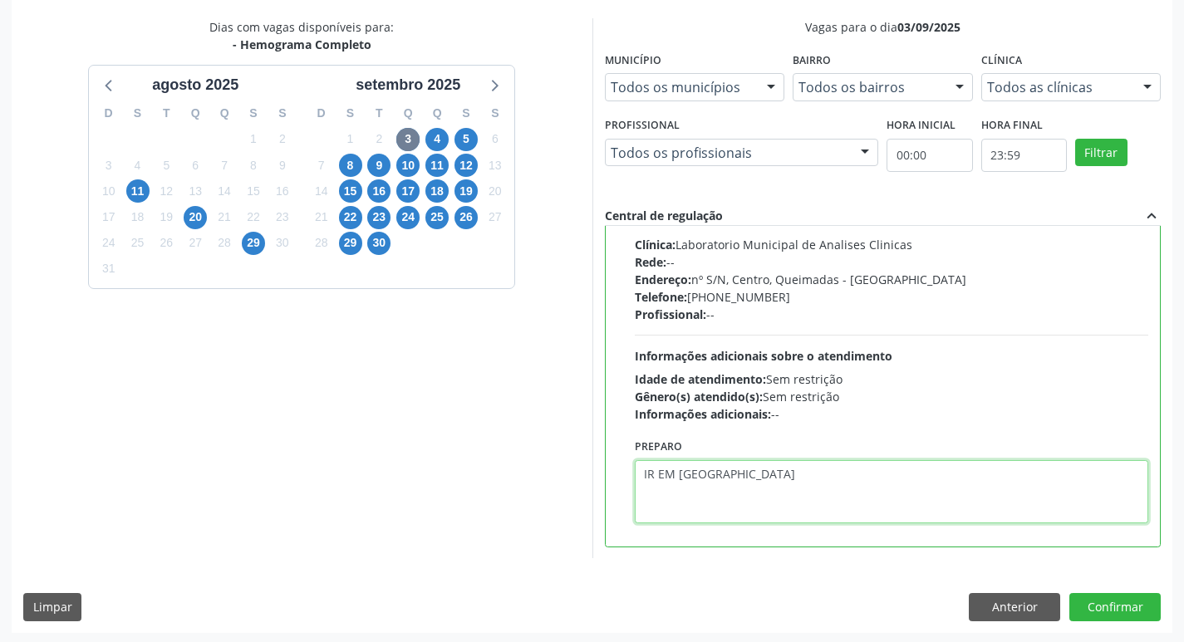
scroll to position [351, 0]
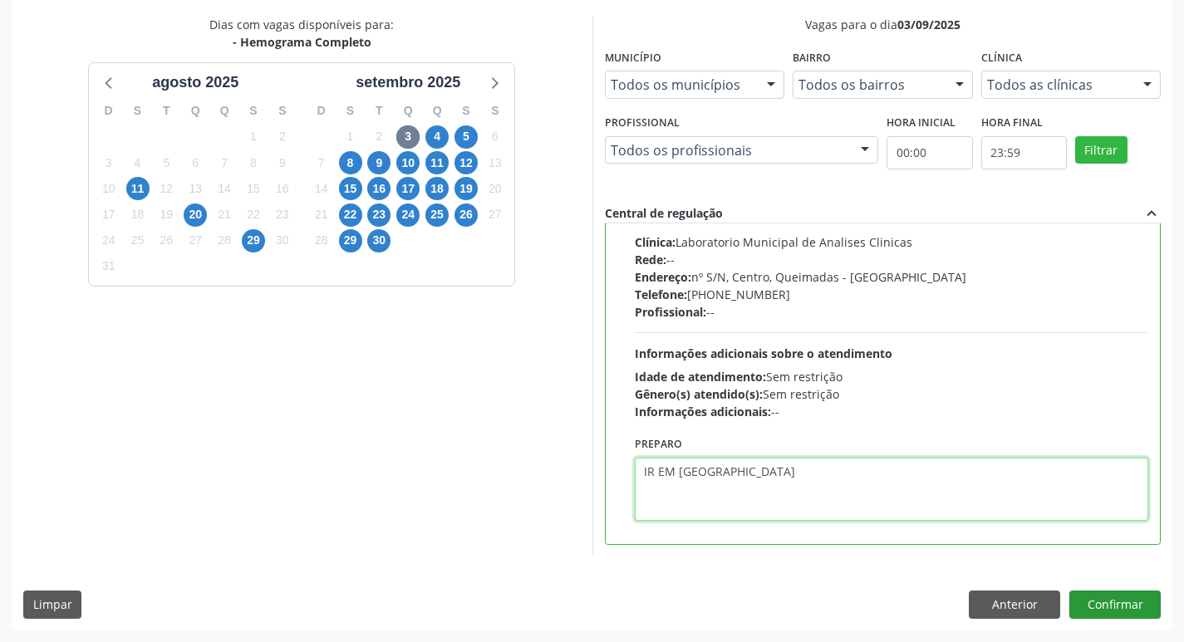
type textarea "IR EM [GEOGRAPHIC_DATA]"
click at [1130, 594] on button "Confirmar" at bounding box center [1114, 605] width 91 height 28
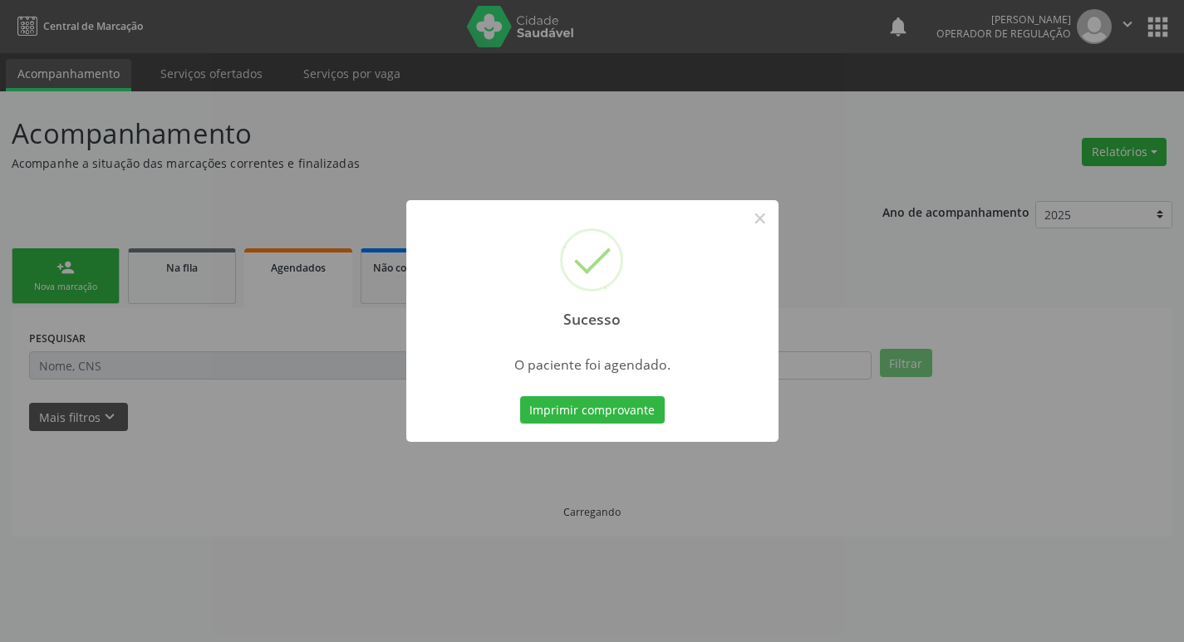
scroll to position [0, 0]
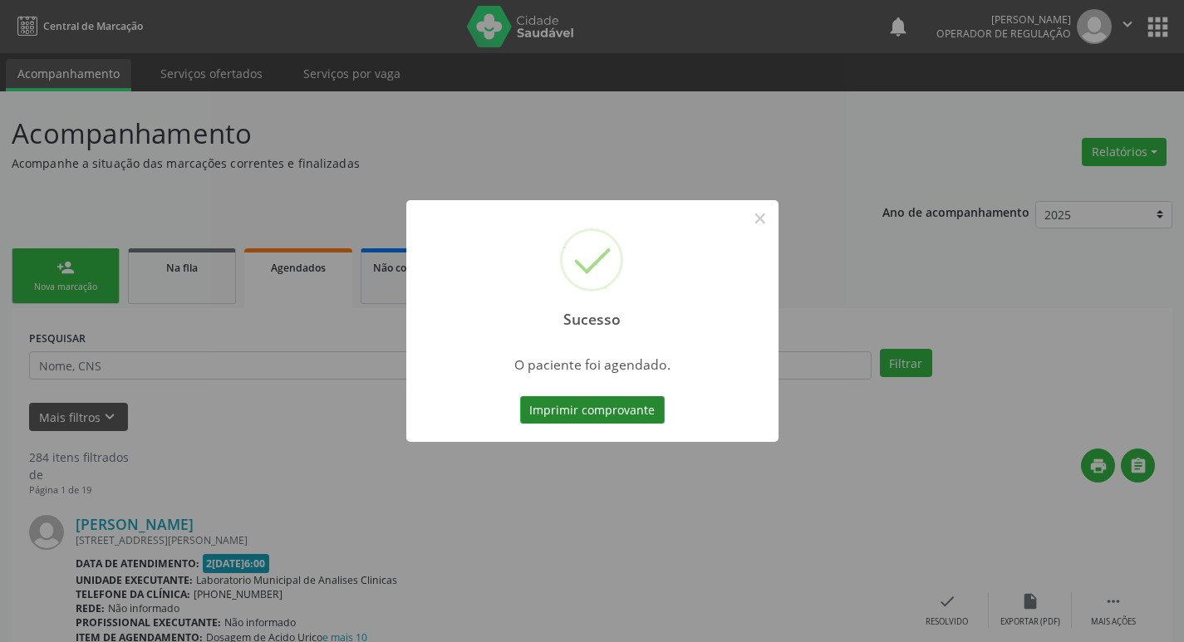
click at [580, 420] on button "Imprimir comprovante" at bounding box center [592, 410] width 145 height 28
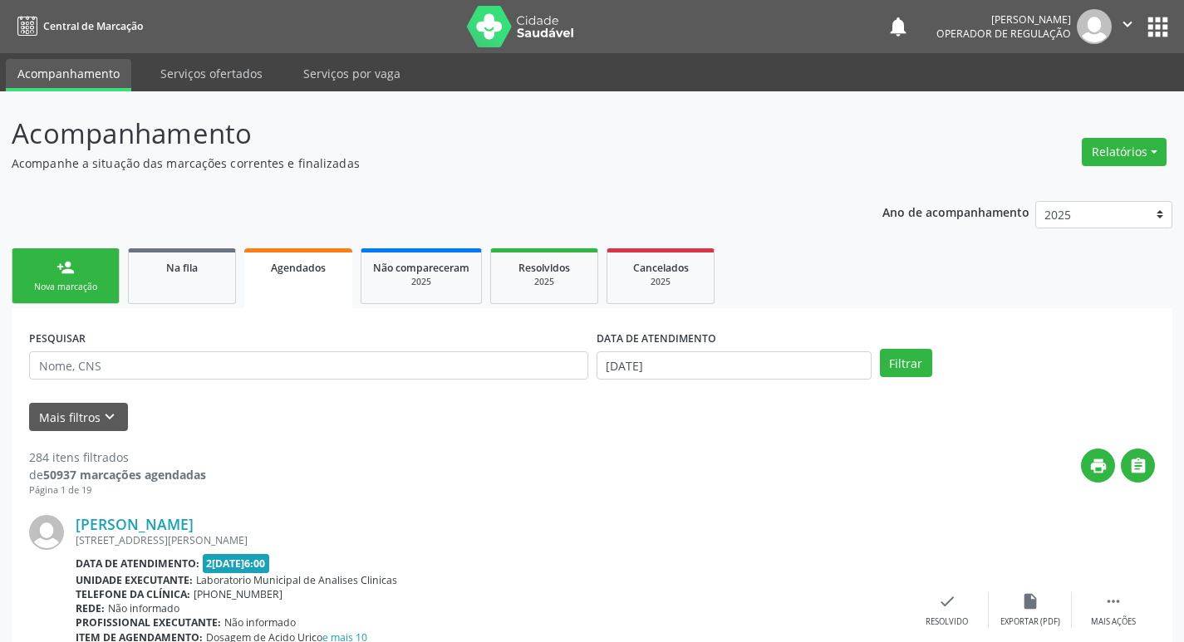
click at [78, 279] on link "person_add Nova marcação" at bounding box center [66, 276] width 108 height 56
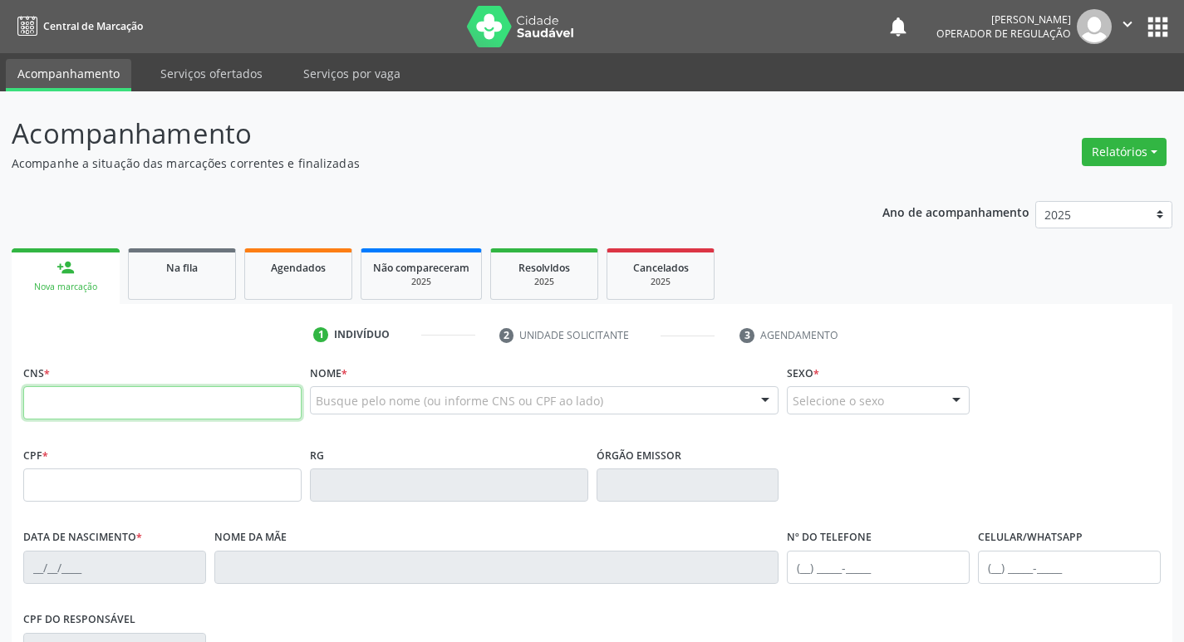
click at [248, 388] on input "text" at bounding box center [162, 402] width 278 height 33
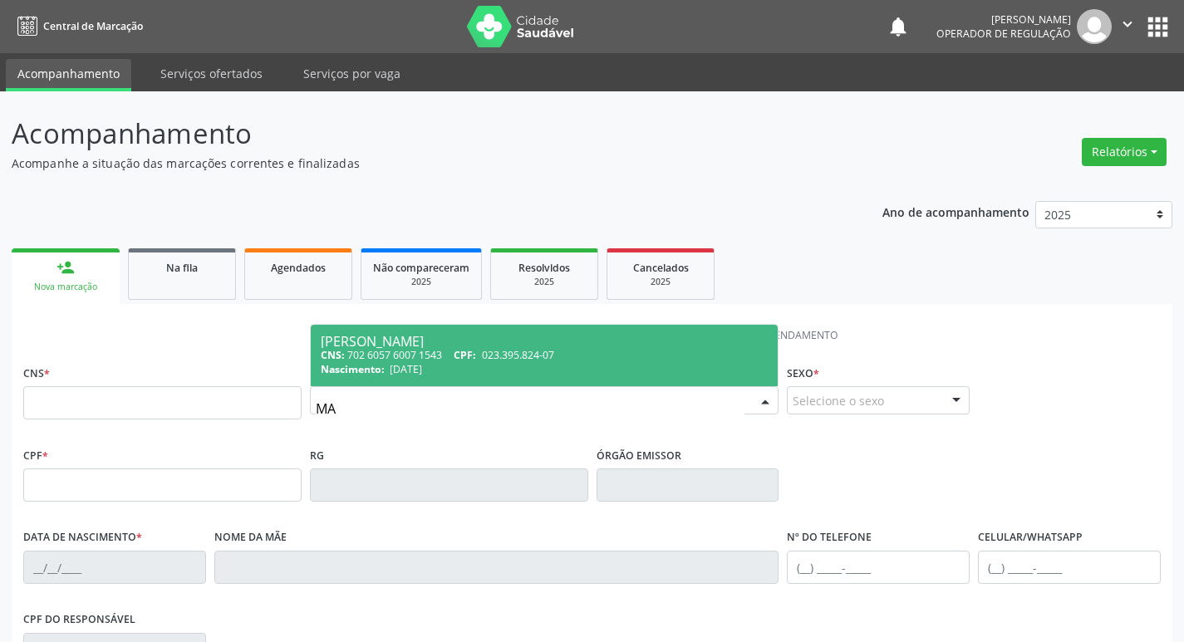
type input "M"
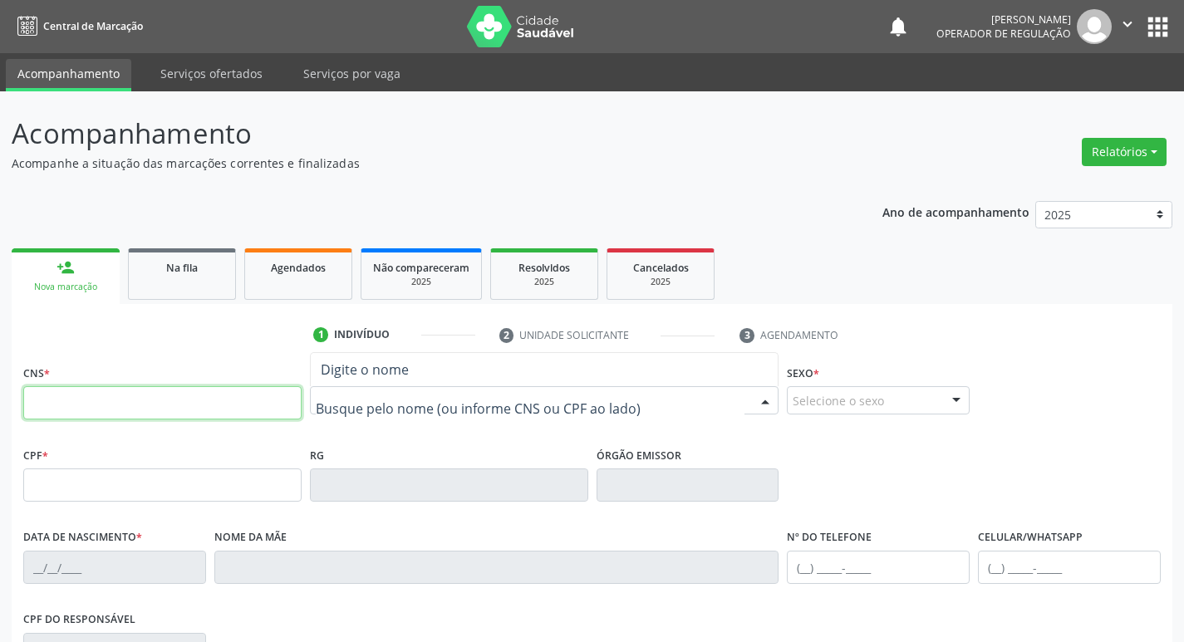
click at [114, 397] on input "text" at bounding box center [162, 402] width 278 height 33
click at [122, 394] on input "text" at bounding box center [162, 402] width 278 height 33
type input "708 7071 5824 8295"
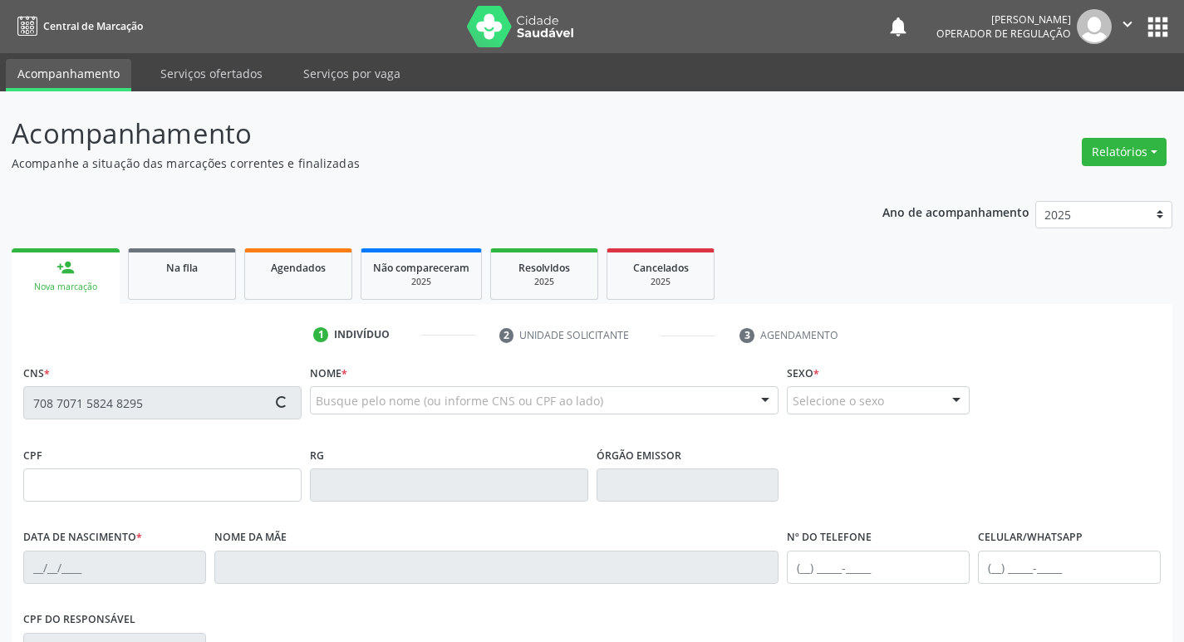
type input "784.640.724-49"
type input "[DATE]"
type input "[PERSON_NAME]"
type input "[PHONE_NUMBER]"
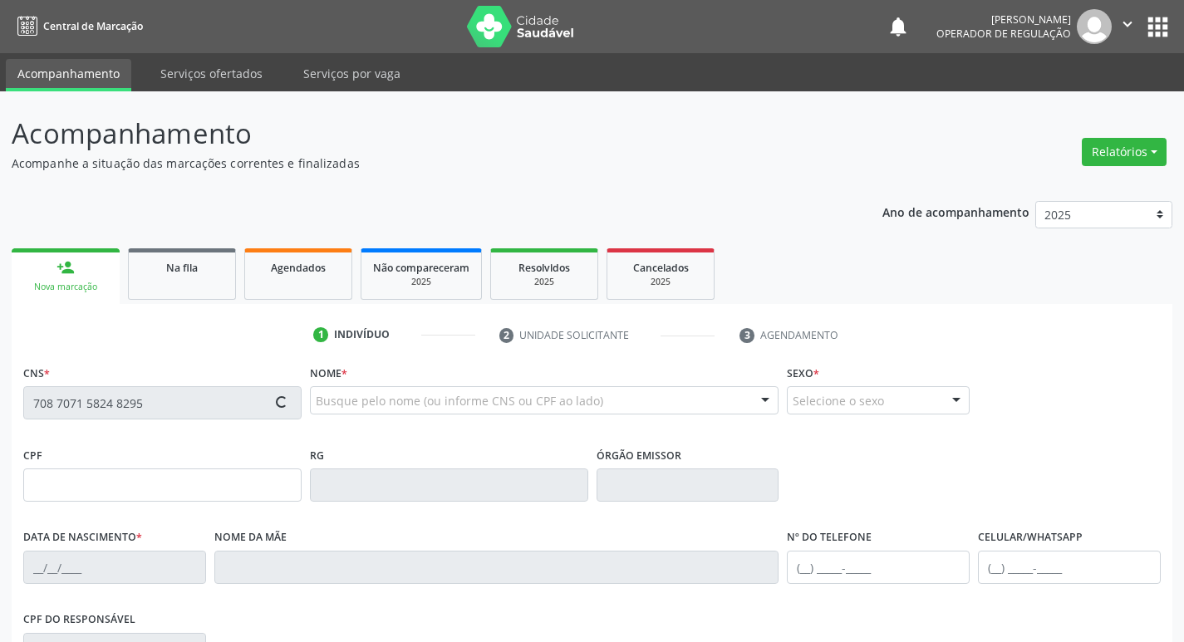
type input "080.409.104-80"
type input "4"
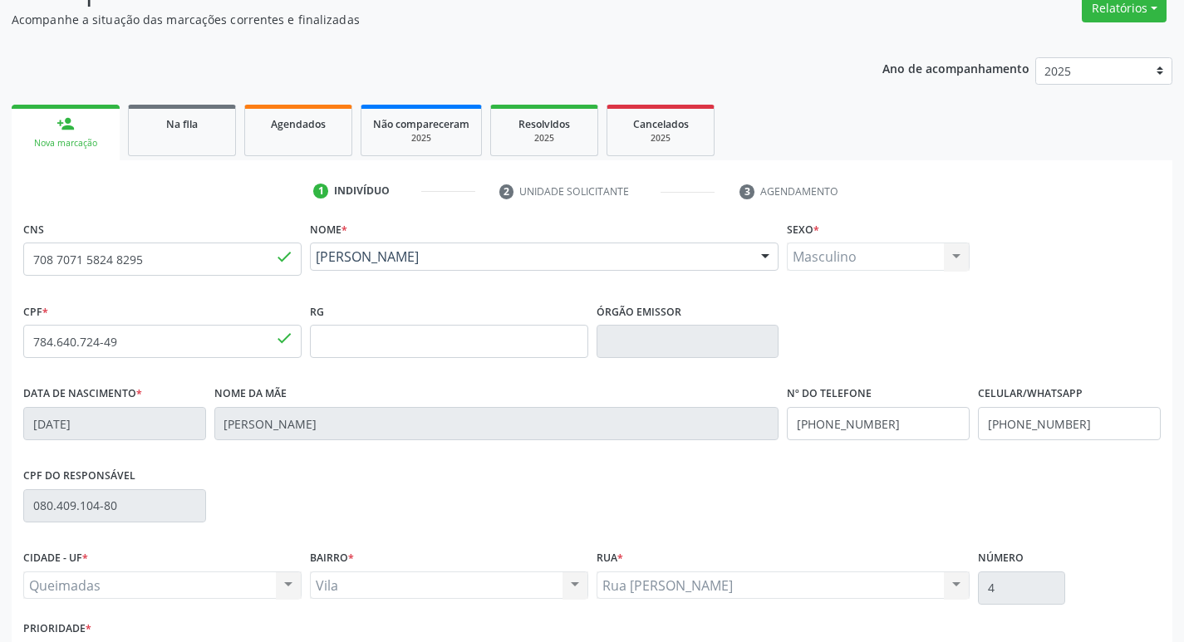
scroll to position [258, 0]
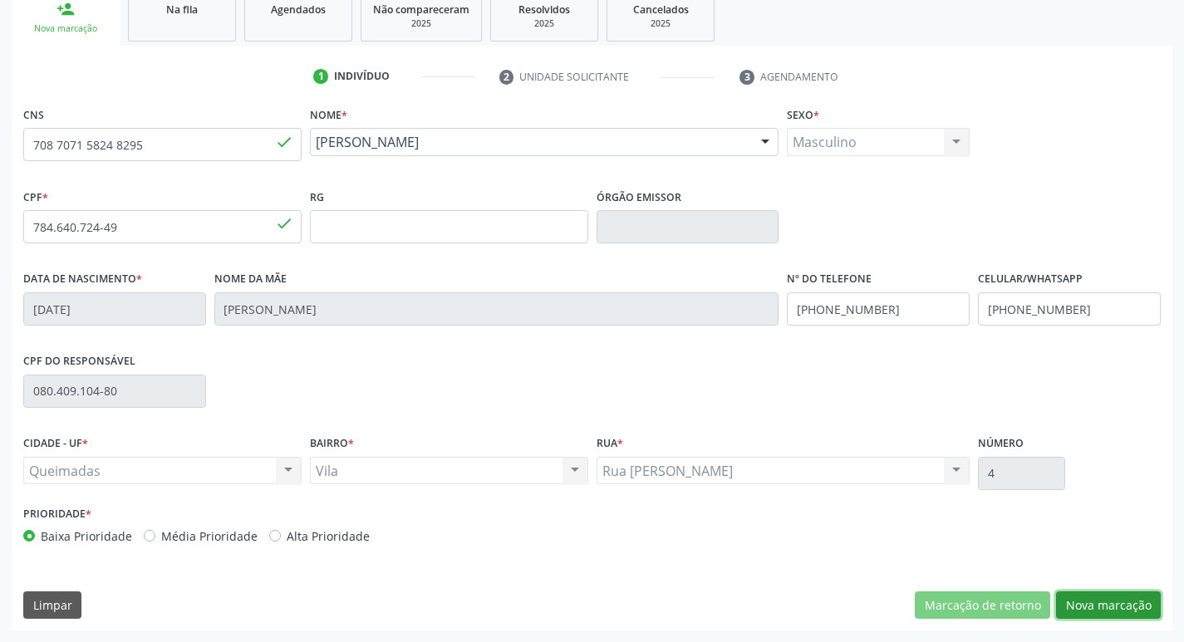
click at [1083, 611] on button "Nova marcação" at bounding box center [1108, 606] width 105 height 28
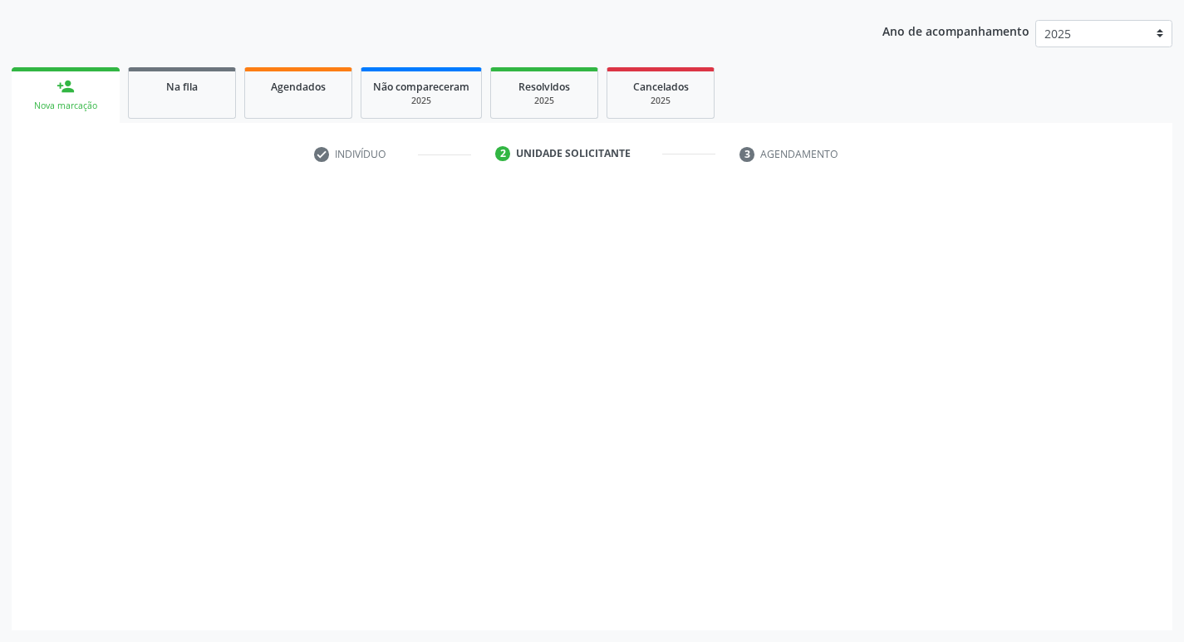
scroll to position [181, 0]
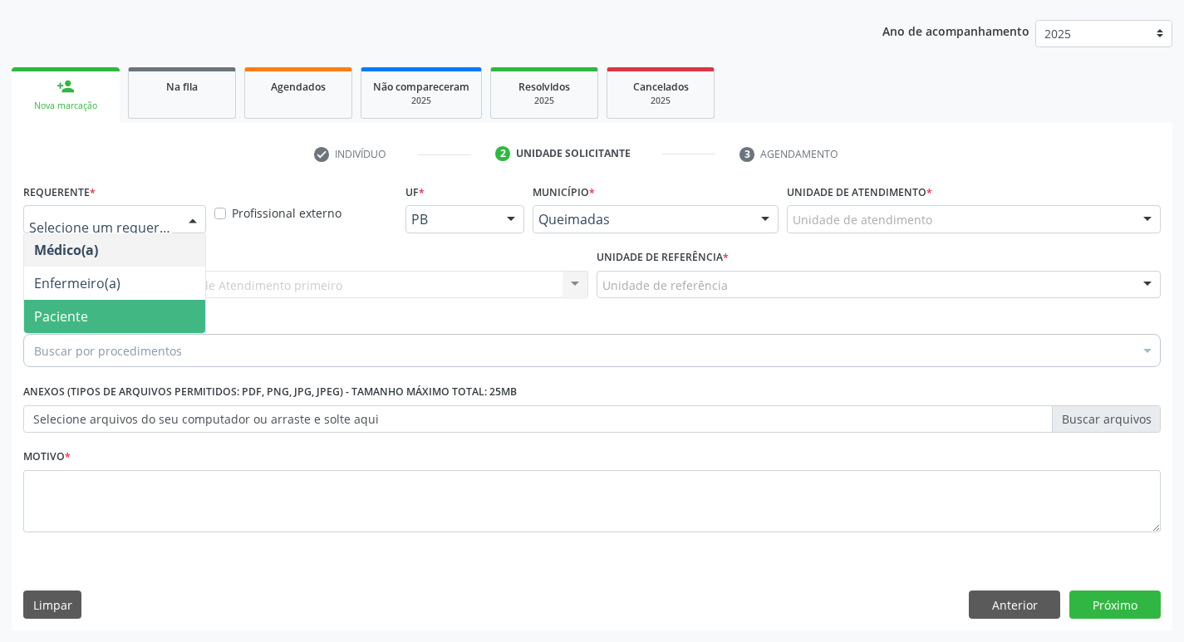
click at [109, 316] on span "Paciente" at bounding box center [114, 316] width 181 height 33
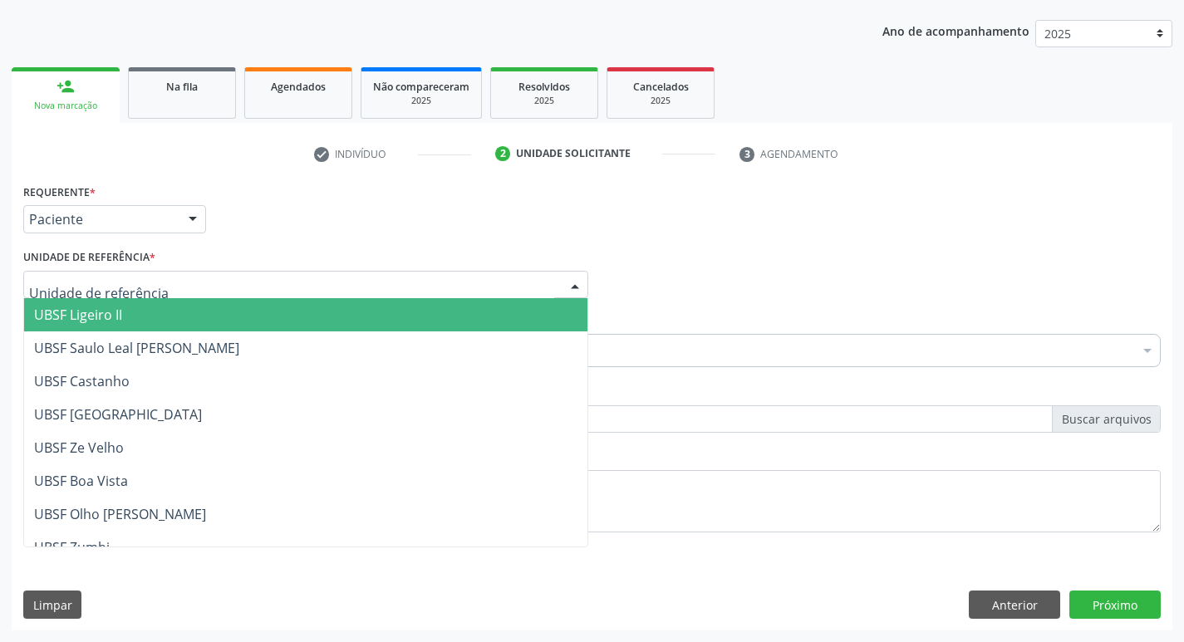
click at [104, 275] on div at bounding box center [305, 285] width 565 height 28
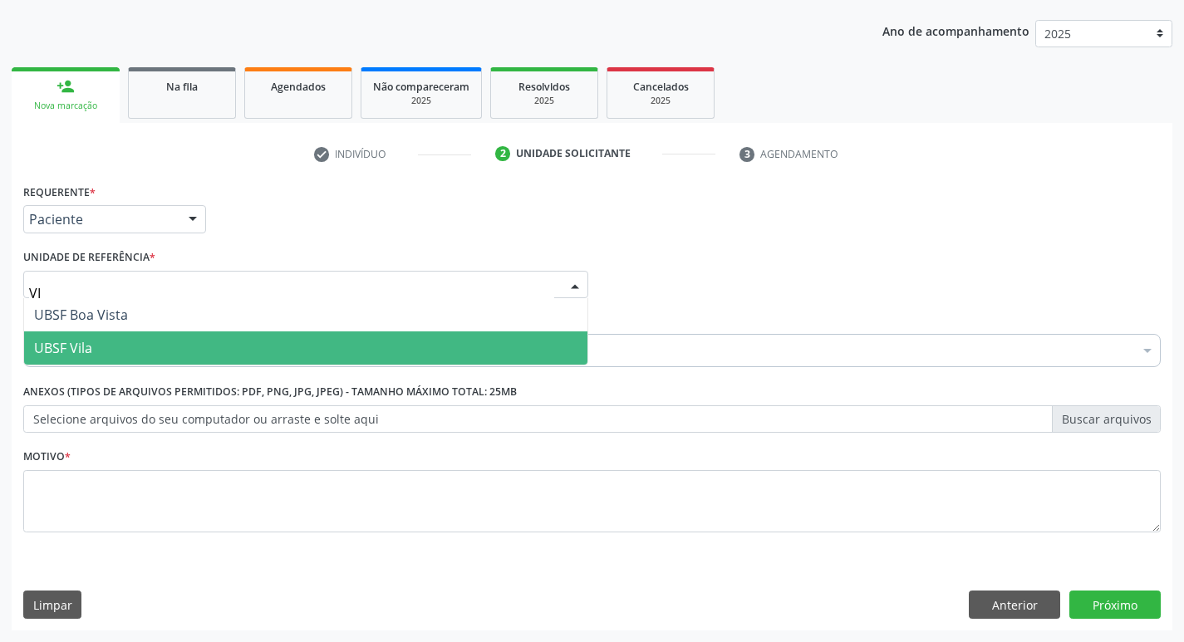
type input "VIL"
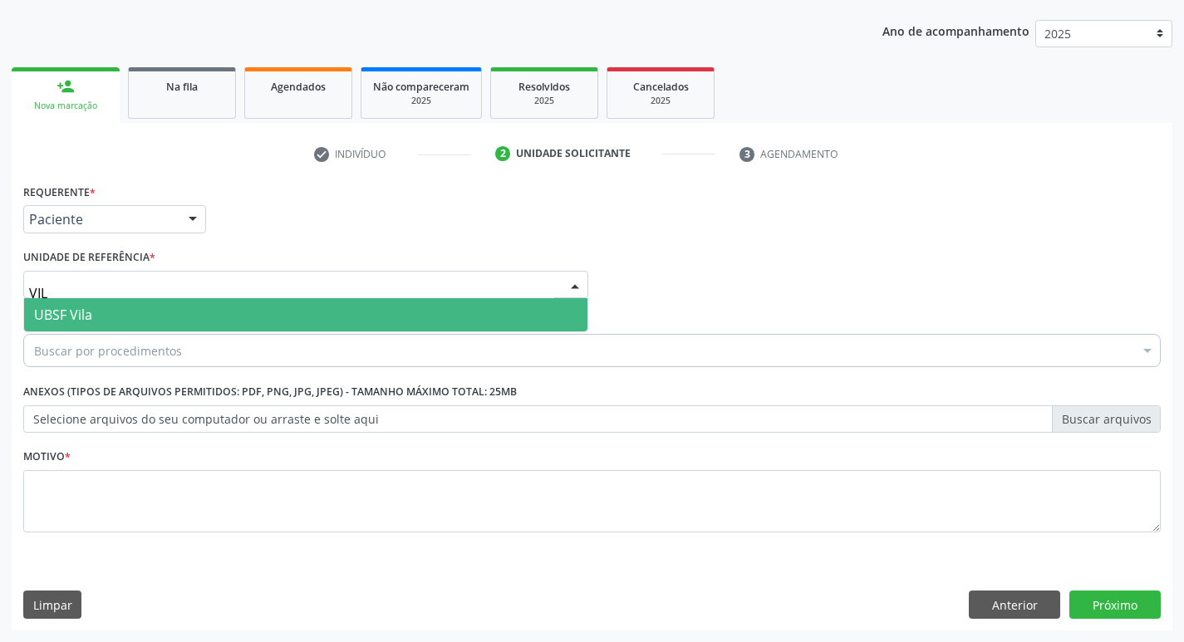
click at [78, 322] on span "UBSF Vila" at bounding box center [63, 315] width 58 height 18
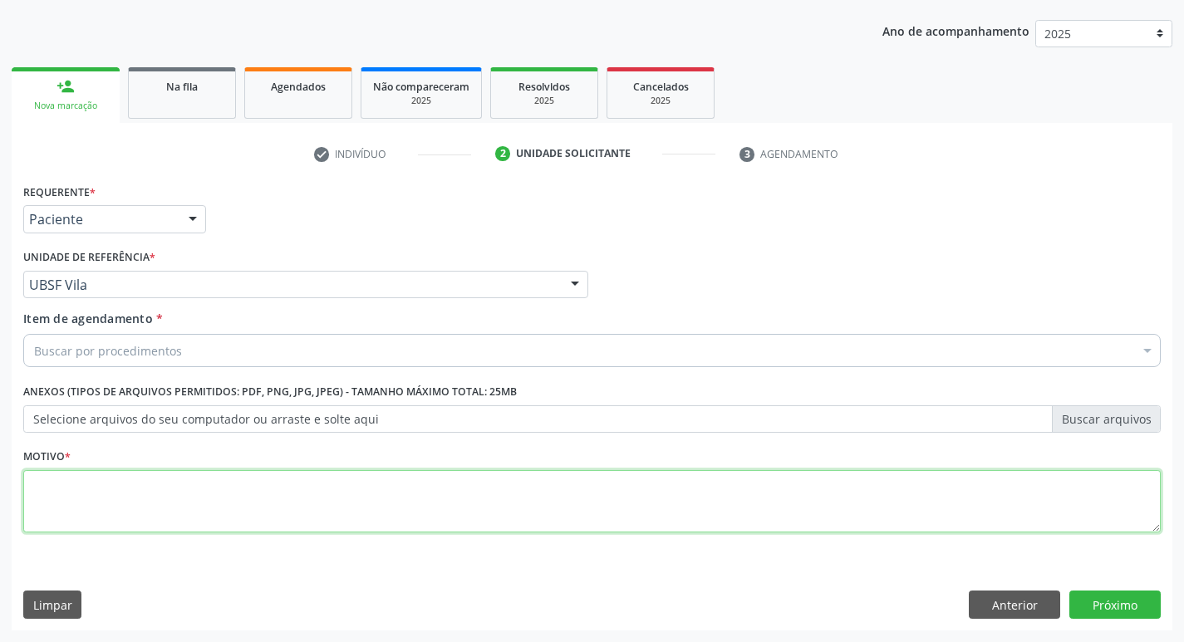
click at [98, 507] on textarea at bounding box center [591, 501] width 1137 height 63
type textarea "AVALIACAO"
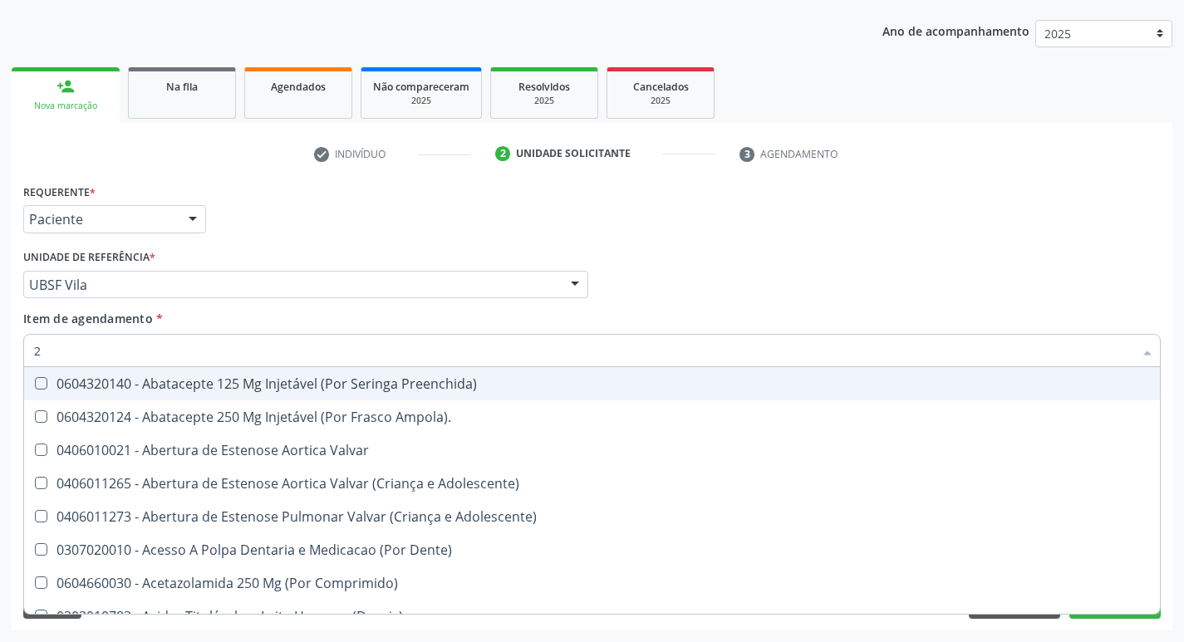
type input "20205001"
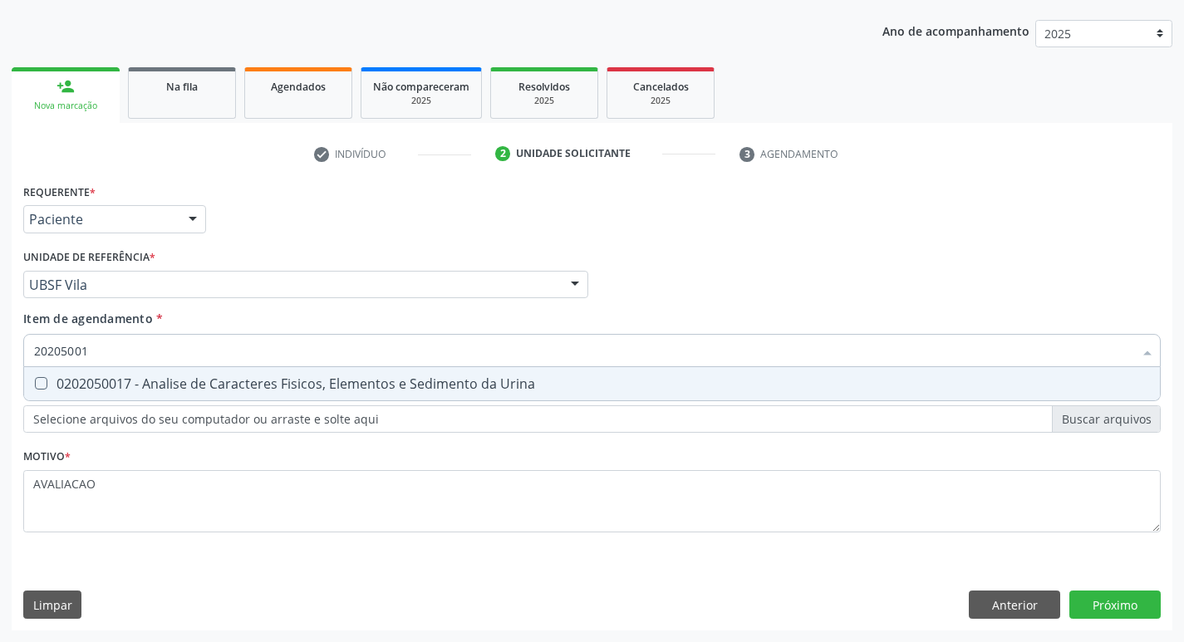
click at [195, 389] on div "0202050017 - Analise de Caracteres Fisicos, Elementos e Sedimento da Urina" at bounding box center [592, 383] width 1116 height 13
checkbox Urina "true"
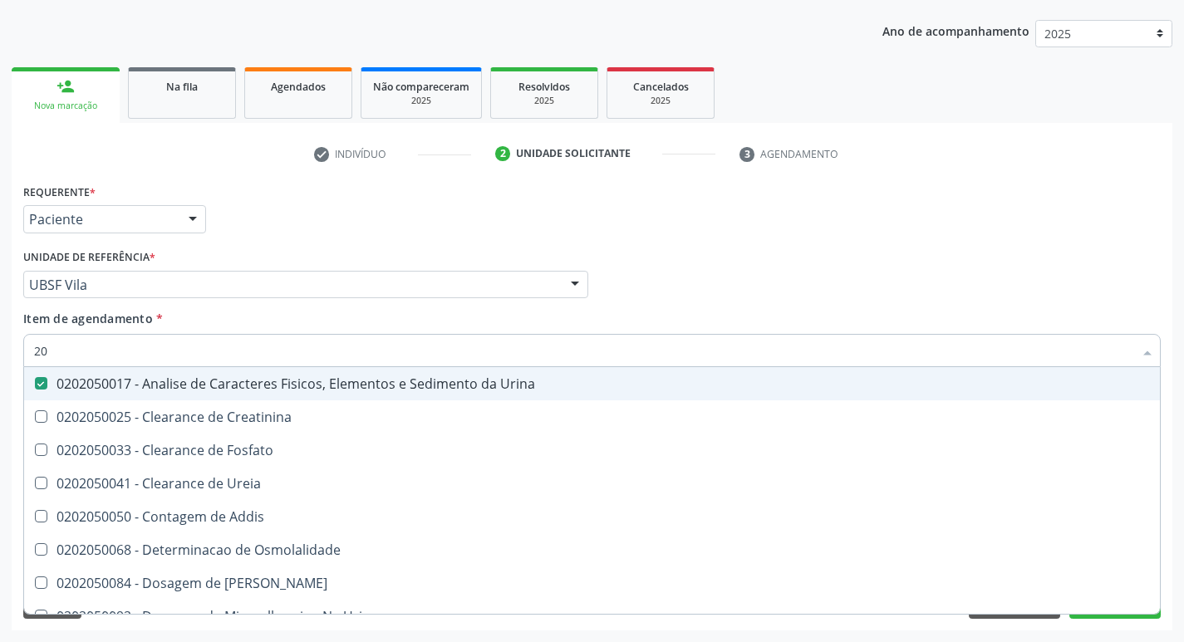
type input "2"
checkbox Urina "false"
checkbox Ureia "false"
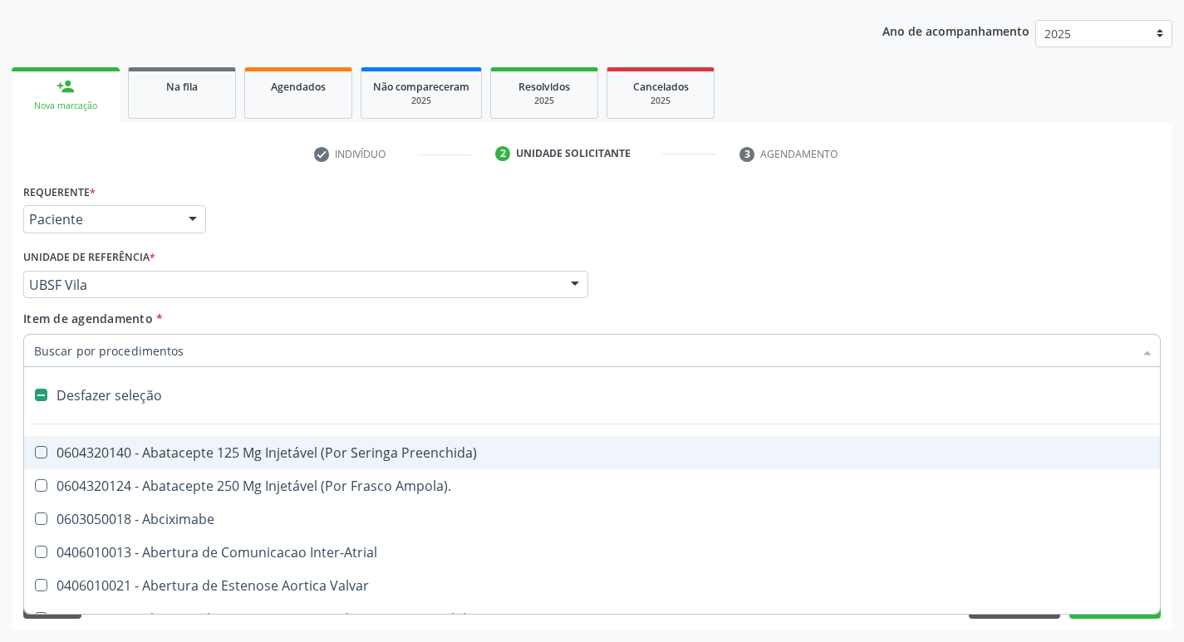
type input "2"
checkbox Hepático "true"
checkbox Urina "false"
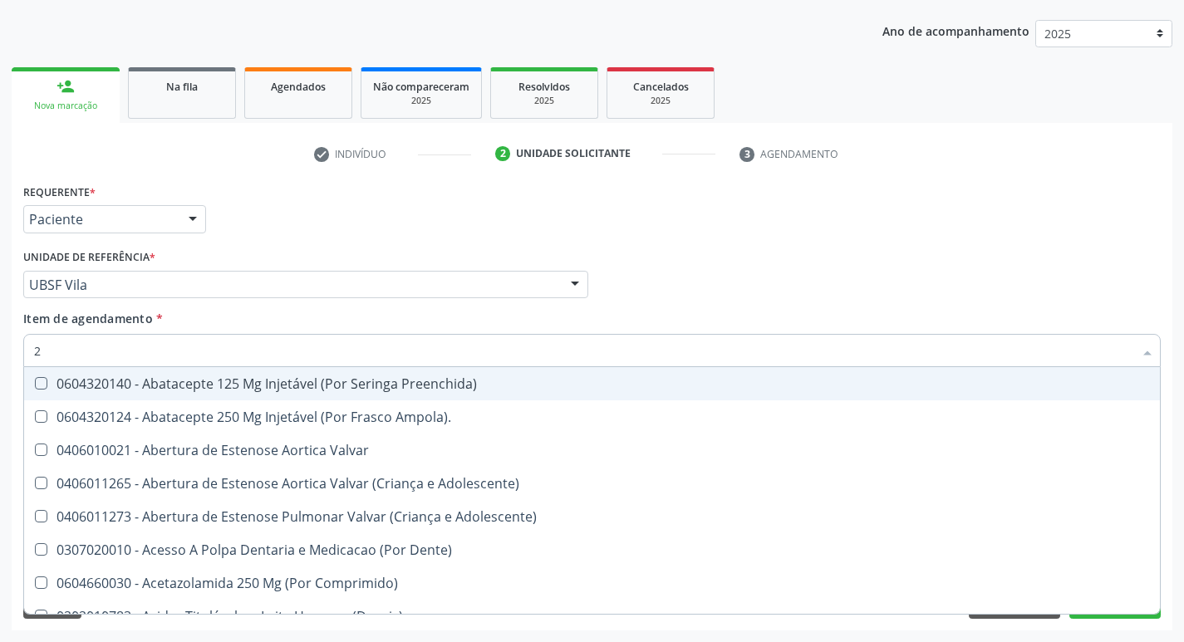
type input "20"
checkbox S\/Pernoite "true"
checkbox Urina "false"
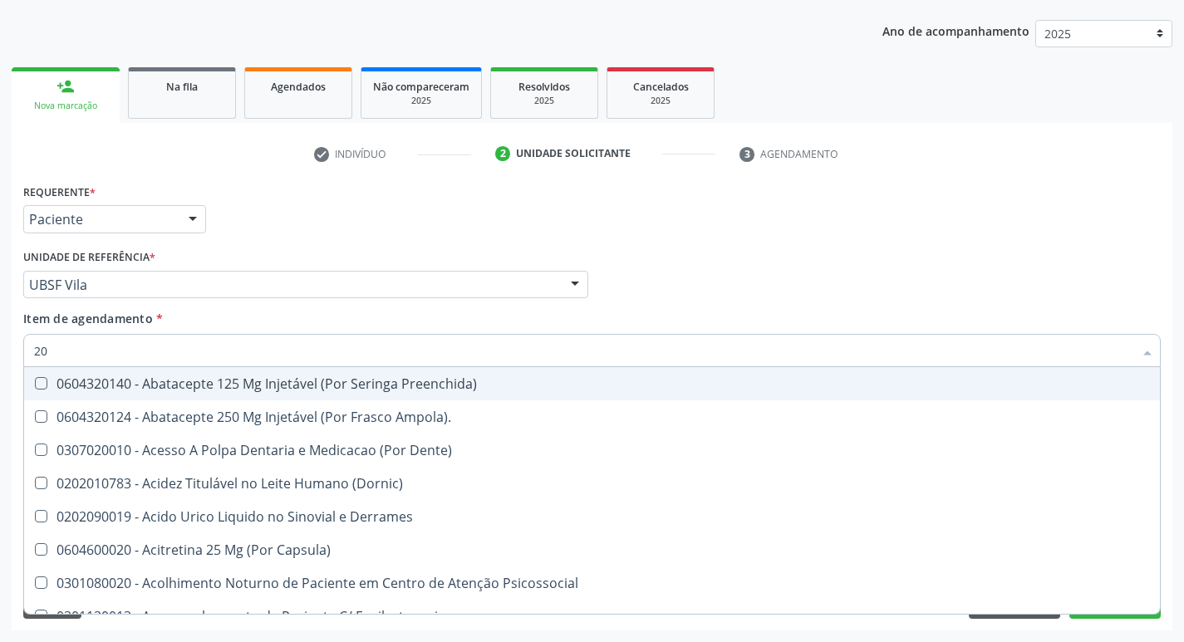
type input "20204008"
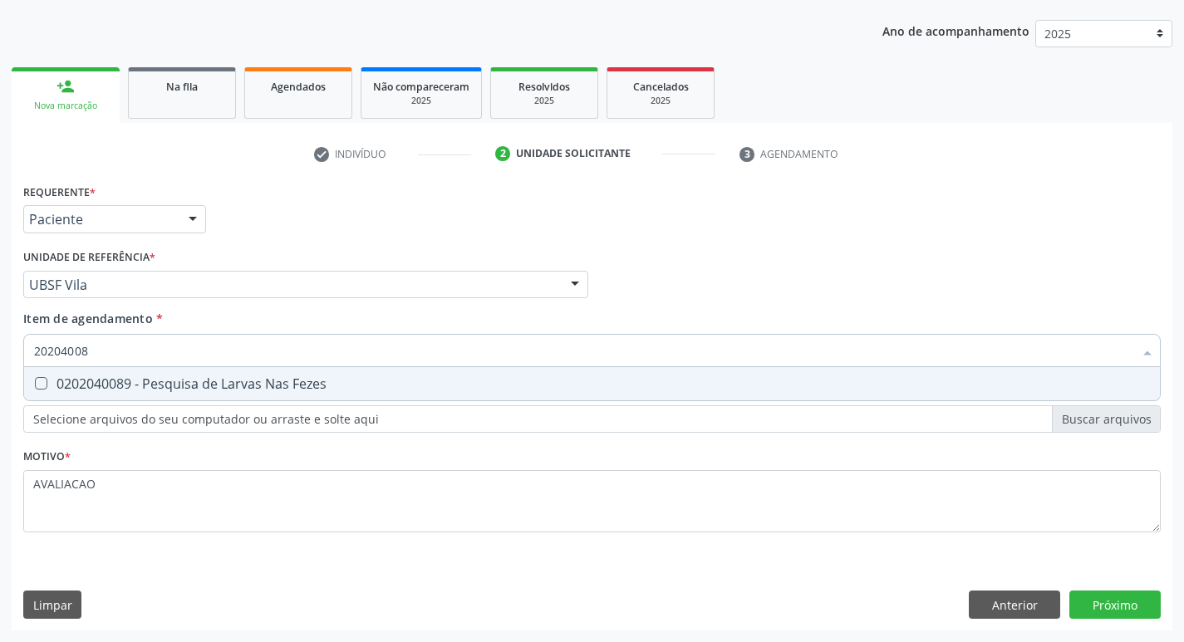
click at [213, 381] on div "0202040089 - Pesquisa de Larvas Nas Fezes" at bounding box center [592, 383] width 1116 height 13
checkbox Fezes "true"
type input "2020400"
checkbox Fezes "false"
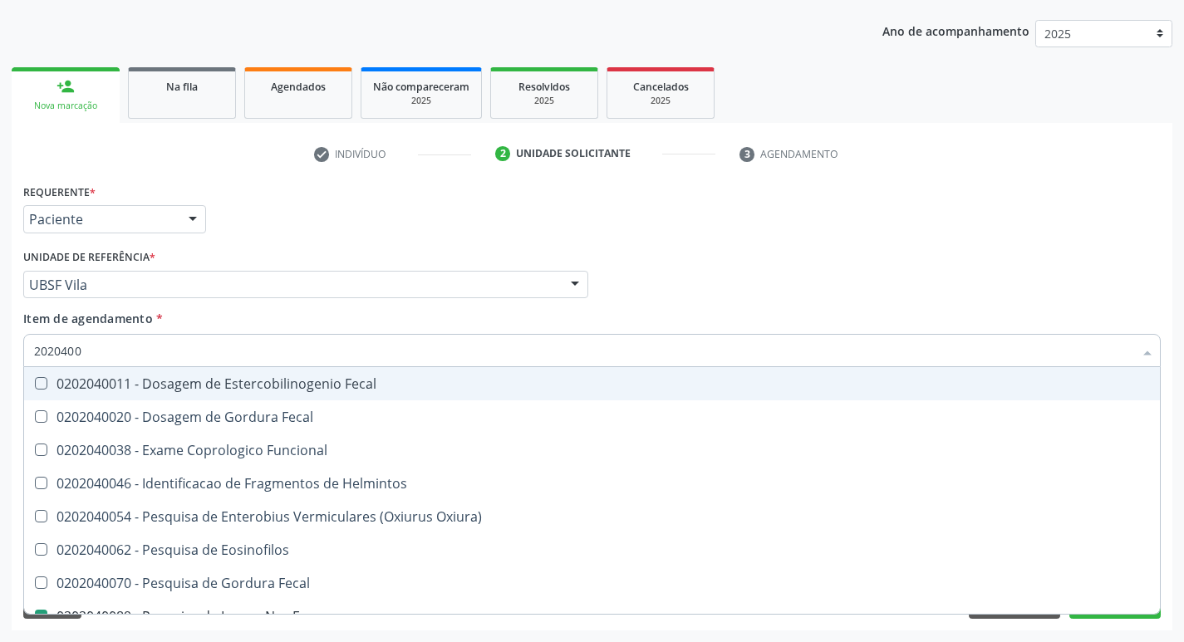
type input "202040"
checkbox Fezes "false"
checkbox Fezes "true"
type input "2"
checkbox Helmintos "false"
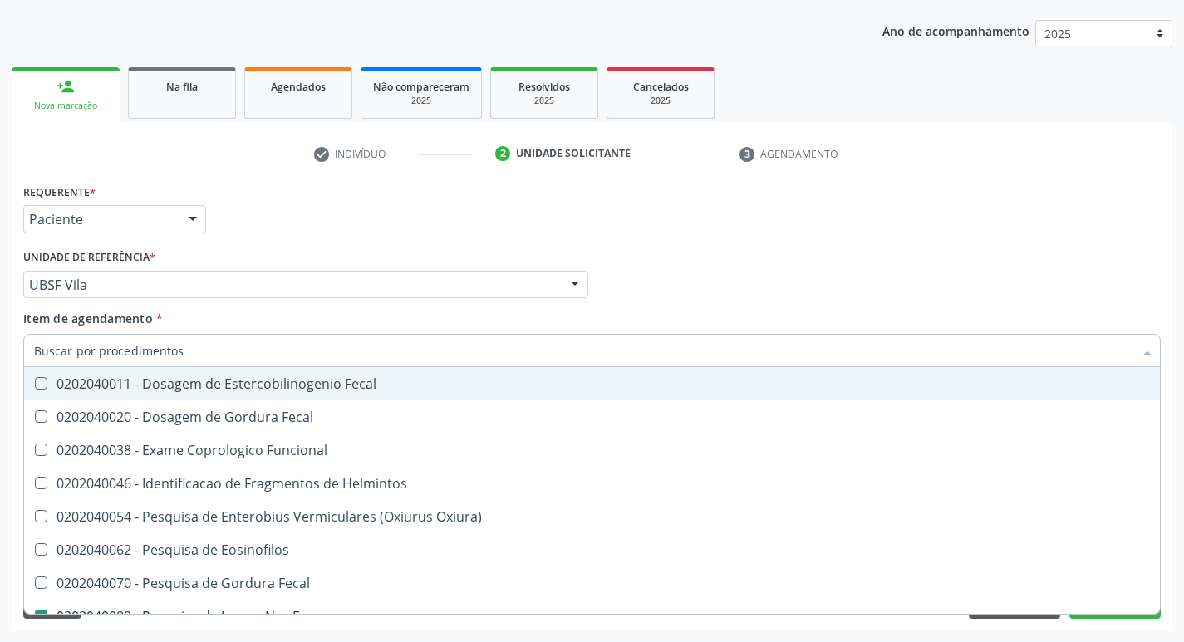
checkbox Fezes "false"
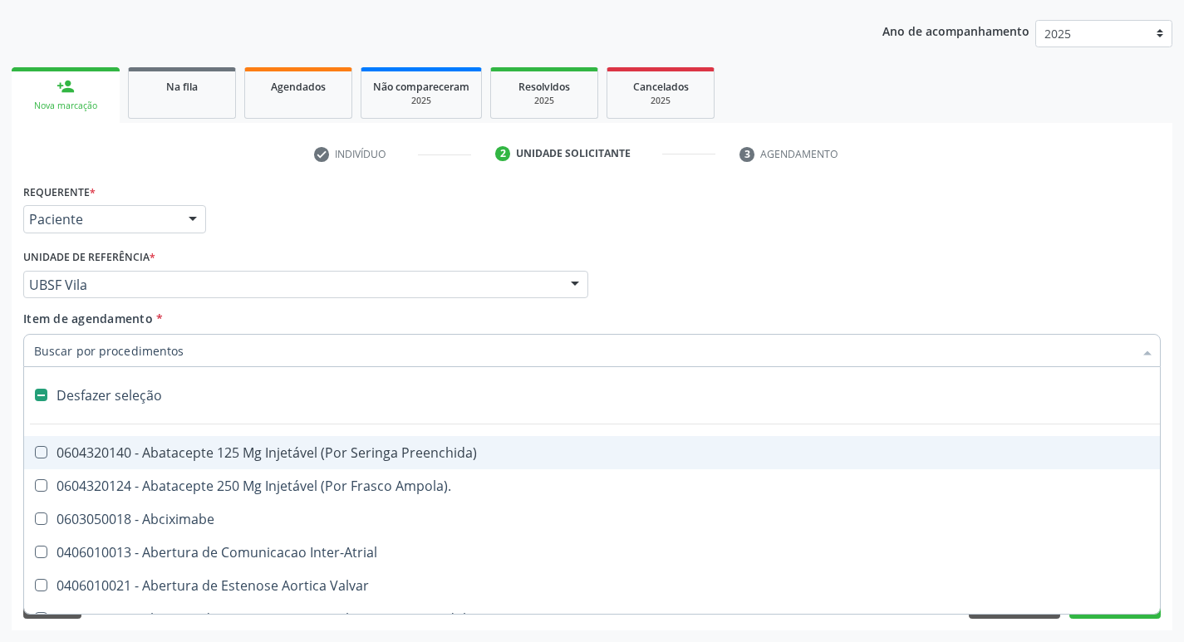
type input "H"
checkbox Urina "false"
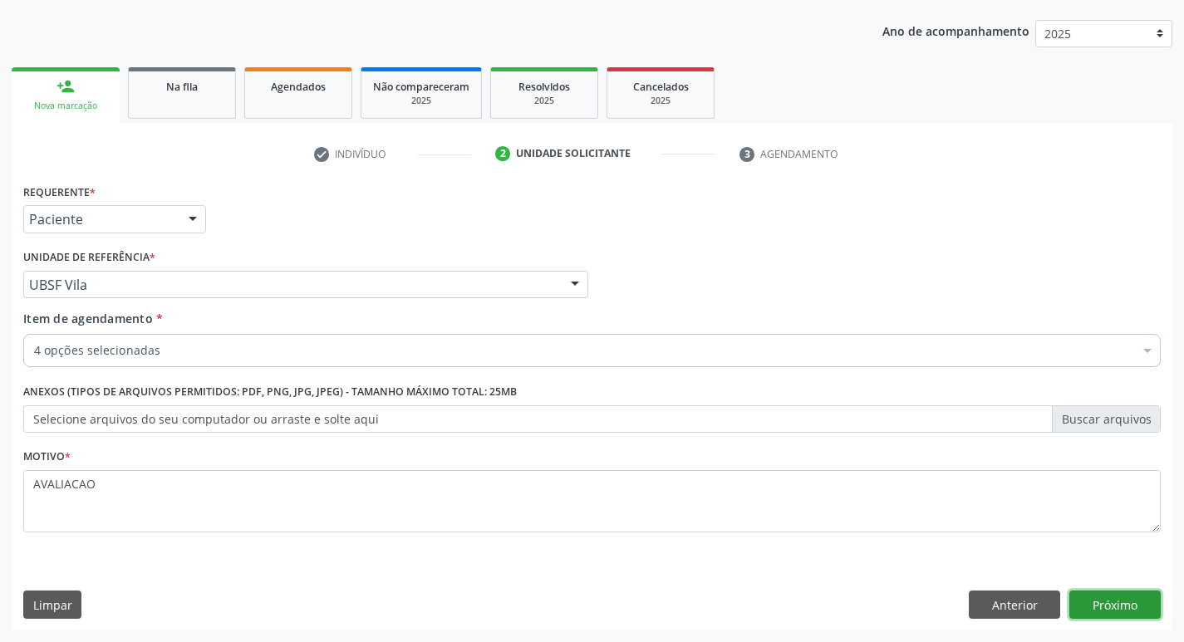
click at [1113, 607] on button "Próximo" at bounding box center [1114, 605] width 91 height 28
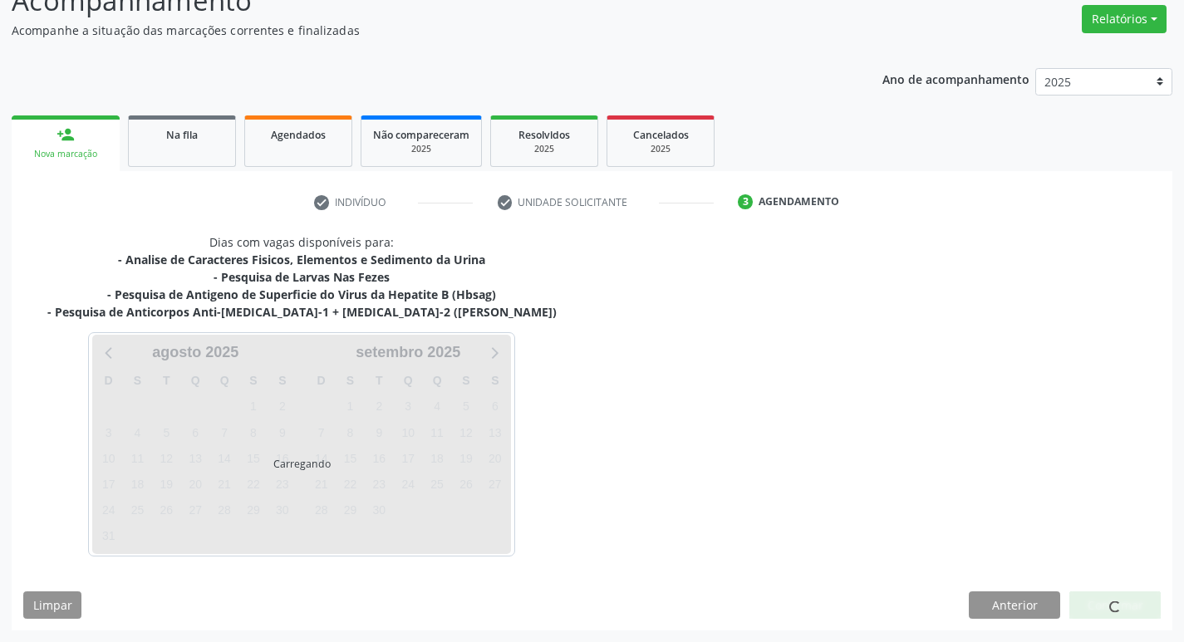
scroll to position [133, 0]
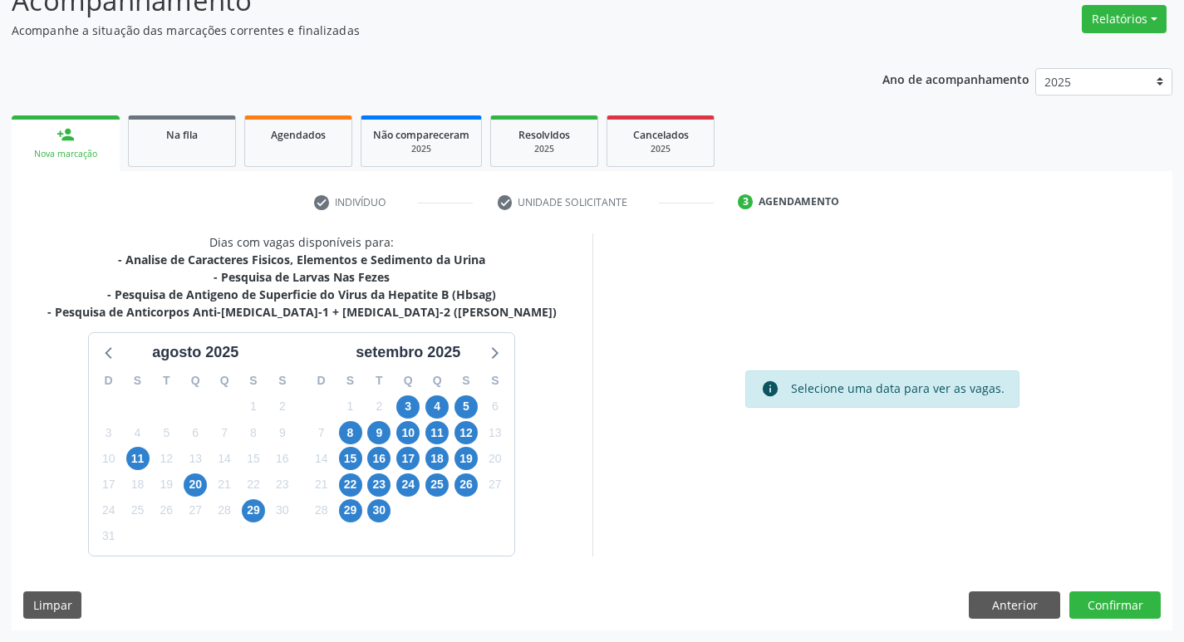
click at [408, 394] on div "3" at bounding box center [407, 407] width 23 height 26
click at [411, 415] on span "3" at bounding box center [407, 406] width 23 height 23
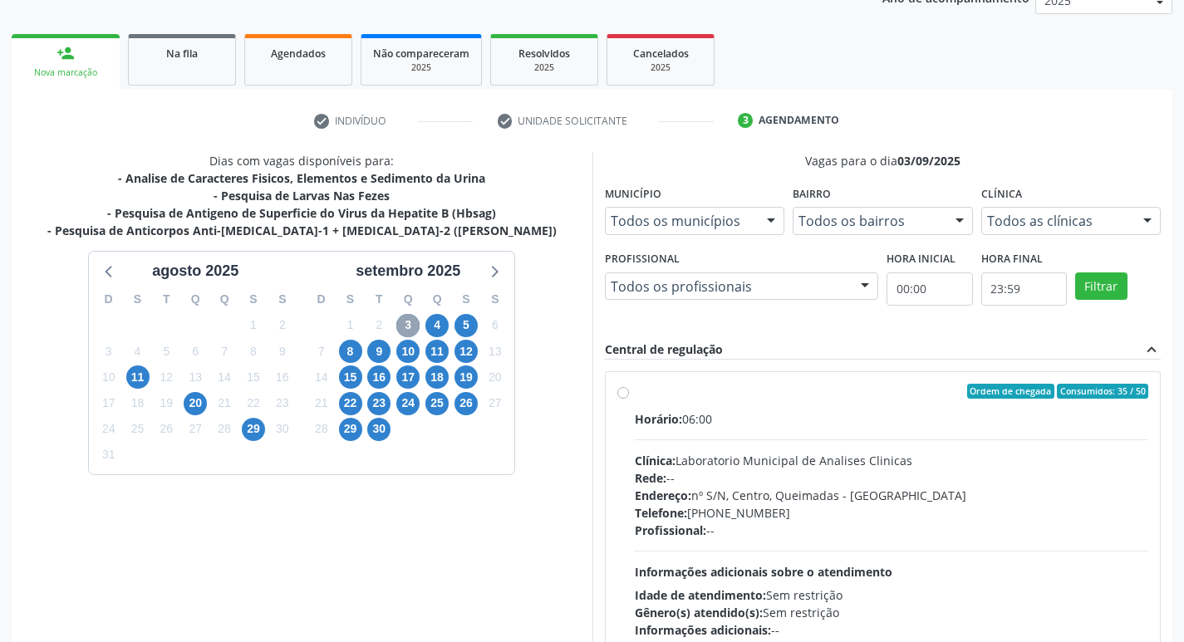
scroll to position [321, 0]
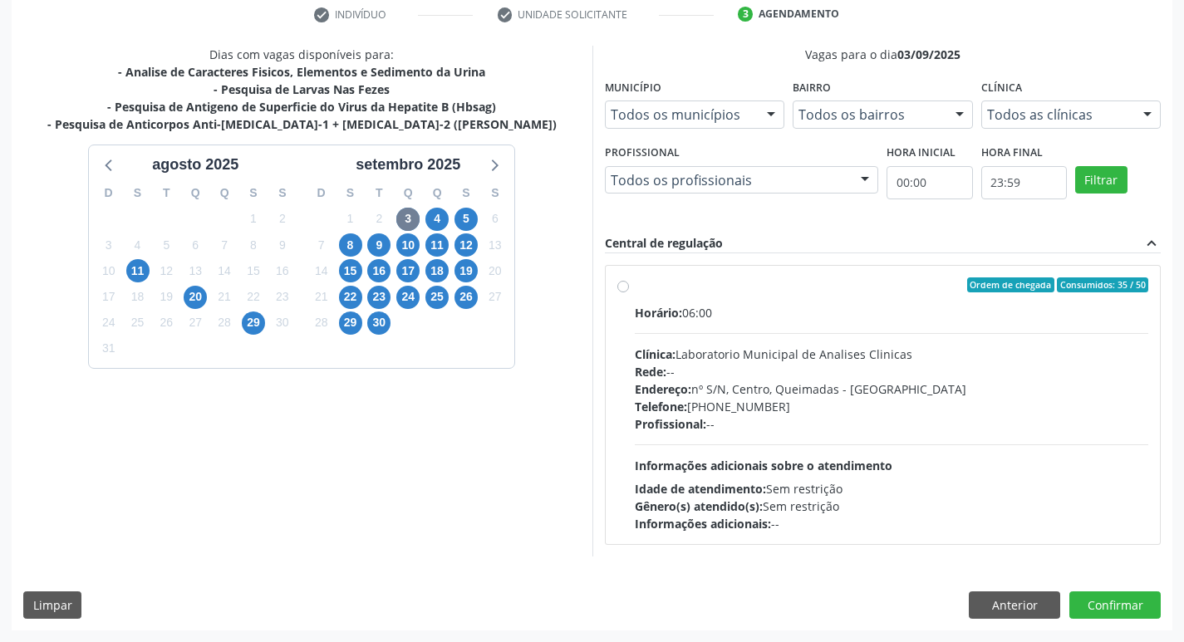
click at [873, 437] on div "Horário: 06:00 Clínica: Laboratorio Municipal de Analises Clinicas Rede: -- End…" at bounding box center [892, 418] width 514 height 228
click at [629, 292] on input "Ordem de chegada Consumidos: 35 / 50 Horário: 06:00 Clínica: Laboratorio Munici…" at bounding box center [623, 285] width 12 height 15
radio input "true"
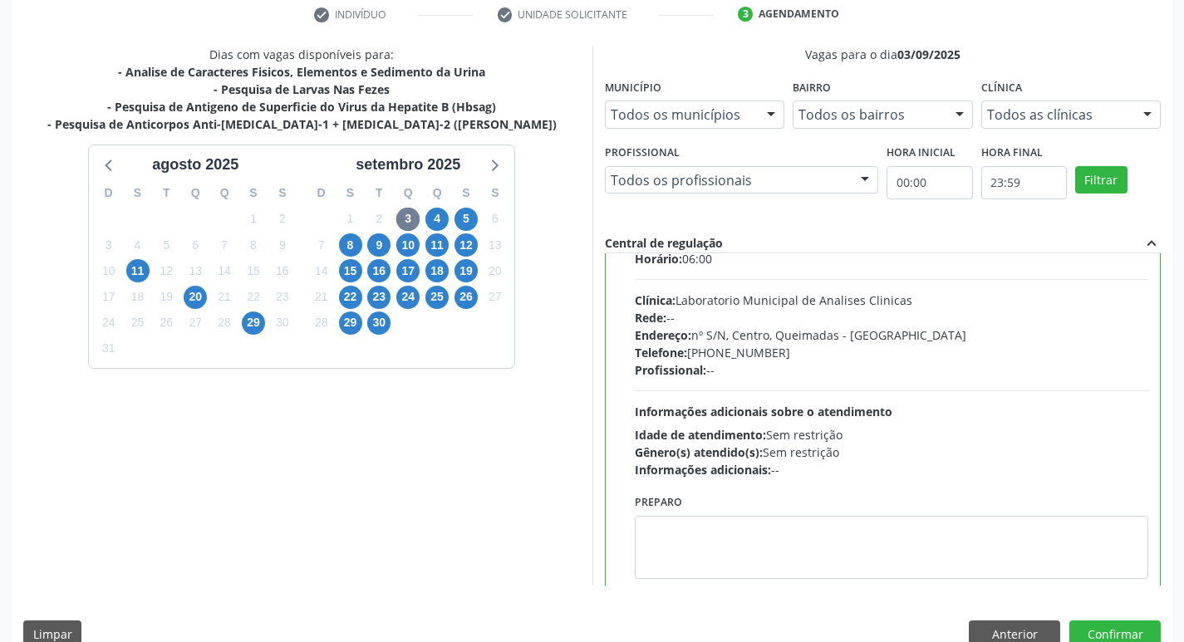
scroll to position [82, 0]
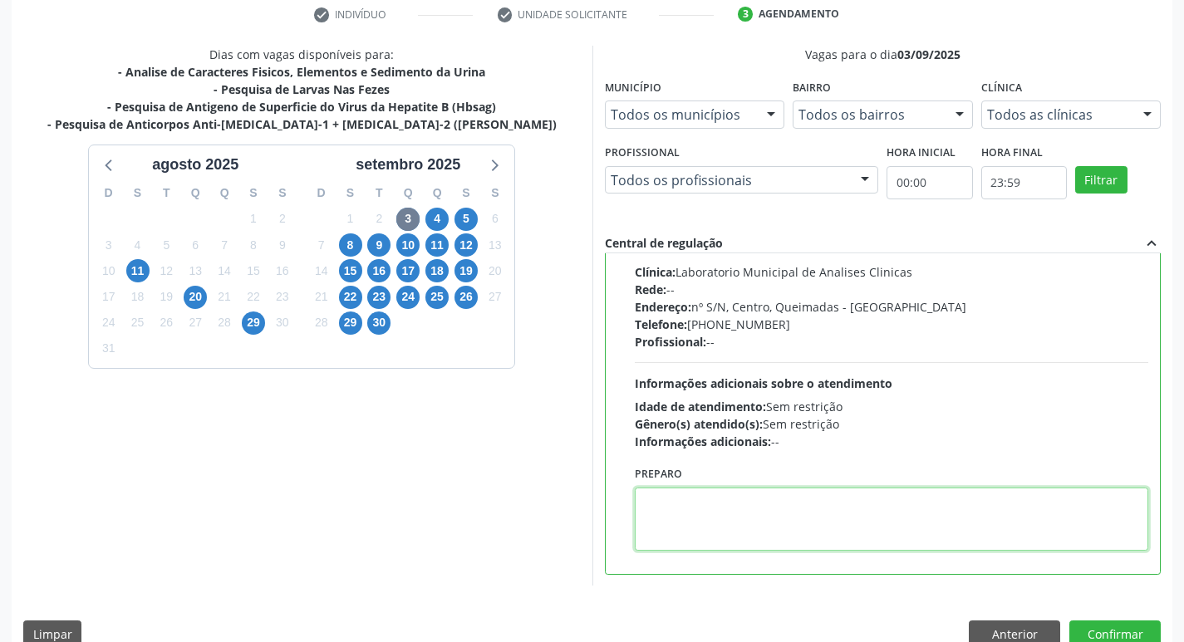
click at [694, 518] on textarea at bounding box center [892, 519] width 514 height 63
paste textarea "IR EM [GEOGRAPHIC_DATA]"
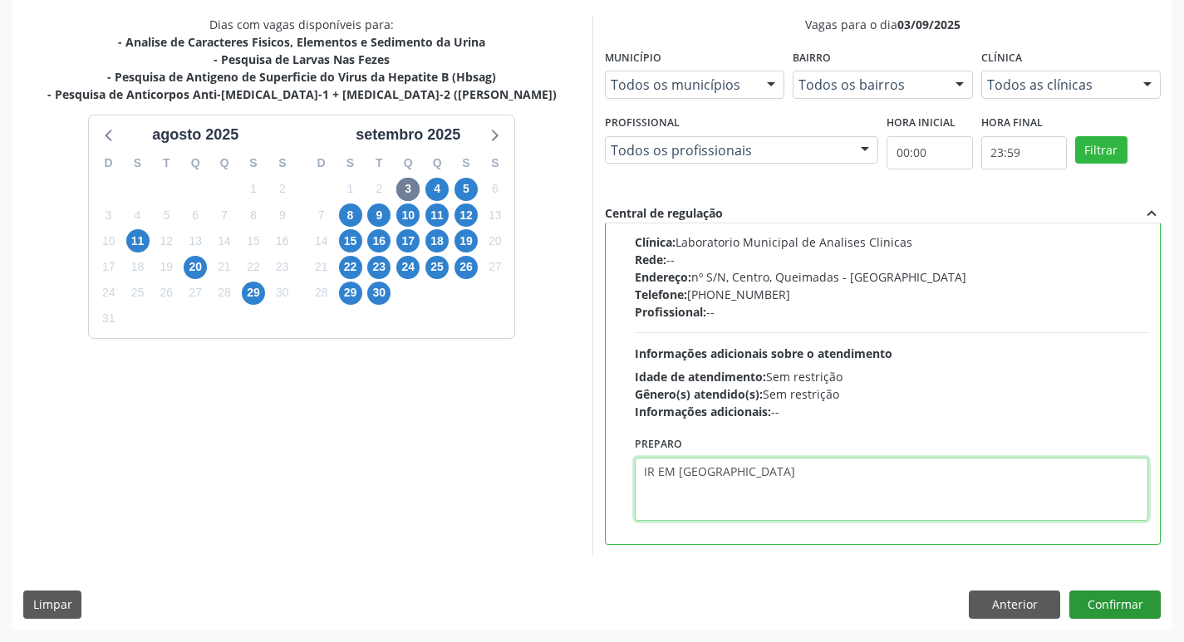
type textarea "IR EM [GEOGRAPHIC_DATA]"
click at [1103, 609] on button "Confirmar" at bounding box center [1114, 605] width 91 height 28
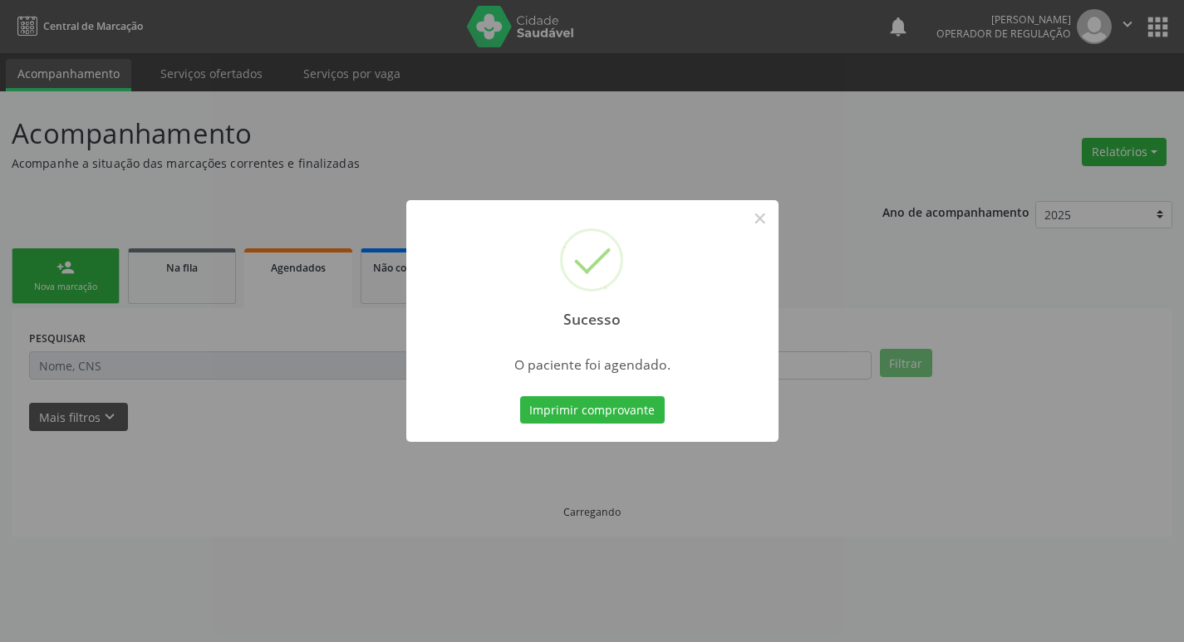
scroll to position [0, 0]
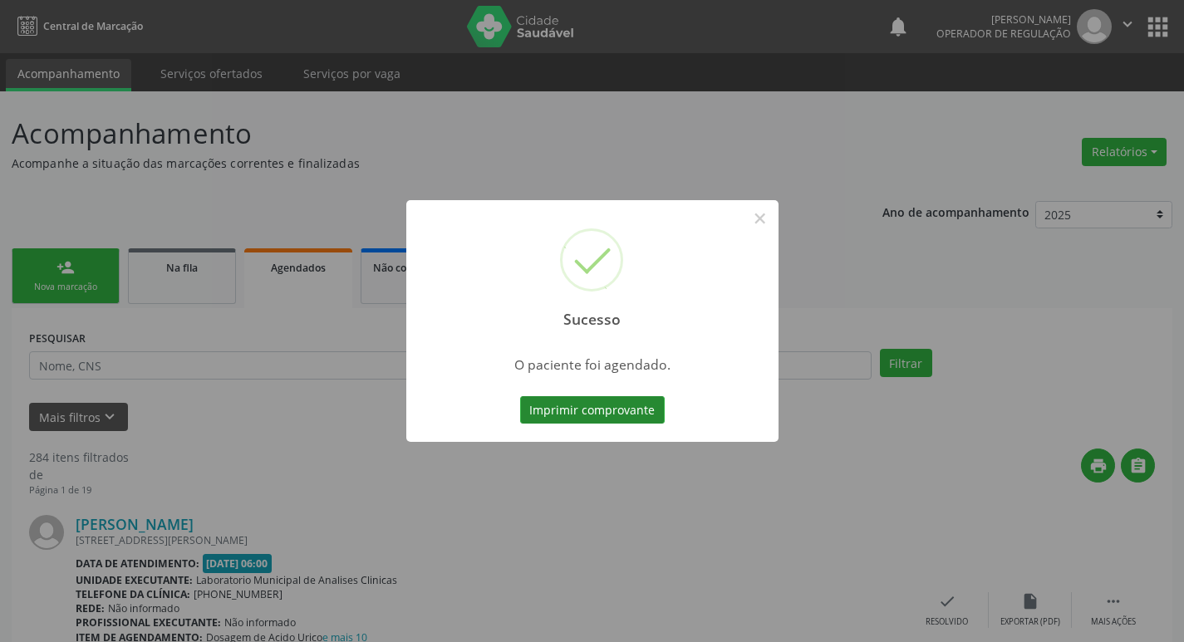
click at [597, 417] on button "Imprimir comprovante" at bounding box center [592, 410] width 145 height 28
